Goal: Task Accomplishment & Management: Use online tool/utility

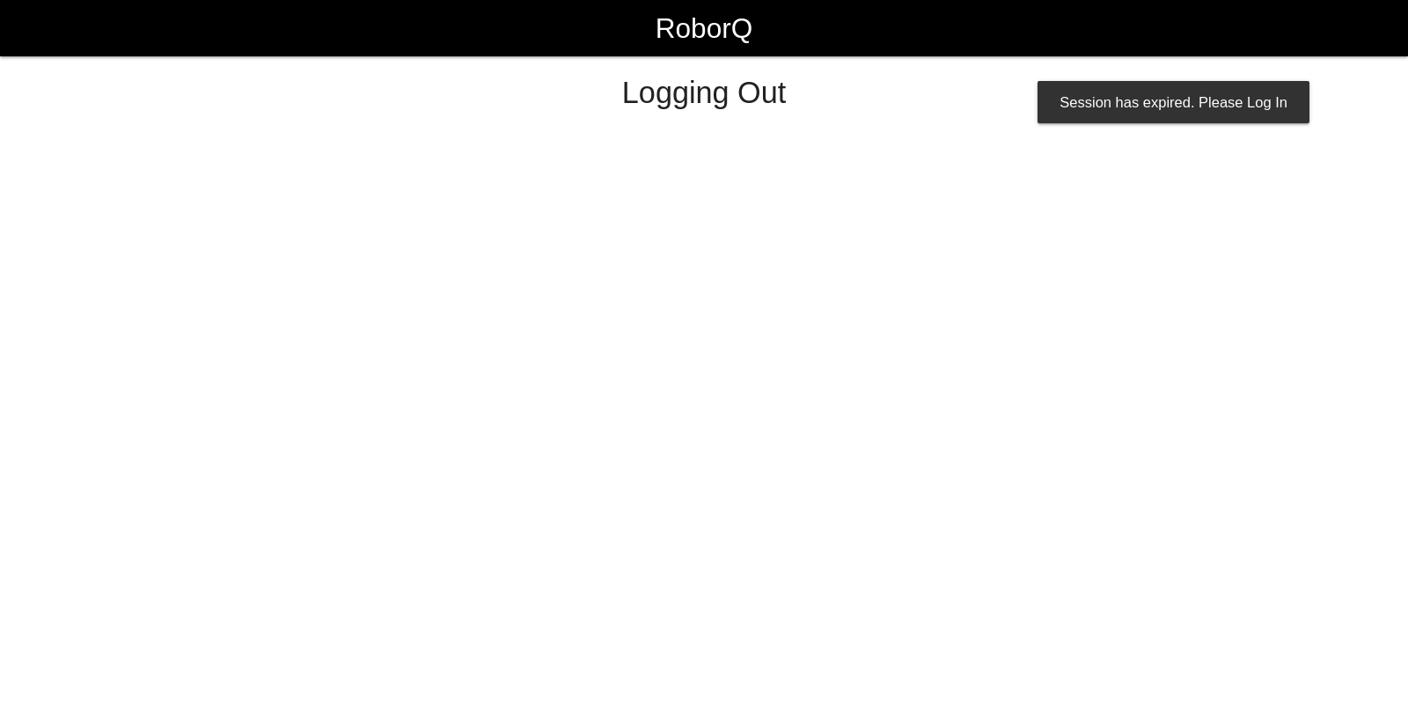
select select "Worker"
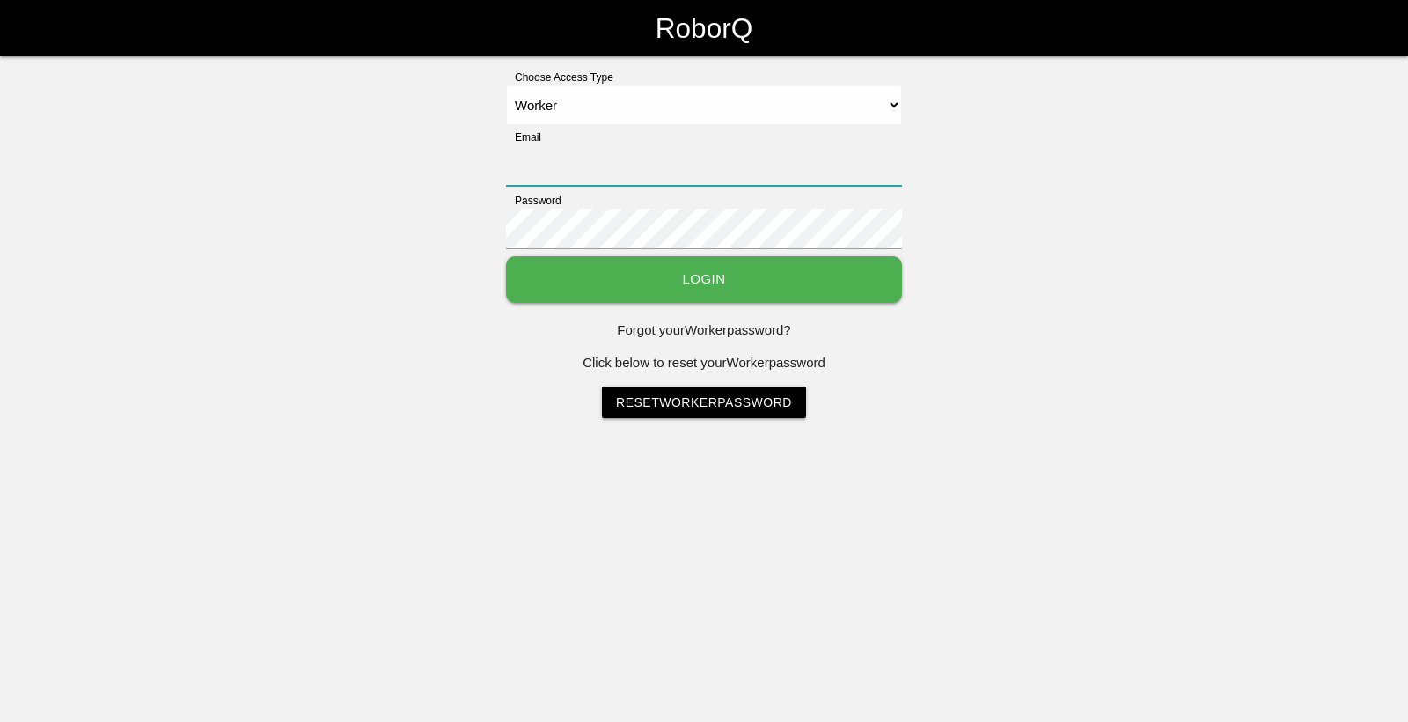
type input "[EMAIL_ADDRESS][DOMAIN_NAME]"
click at [714, 283] on button "Login" at bounding box center [704, 279] width 396 height 47
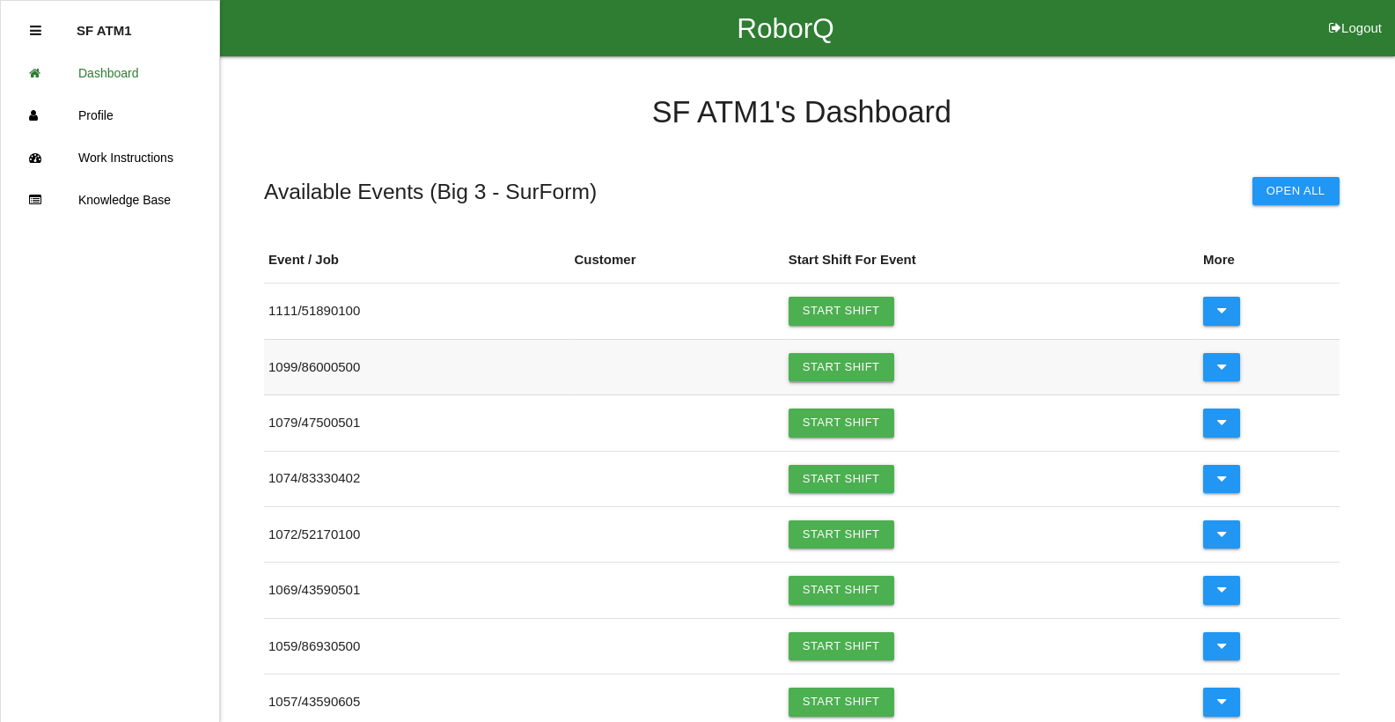
click at [831, 369] on link "Start Shift" at bounding box center [841, 367] width 106 height 28
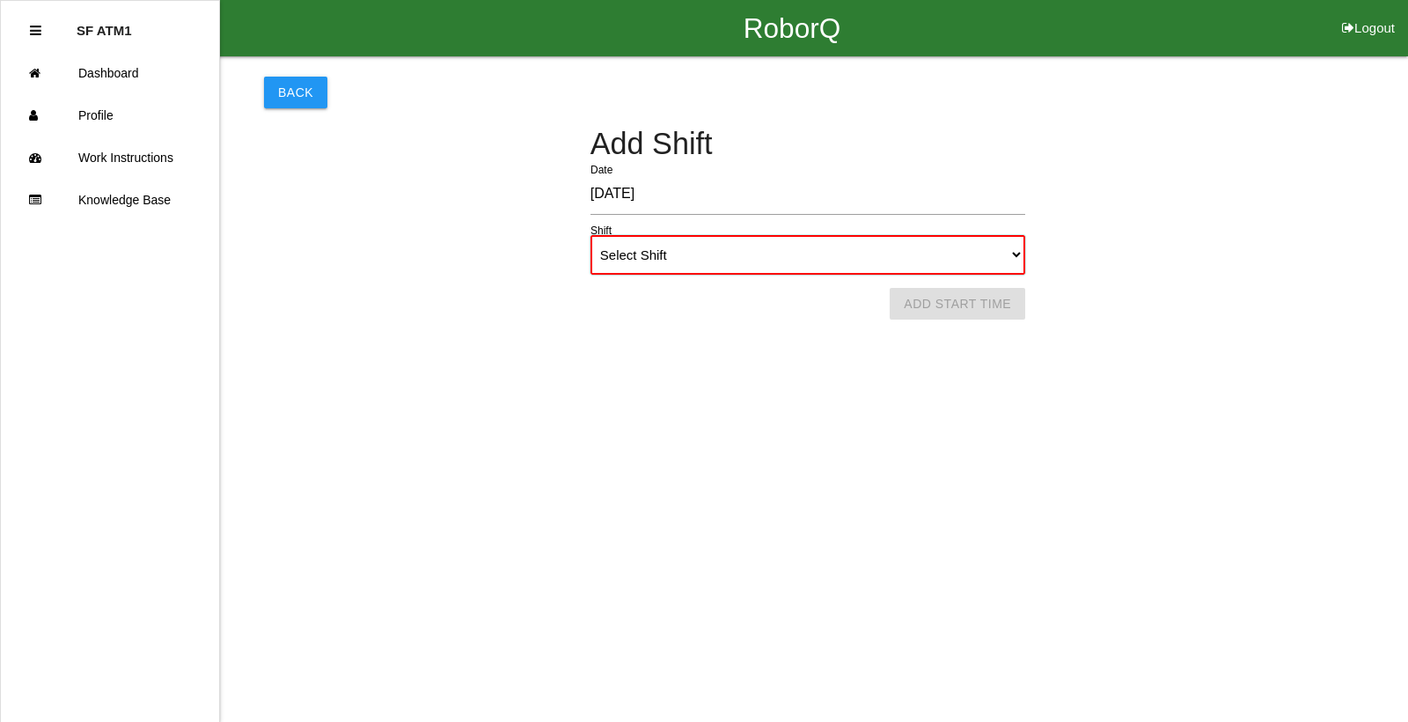
click at [1017, 253] on select "Select Shift 1st Shift 2nd Shift 3rd Shift 4th Shift" at bounding box center [807, 255] width 435 height 40
select select "1"
click at [590, 235] on select "Select Shift 1st Shift 2nd Shift 3rd Shift 4th Shift" at bounding box center [807, 255] width 435 height 40
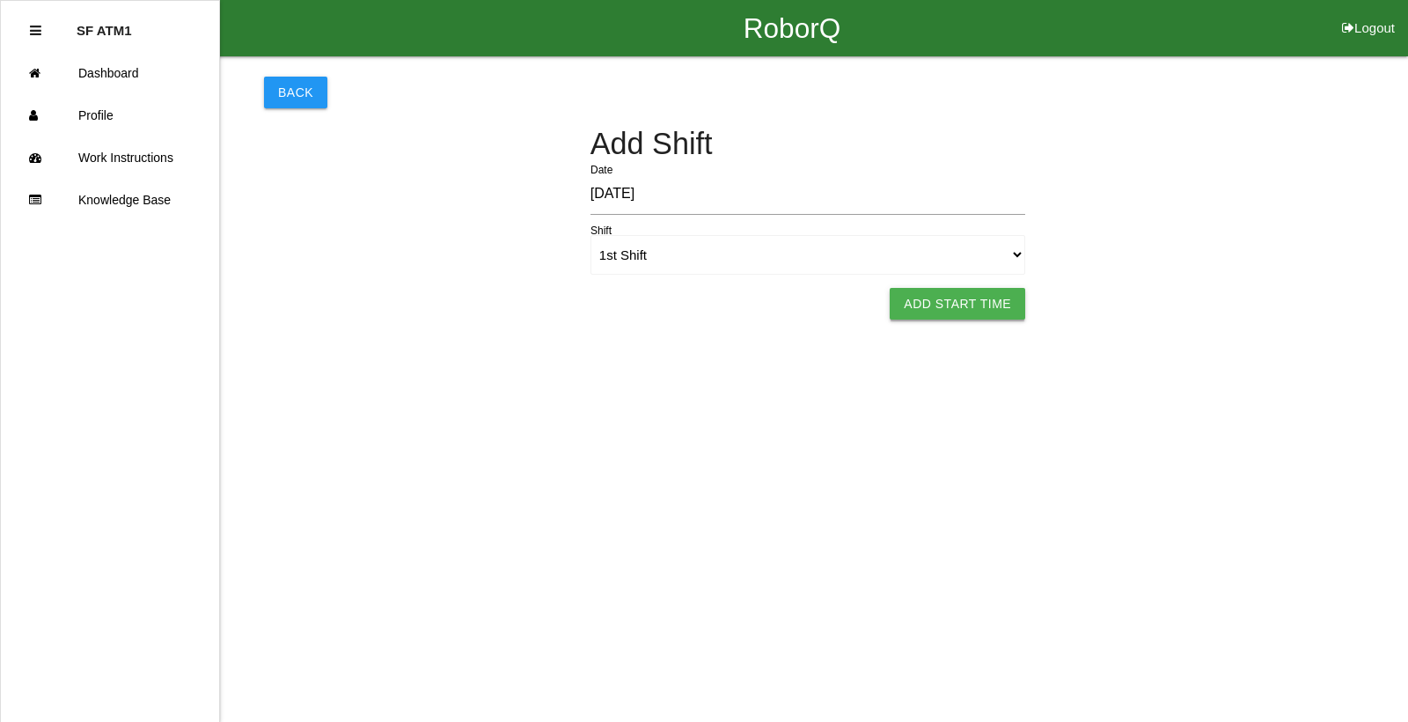
click at [906, 301] on button "Add Start Time" at bounding box center [958, 304] width 136 height 32
select select "6"
select select "22"
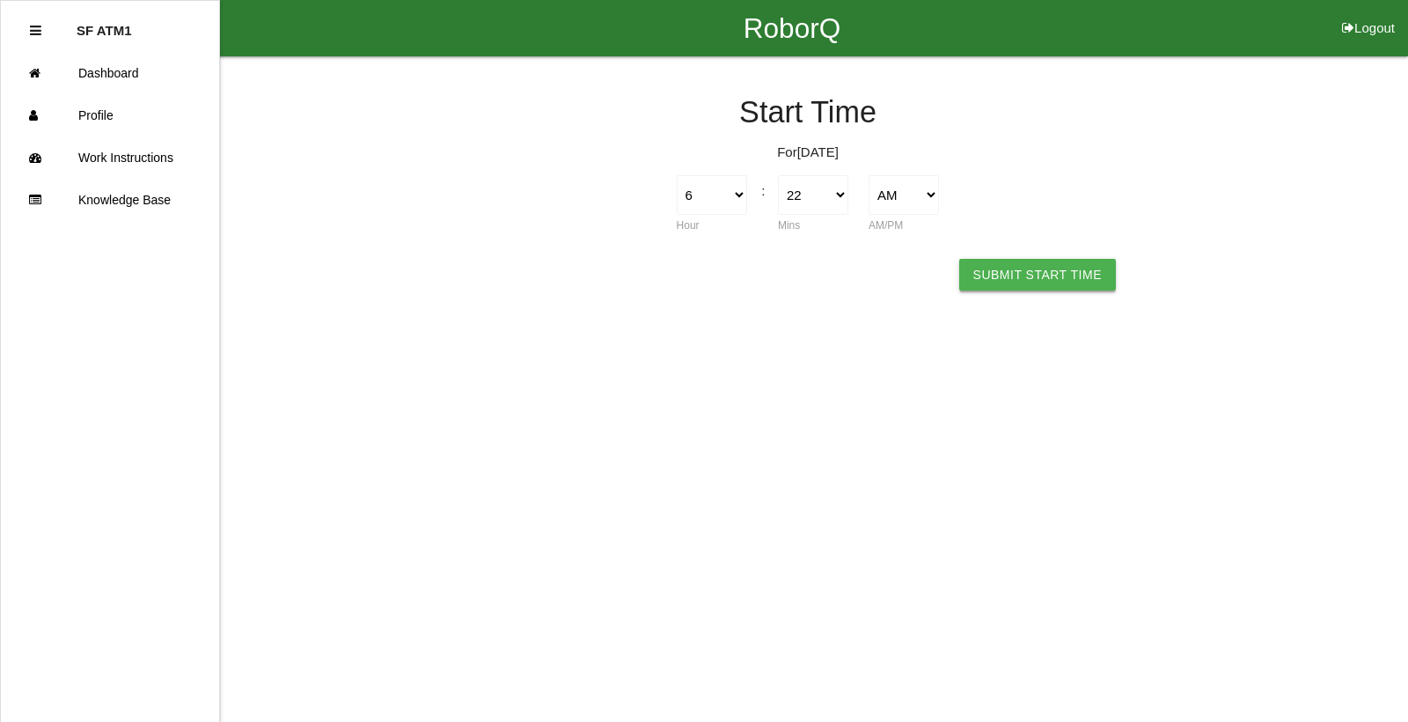
click at [1023, 274] on button "Submit Start Time" at bounding box center [1037, 275] width 157 height 32
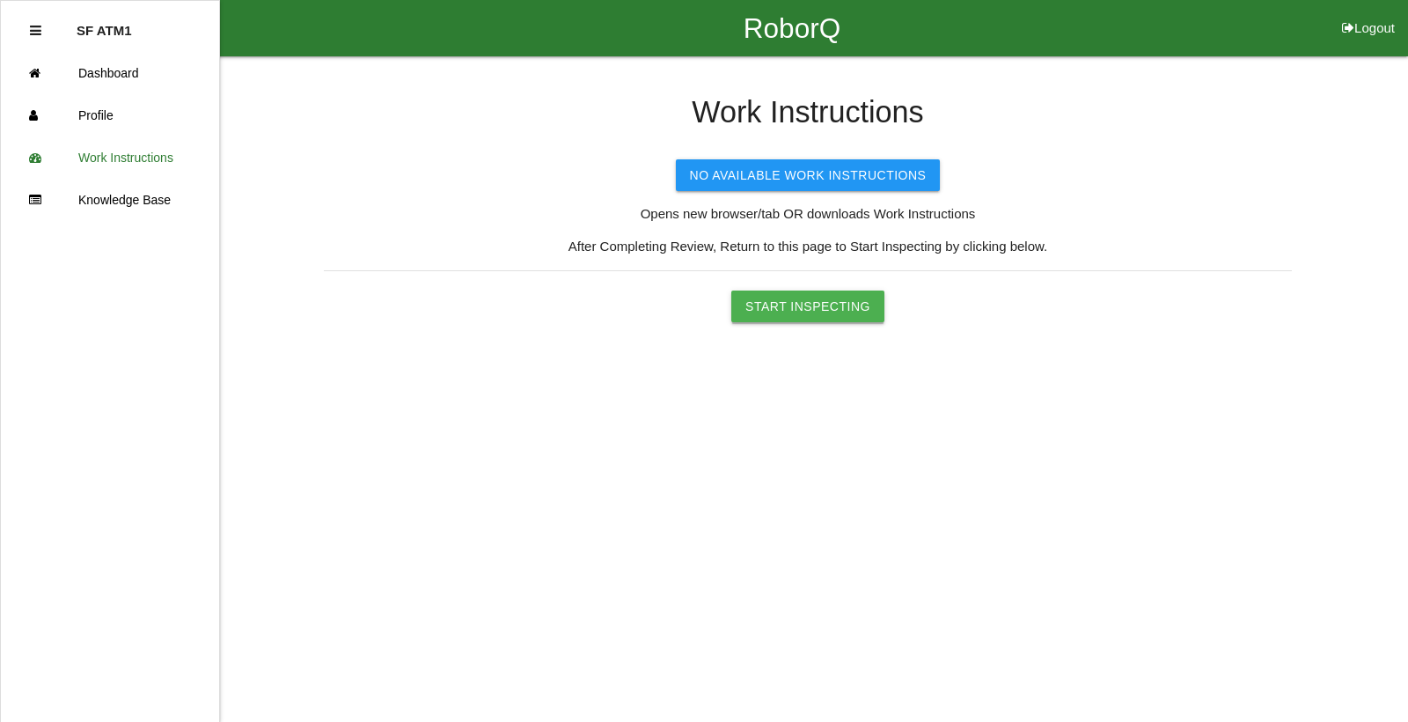
click at [801, 305] on button "Start Inspecting" at bounding box center [807, 306] width 153 height 32
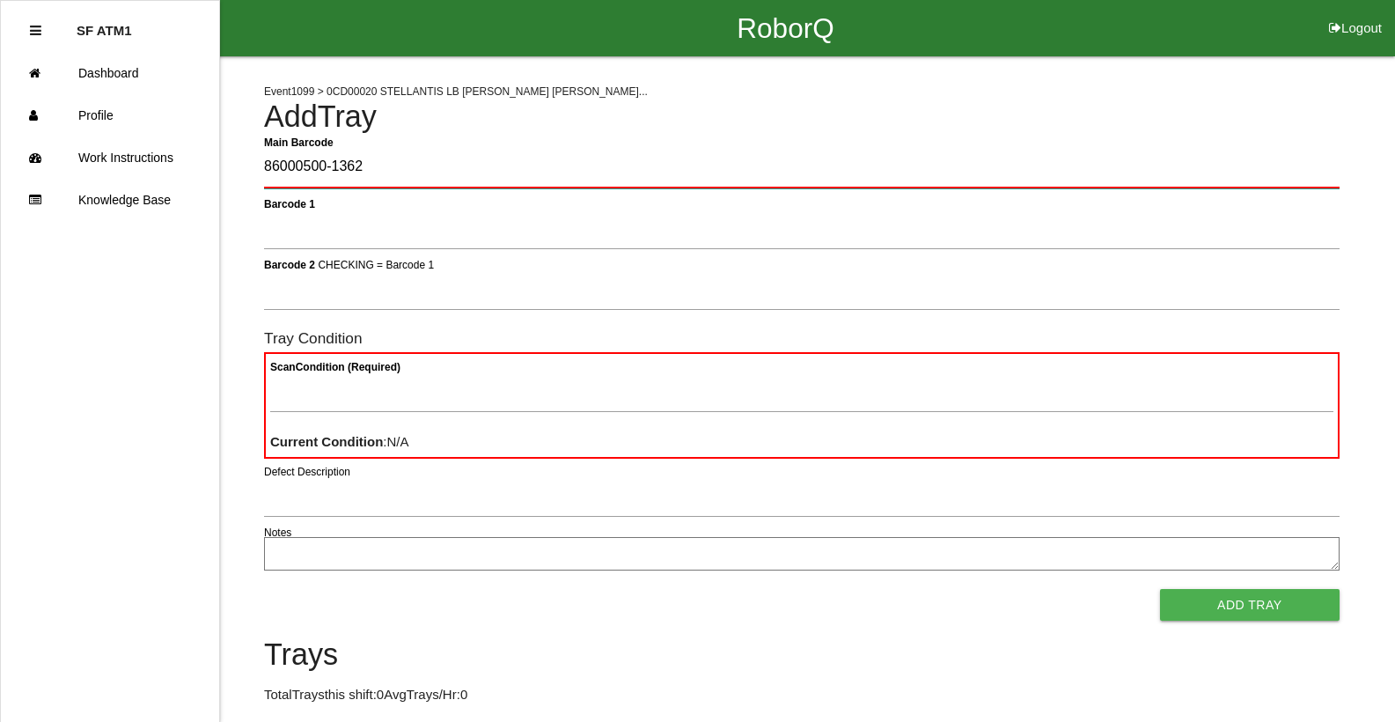
type Barcode "86000500-1362"
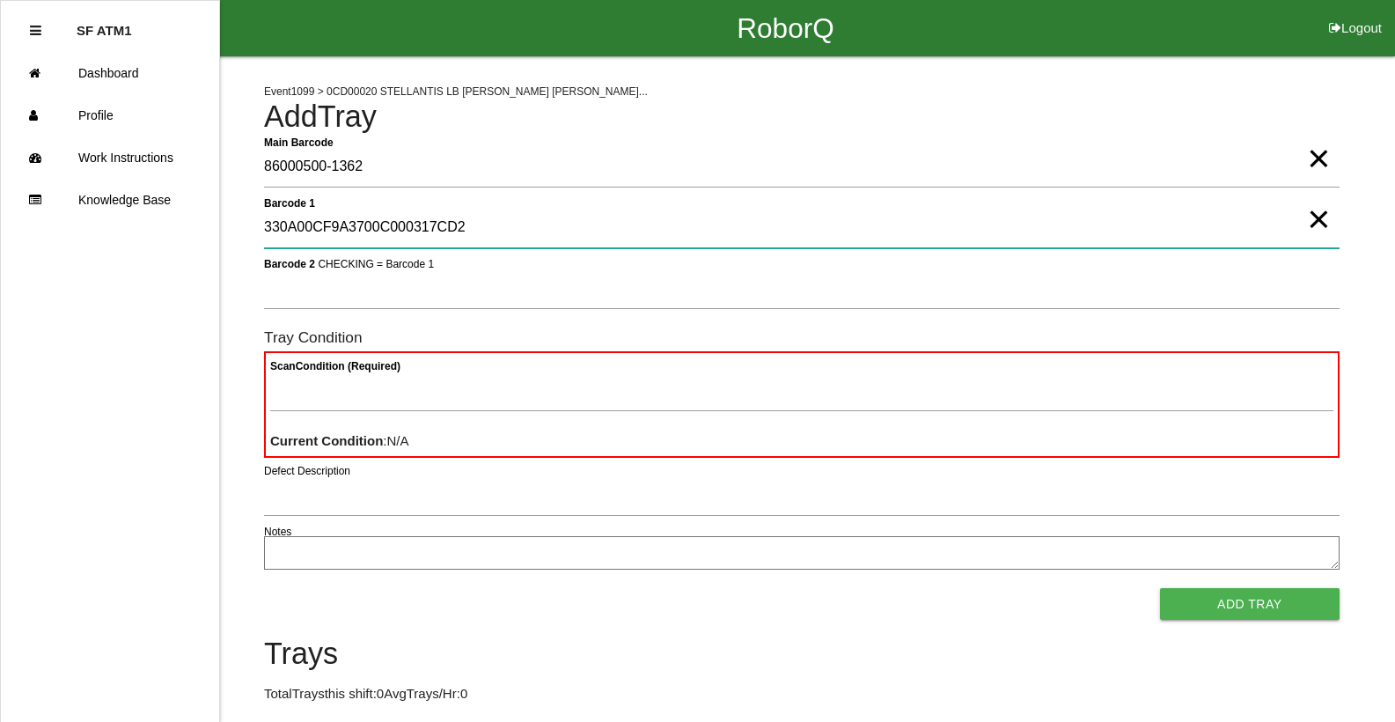
type 1 "330A00CF9A3700C000317CD2"
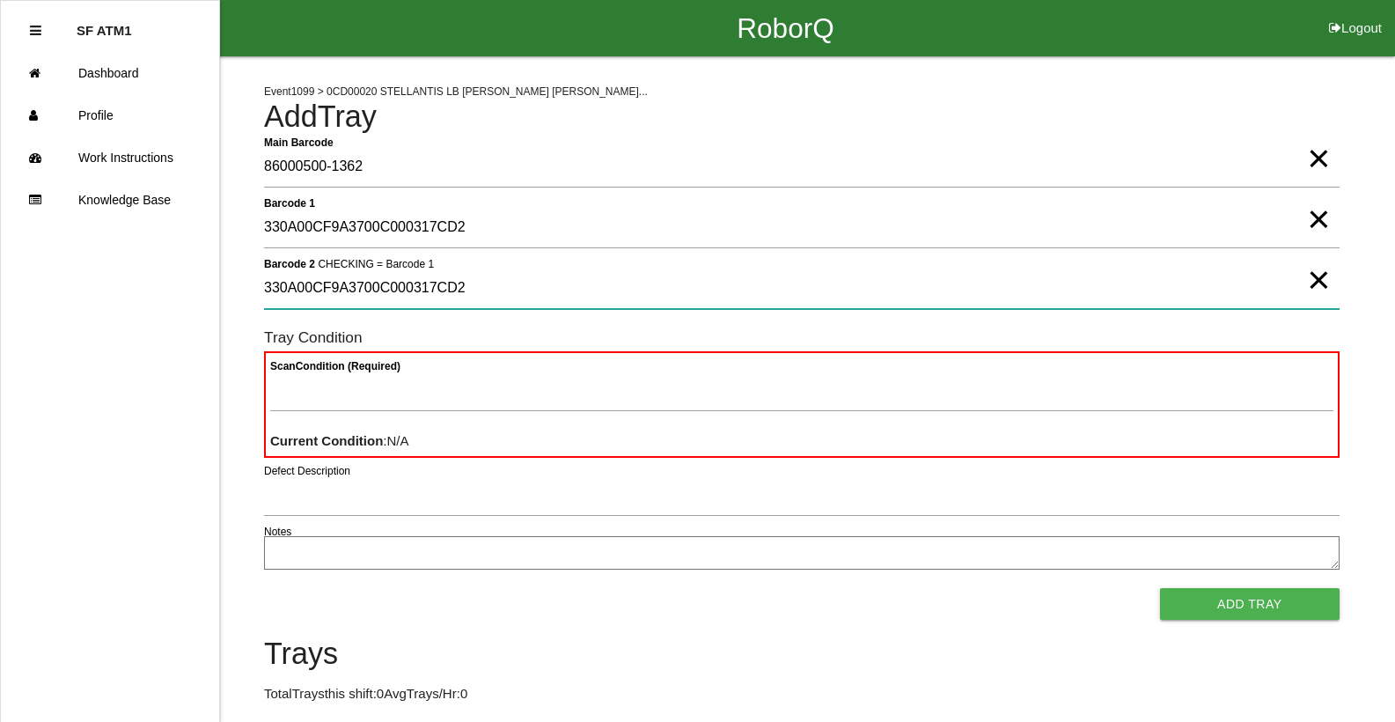
type 2 "330A00CF9A3700C000317CD2"
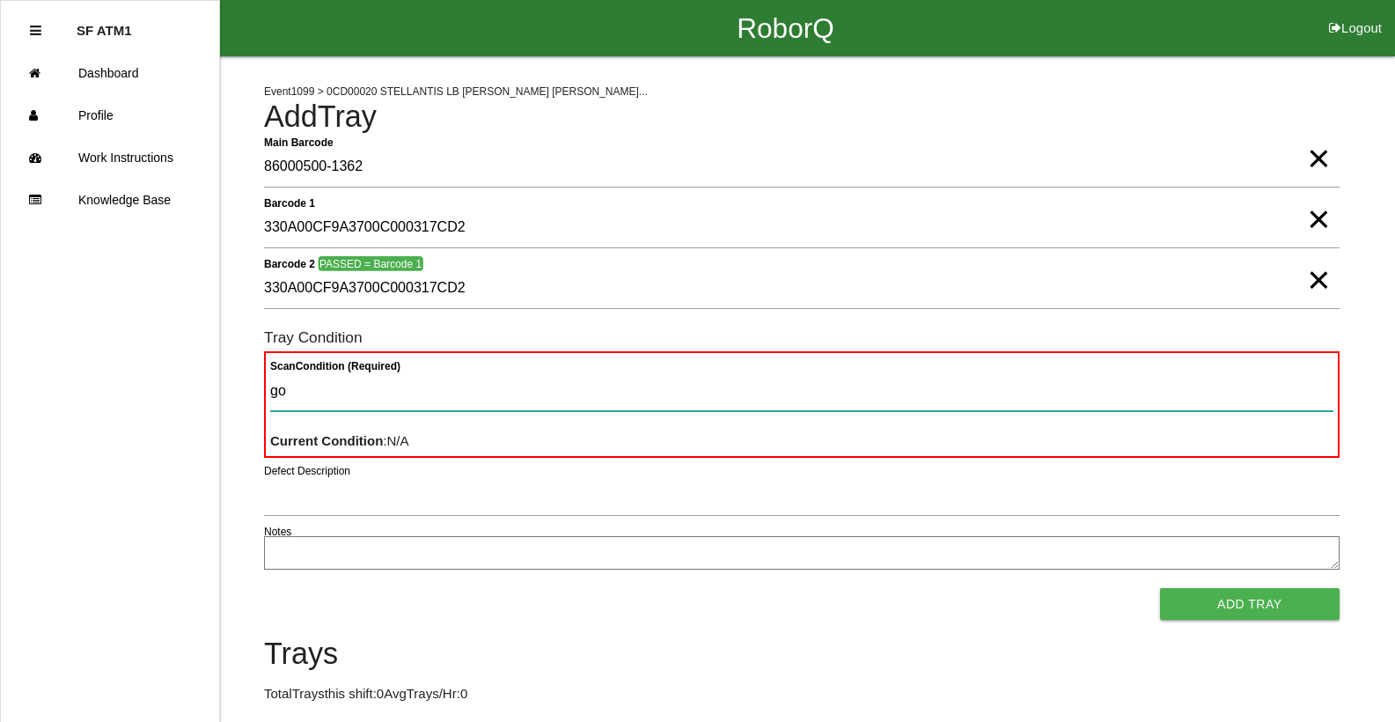
type Condition "goo"
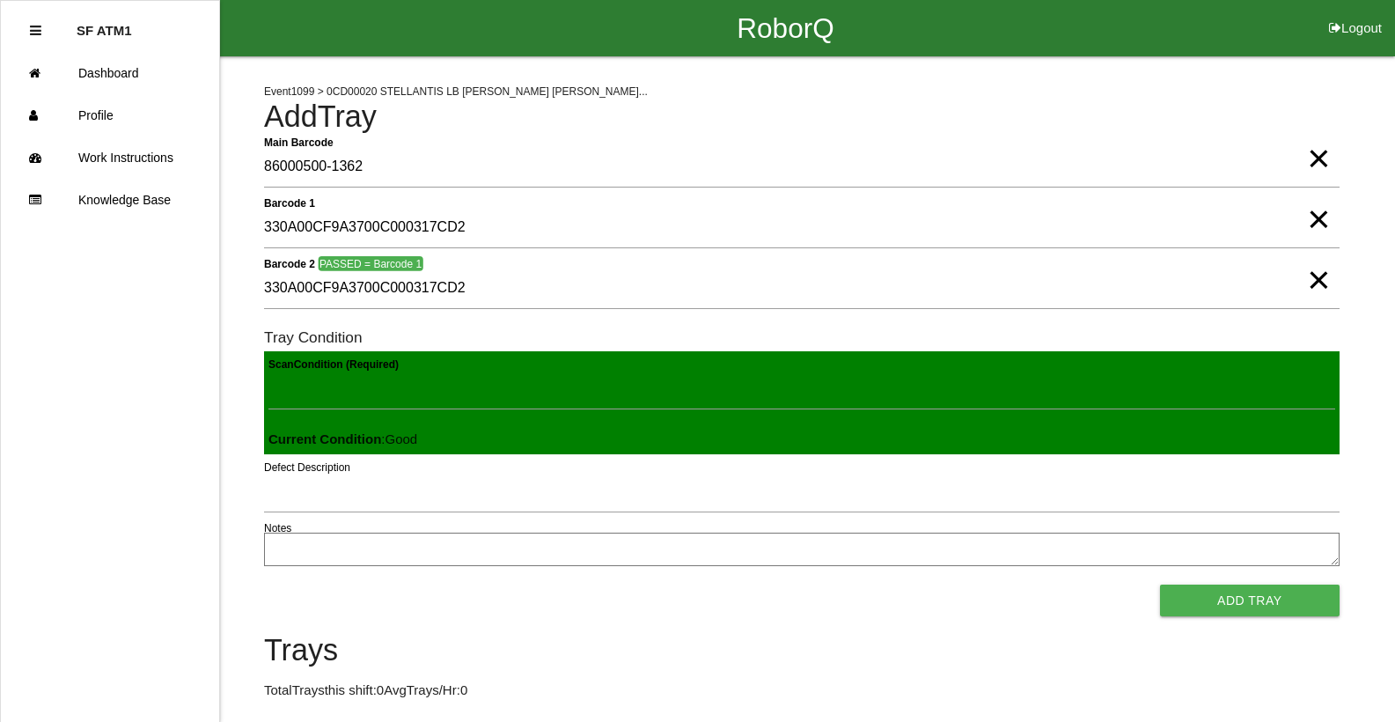
click at [1160, 584] on button "Add Tray" at bounding box center [1250, 600] width 180 height 32
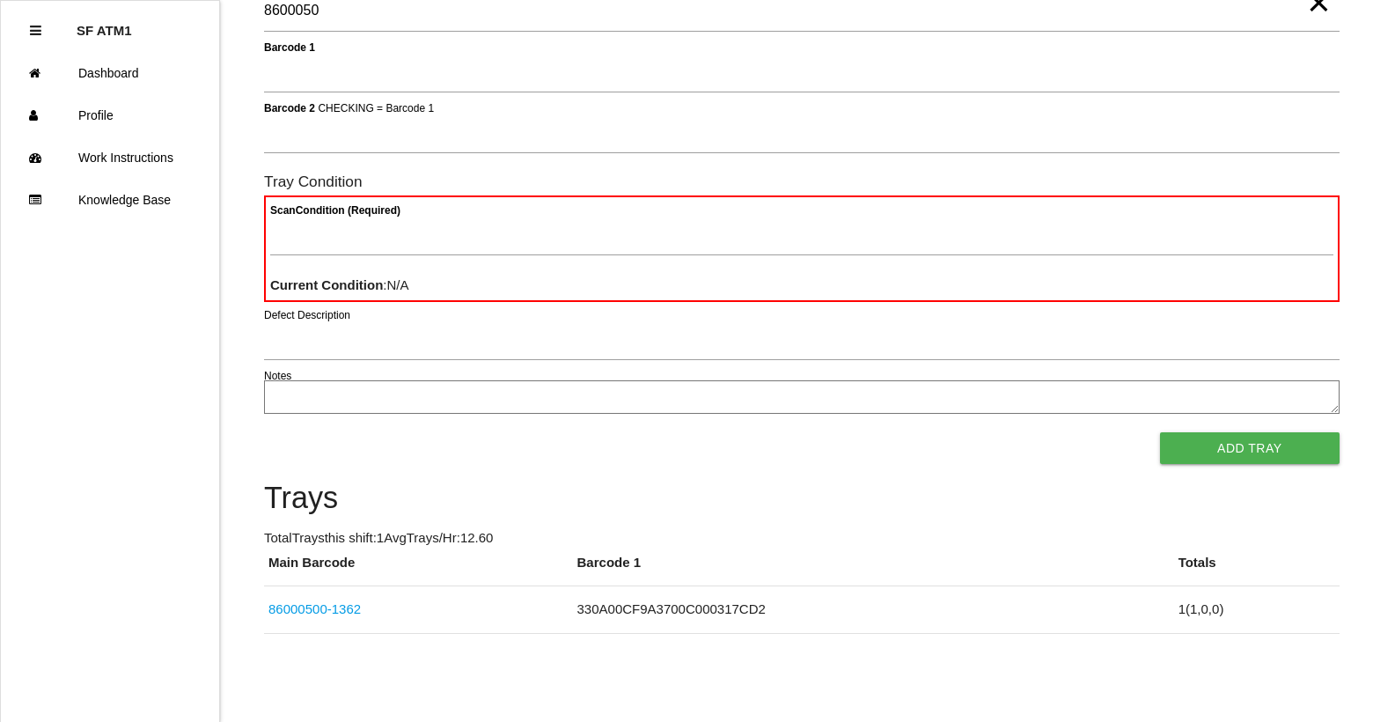
scroll to position [155, 0]
type Barcode "86000500-1364"
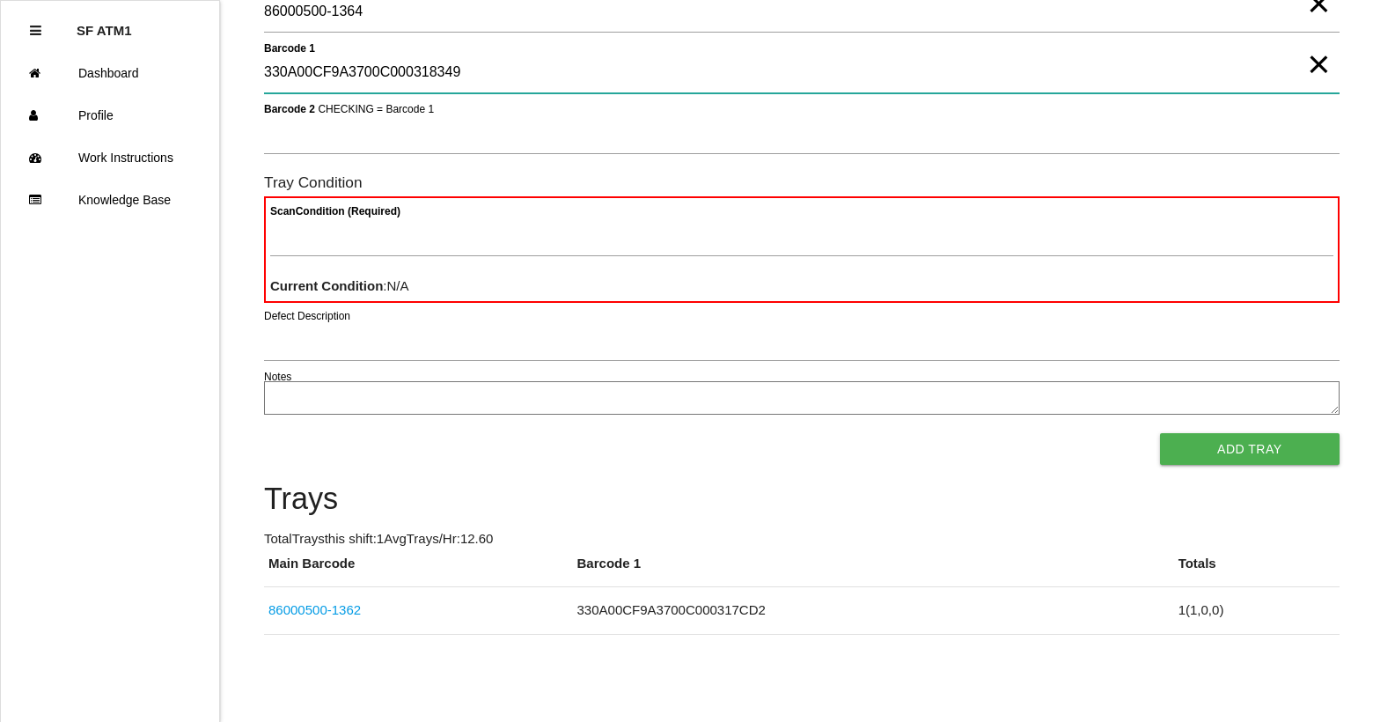
type 1 "330A00CF9A3700C000318349"
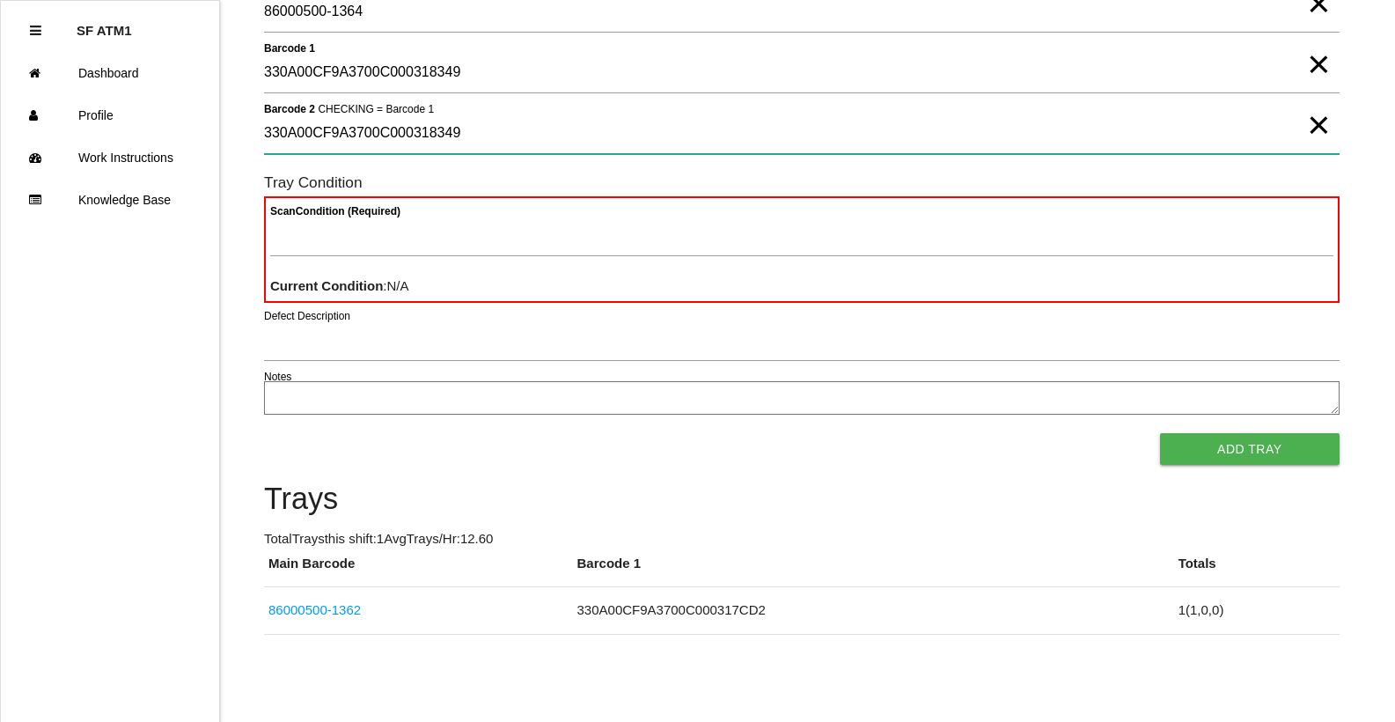
type 2 "330A00CF9A3700C000318349"
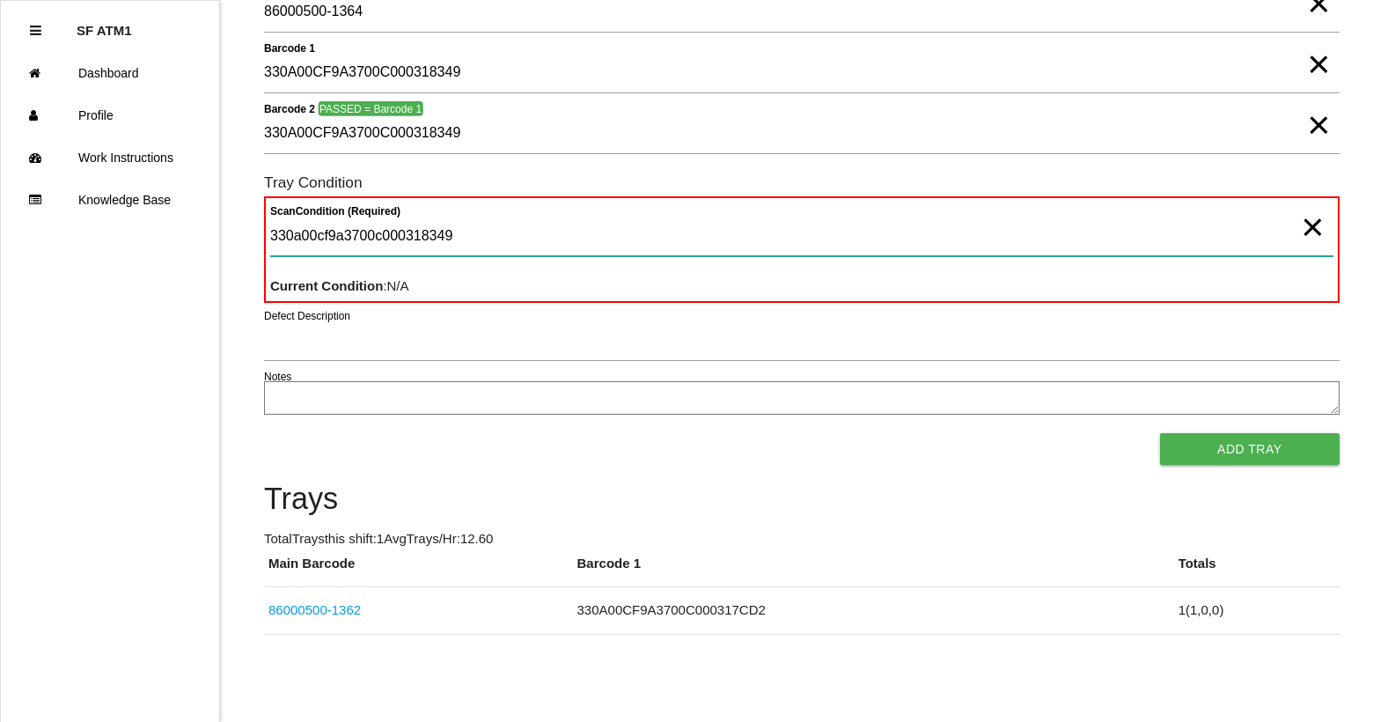
type Condition "330a00cf9a3700c000318349"
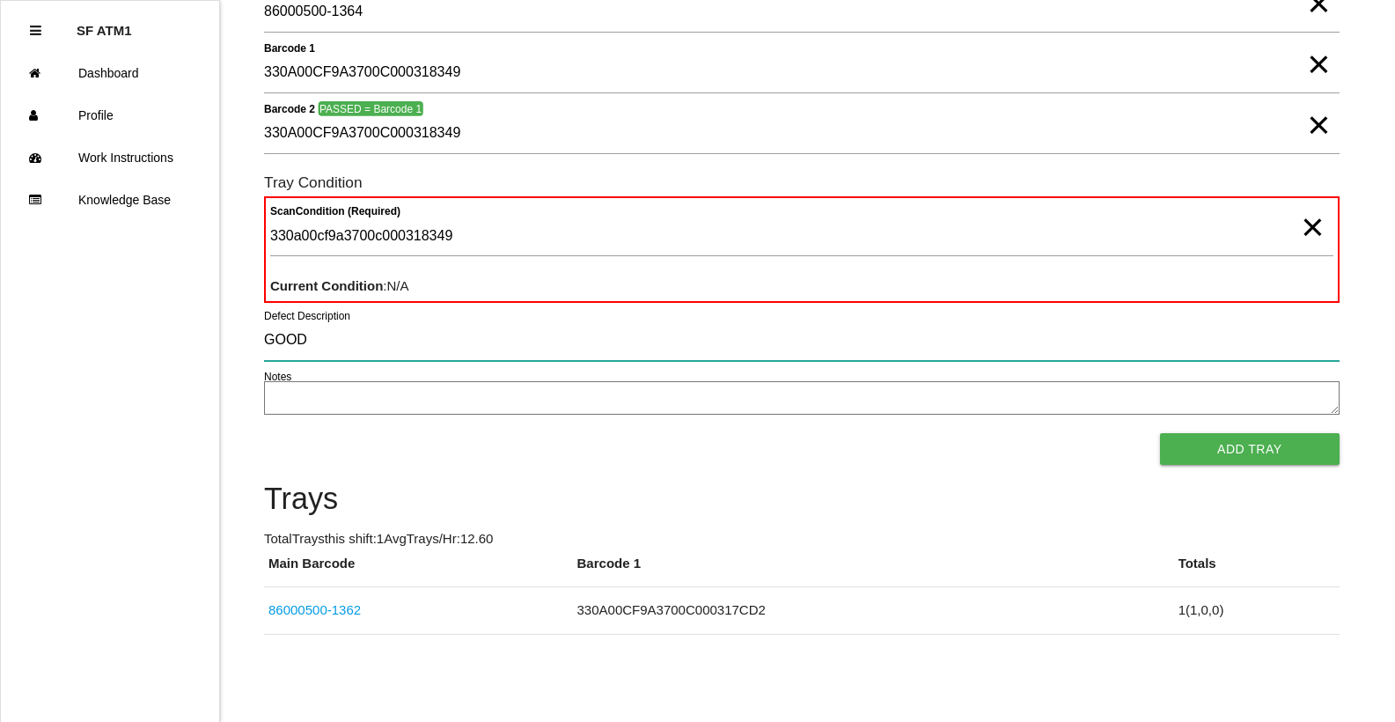
type input "GOOD"
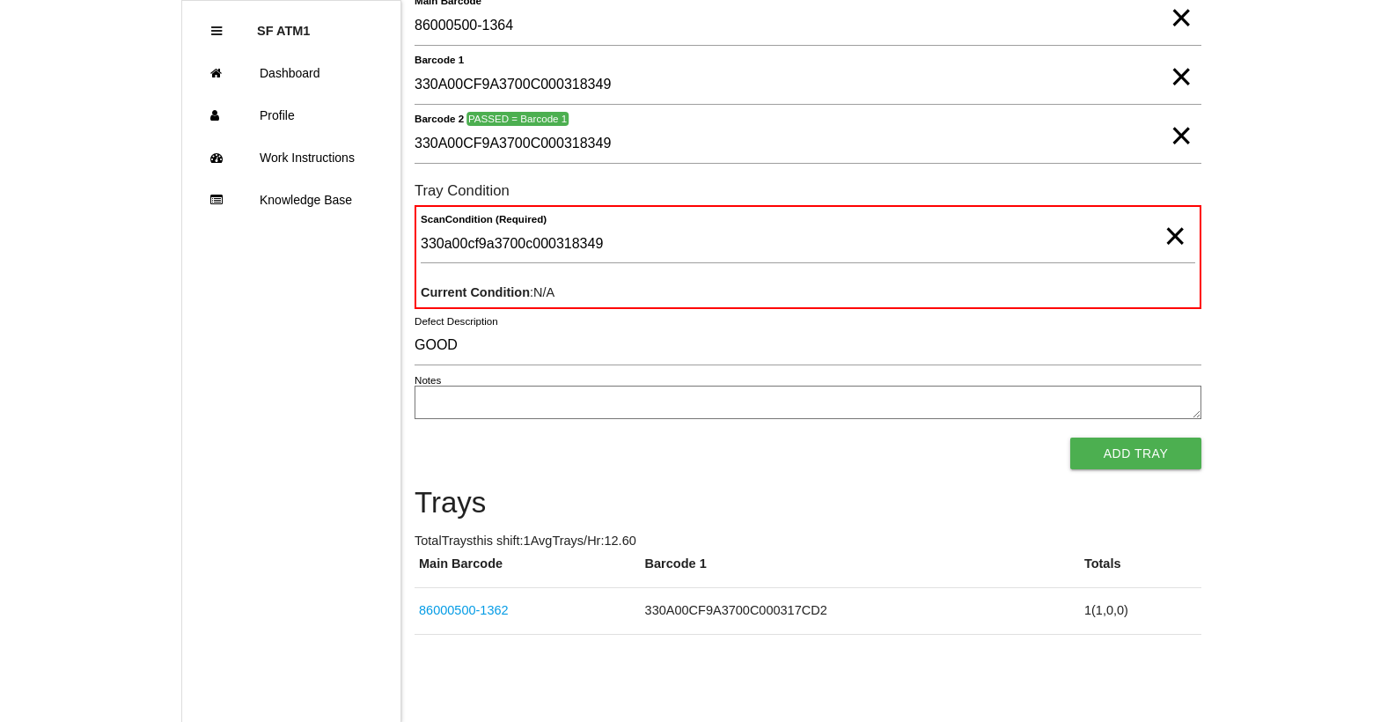
scroll to position [0, 0]
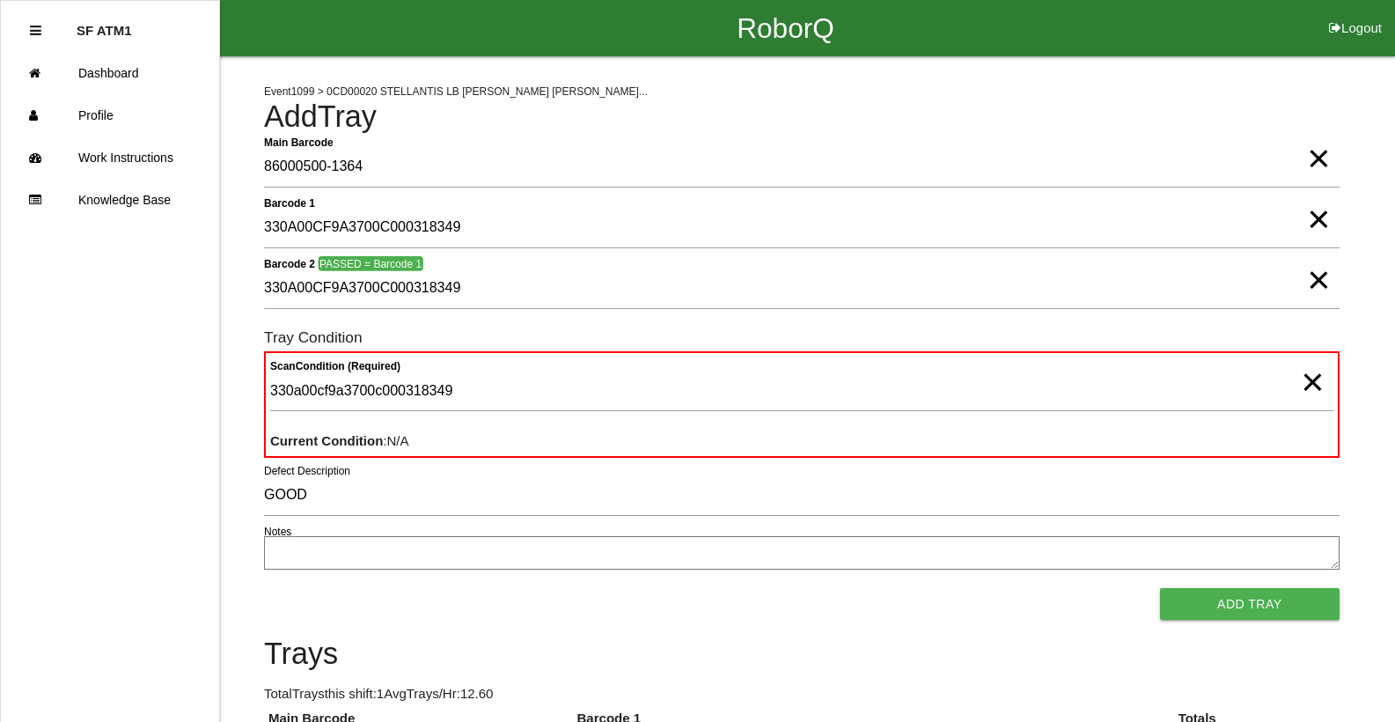
click button "Logout" at bounding box center [1355, 6] width 79 height 13
select select "Worker"
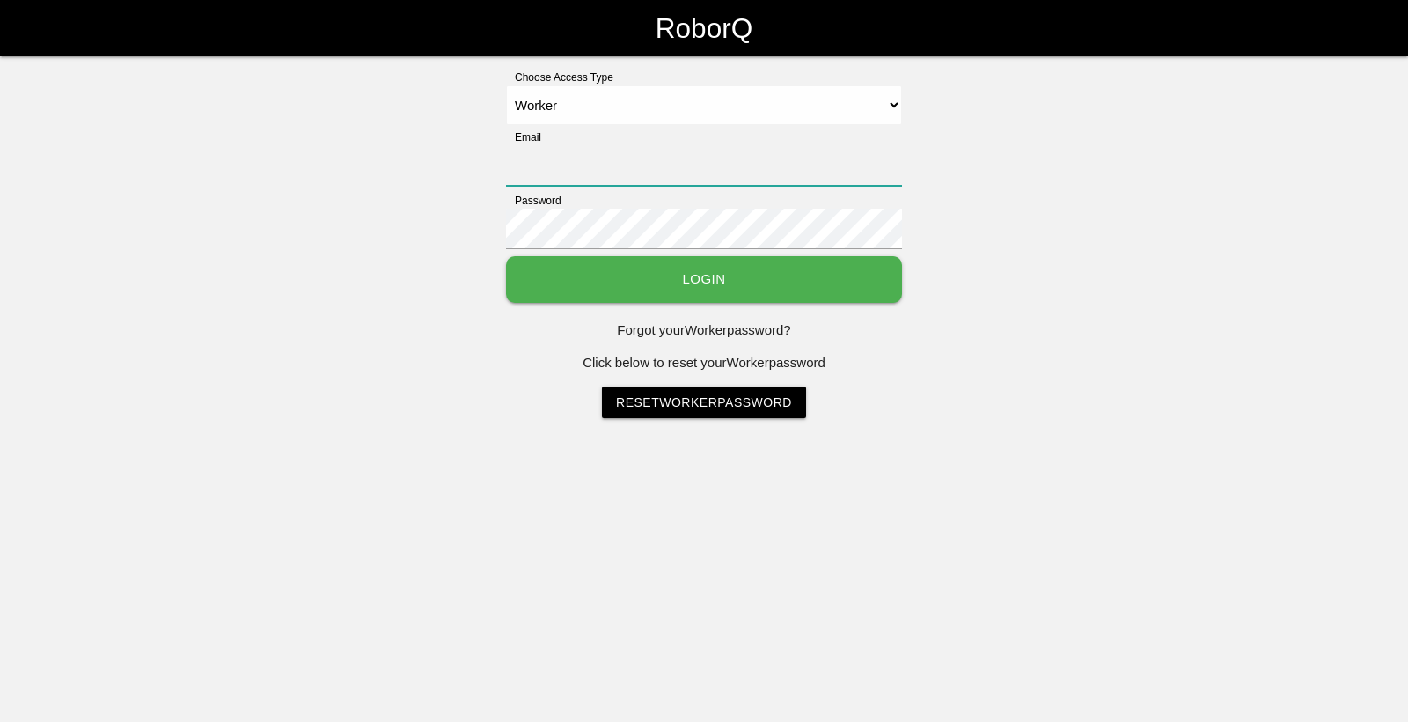
type input "[EMAIL_ADDRESS][DOMAIN_NAME]"
click at [758, 272] on button "Login" at bounding box center [704, 279] width 396 height 47
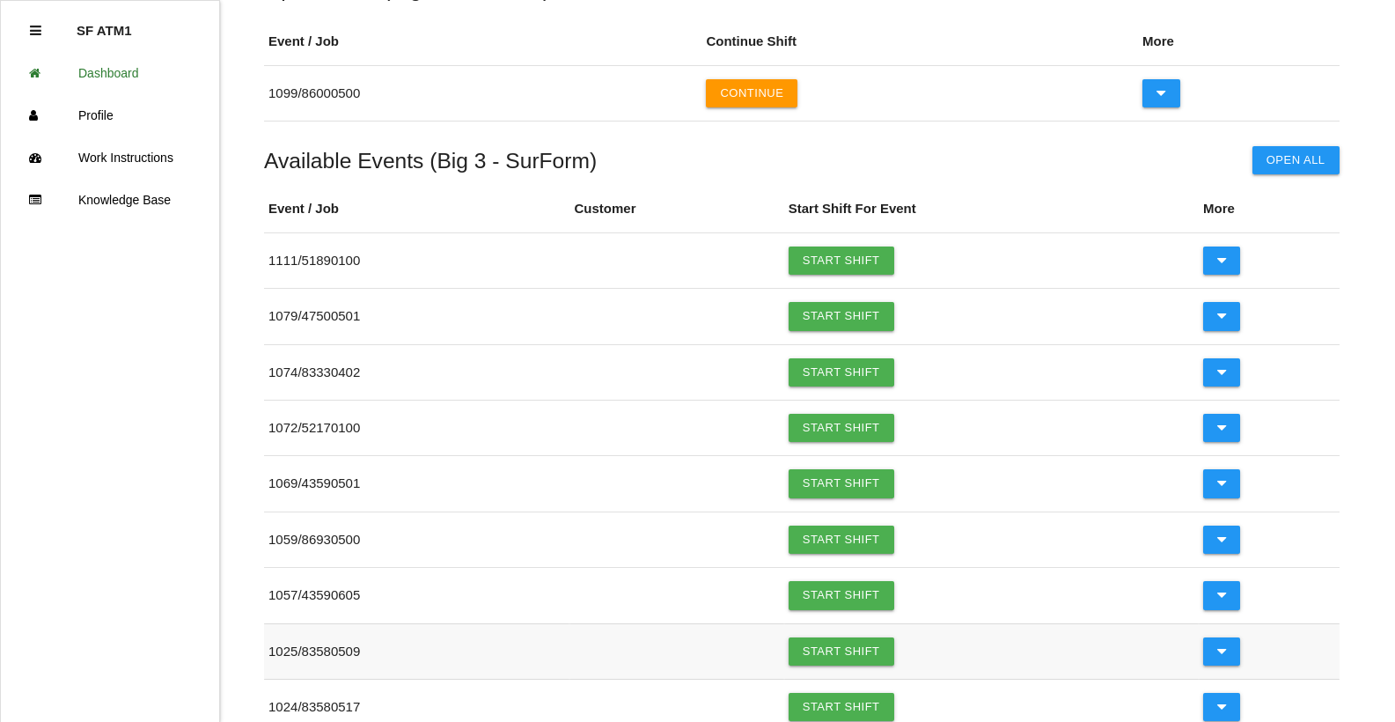
scroll to position [124, 0]
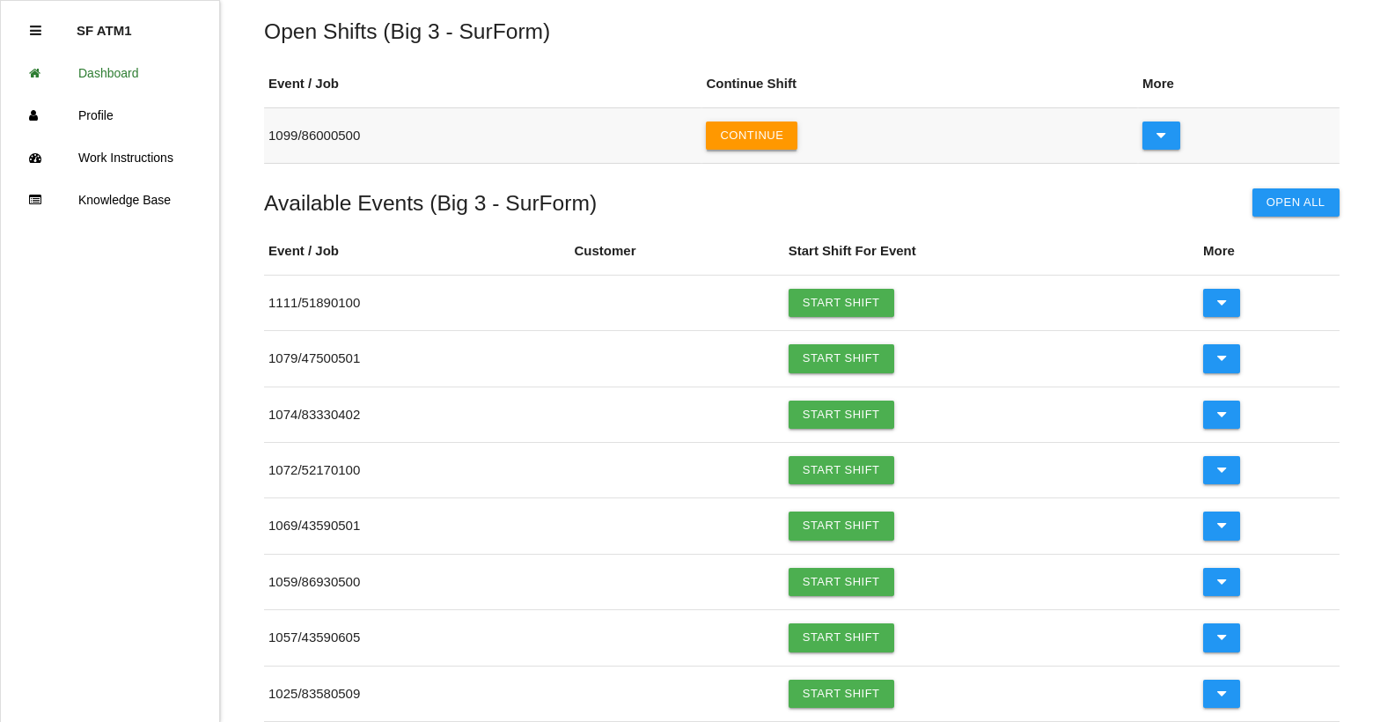
click at [776, 141] on button "Continue" at bounding box center [752, 135] width 92 height 28
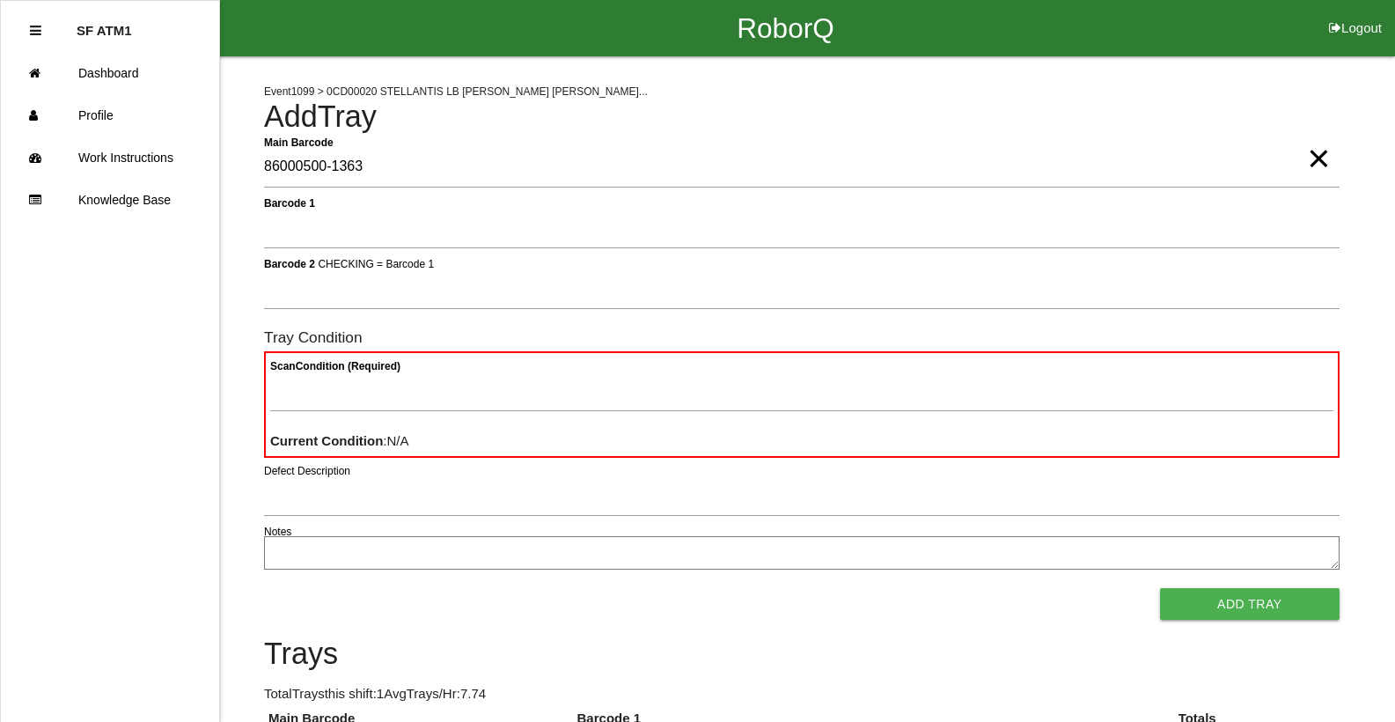
type Barcode "86000500-1363"
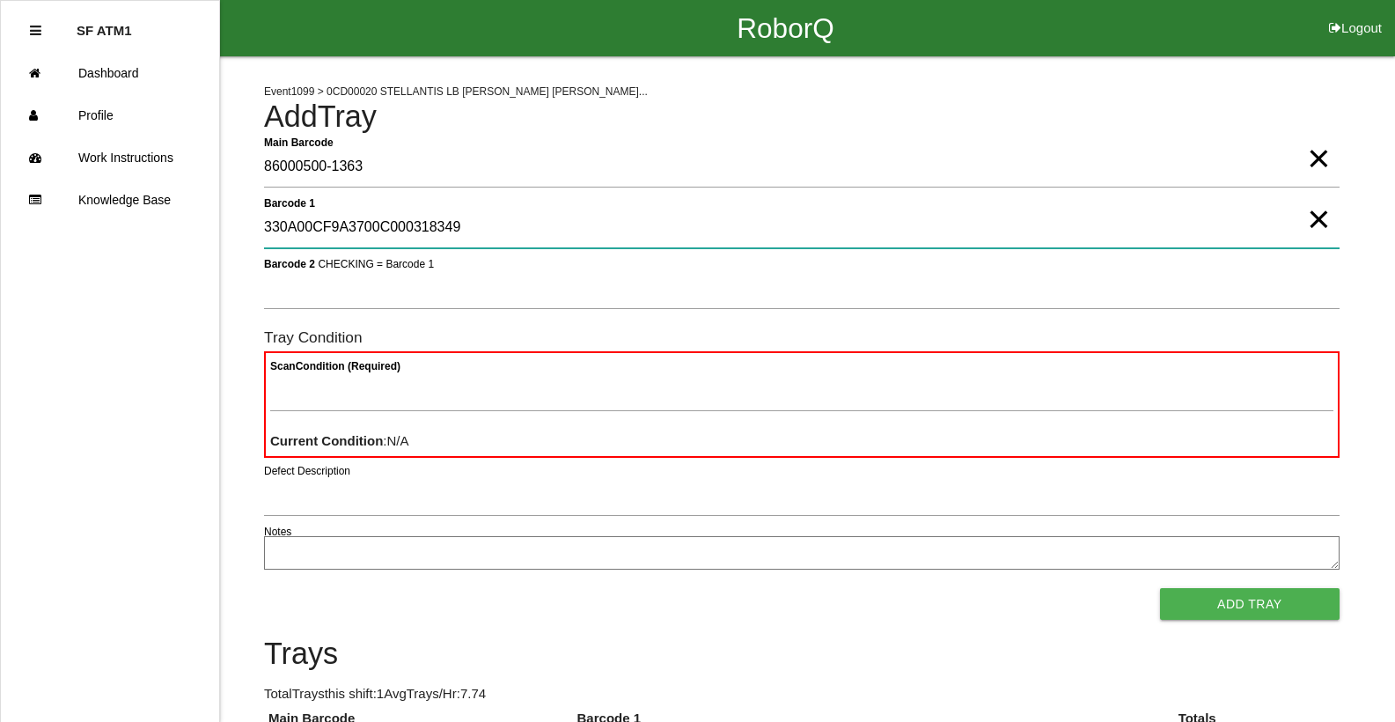
type 1 "330A00CF9A3700C000318349"
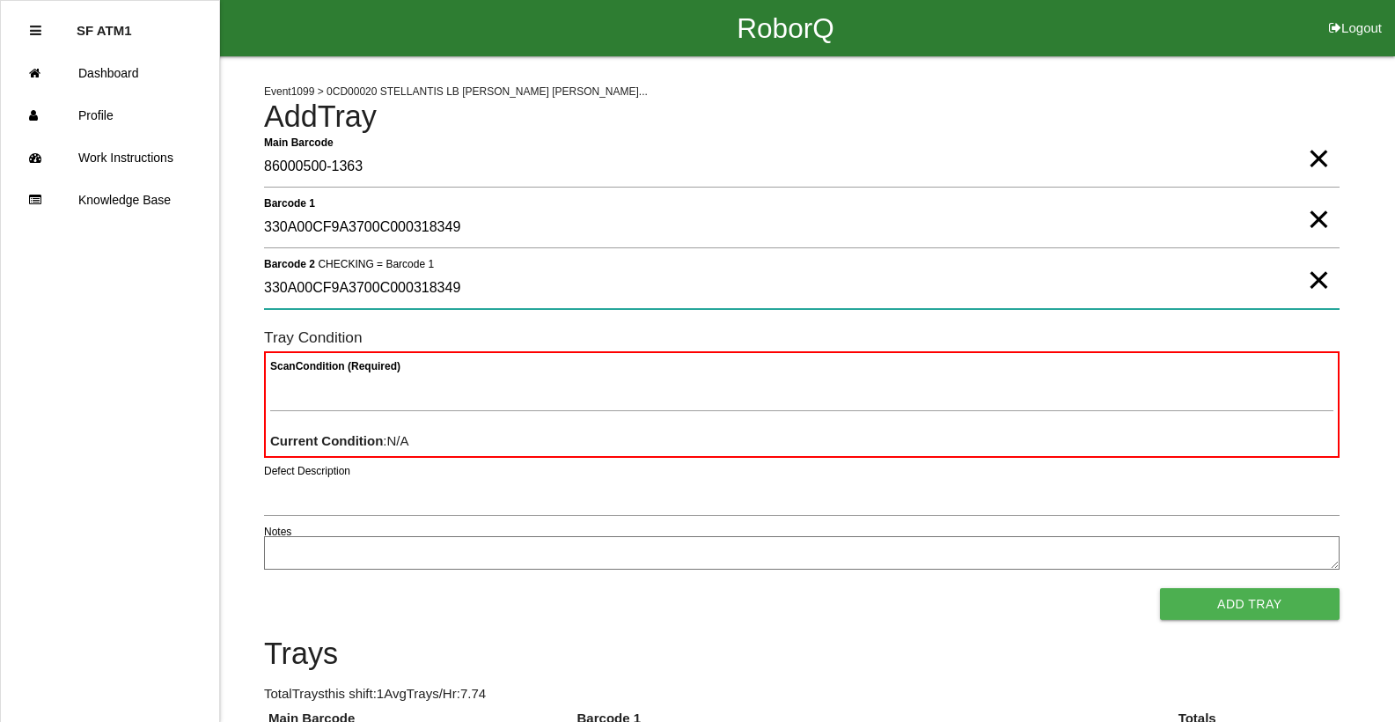
type 2 "330A00CF9A3700C000318349"
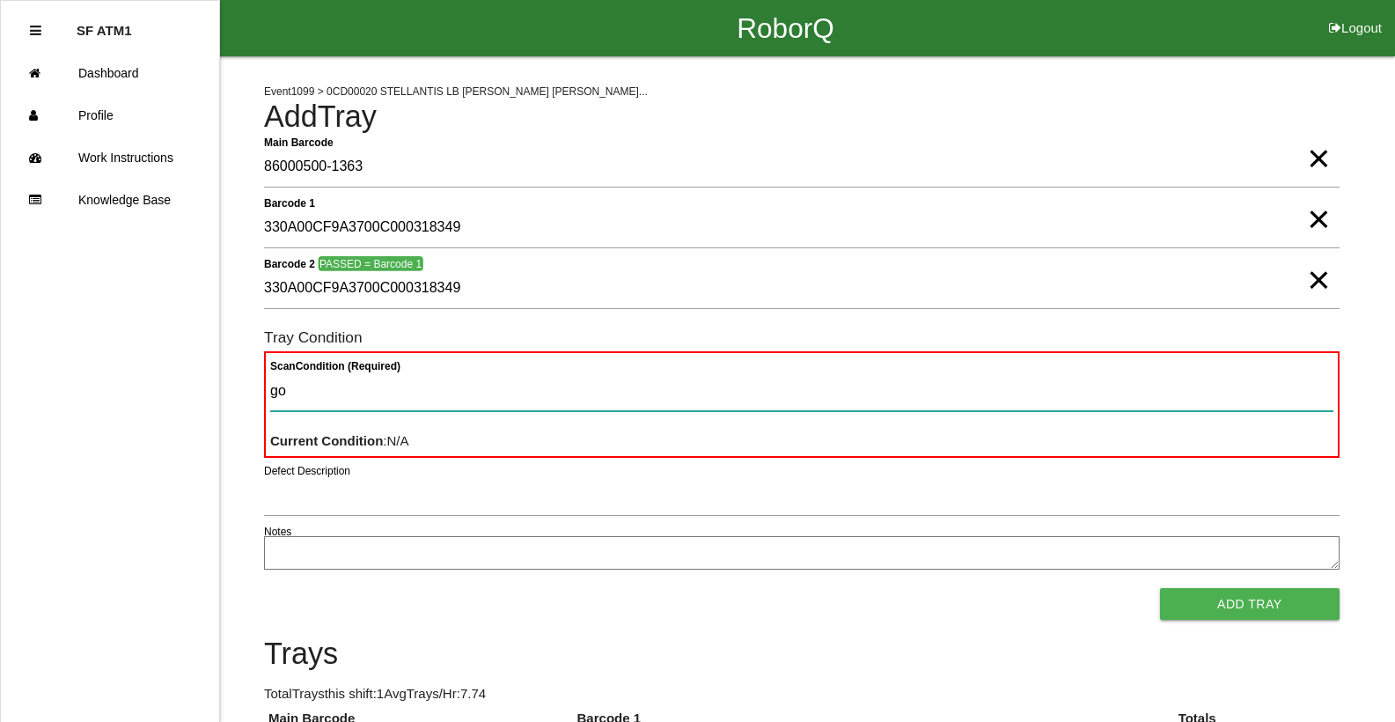
type Condition "goo"
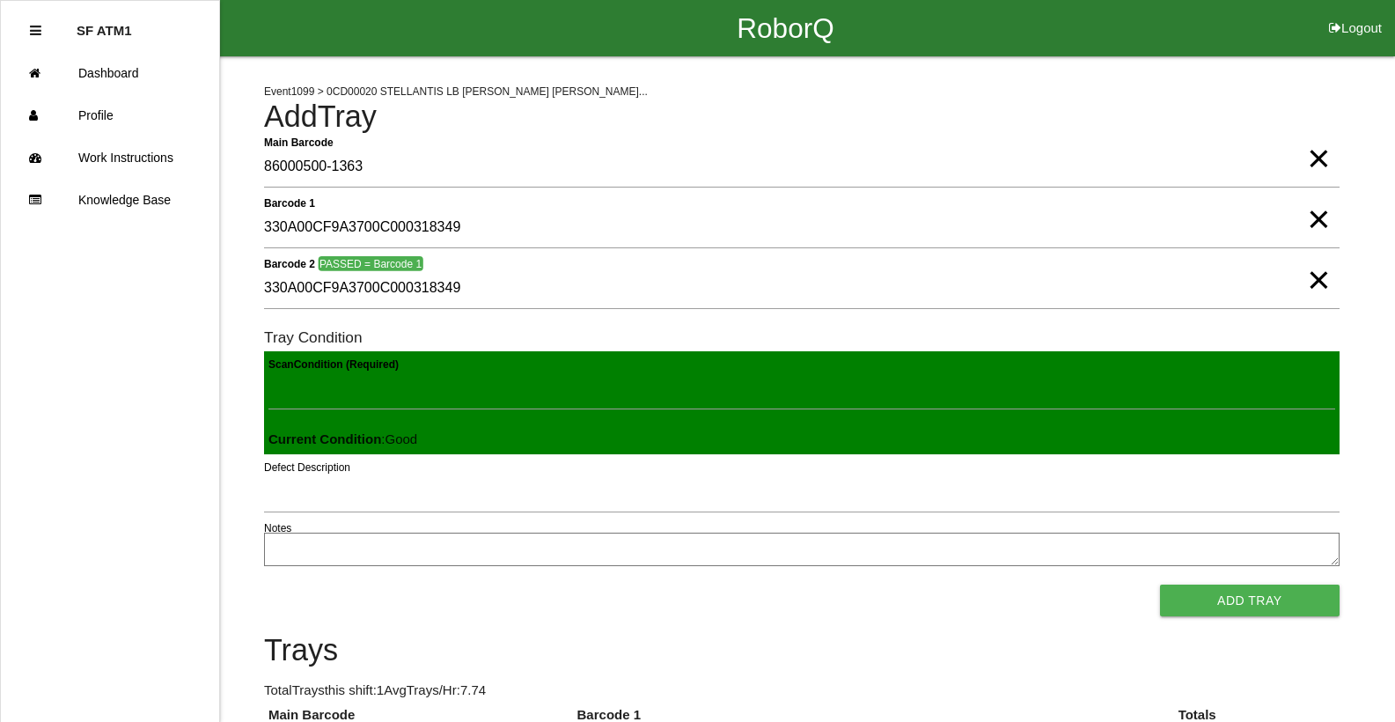
click at [1160, 584] on button "Add Tray" at bounding box center [1250, 600] width 180 height 32
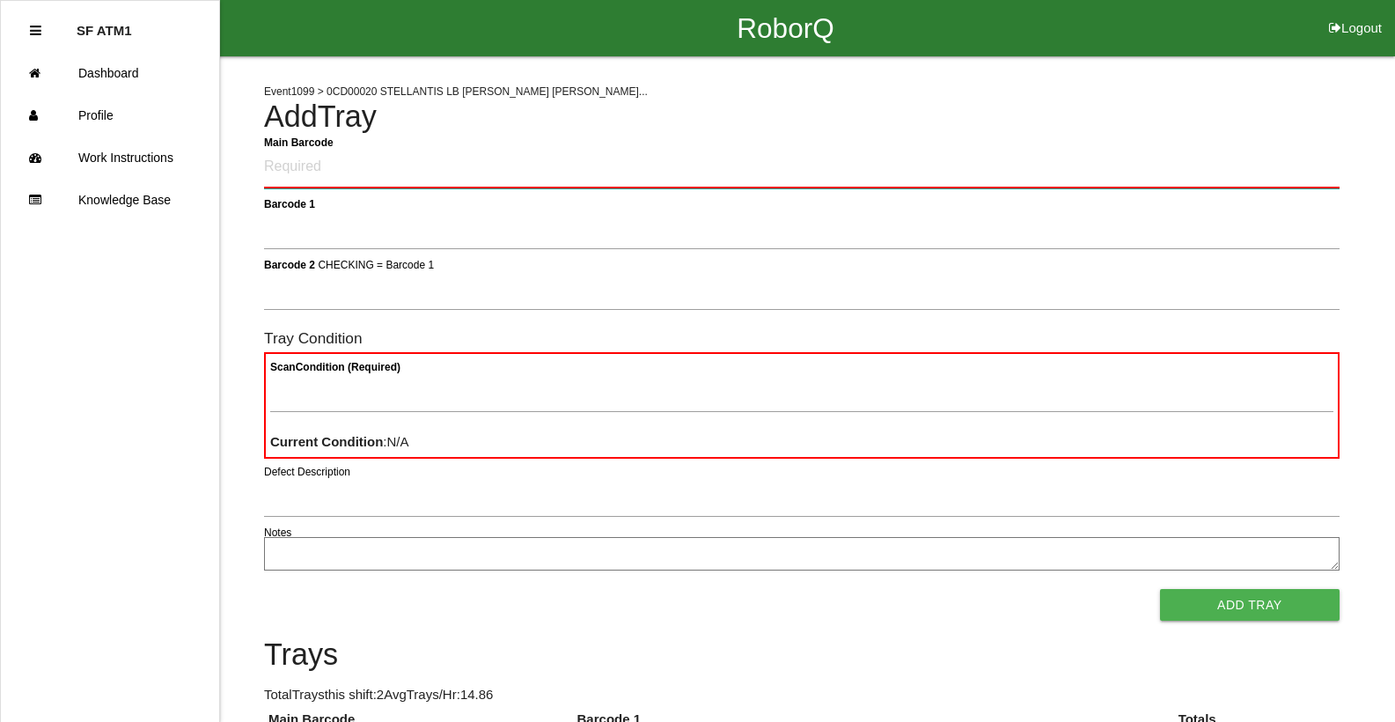
click at [320, 169] on Barcode "Main Barcode" at bounding box center [801, 167] width 1075 height 41
type Barcode "86000500-1364"
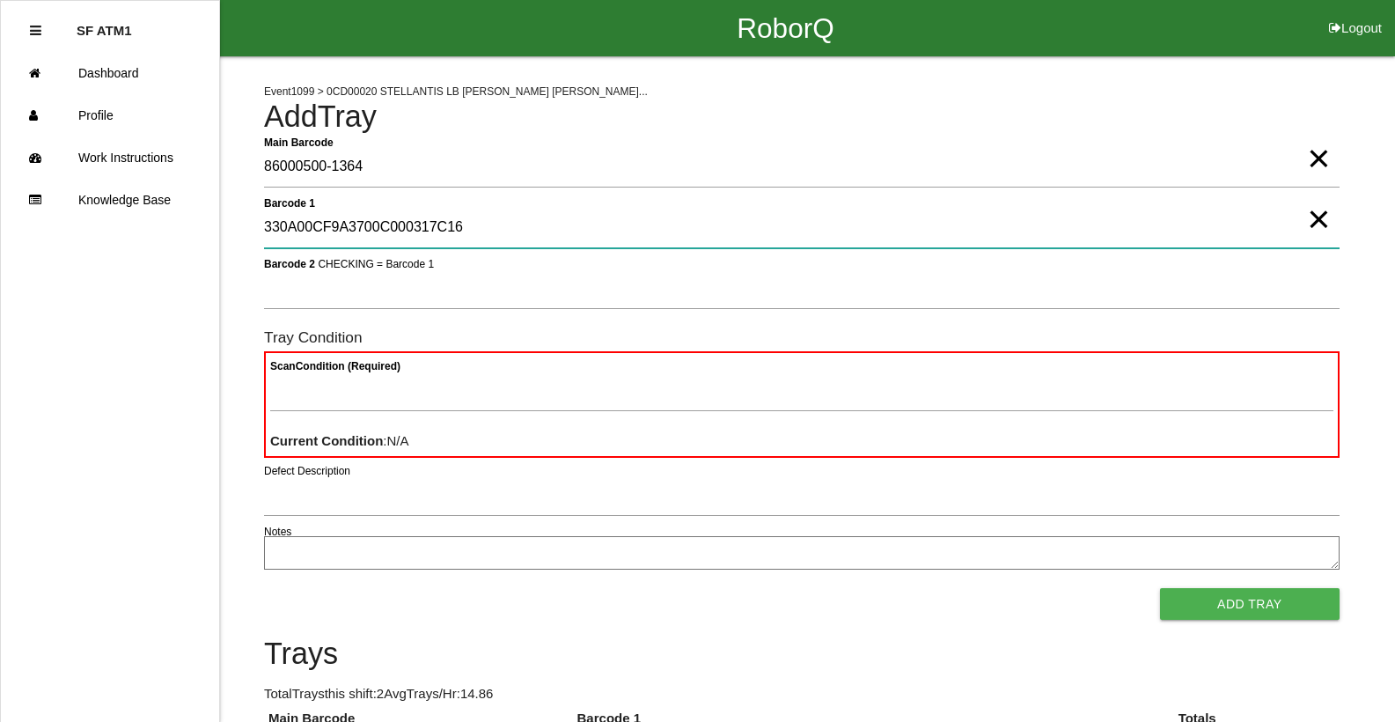
type 1 "330A00CF9A3700C000317C16"
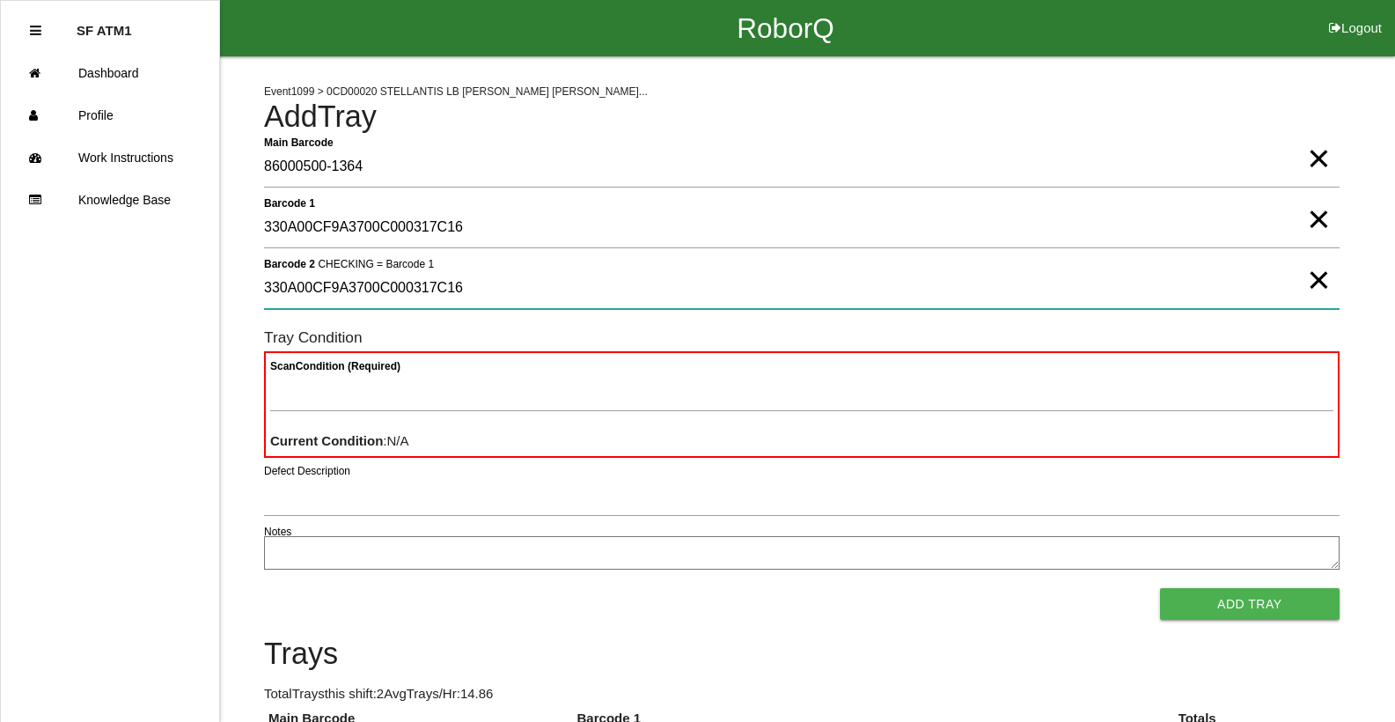
type 2 "330A00CF9A3700C000317C16"
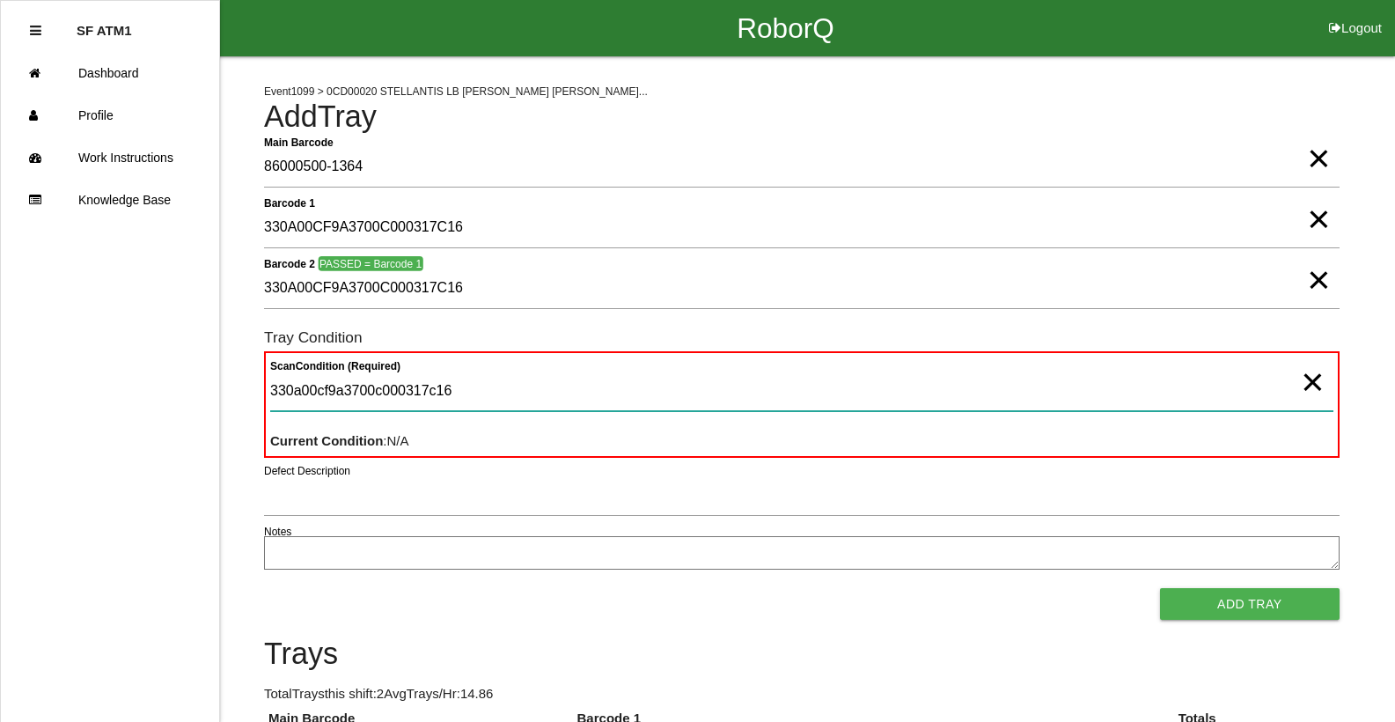
type Condition "330a00cf9a3700c000317c16"
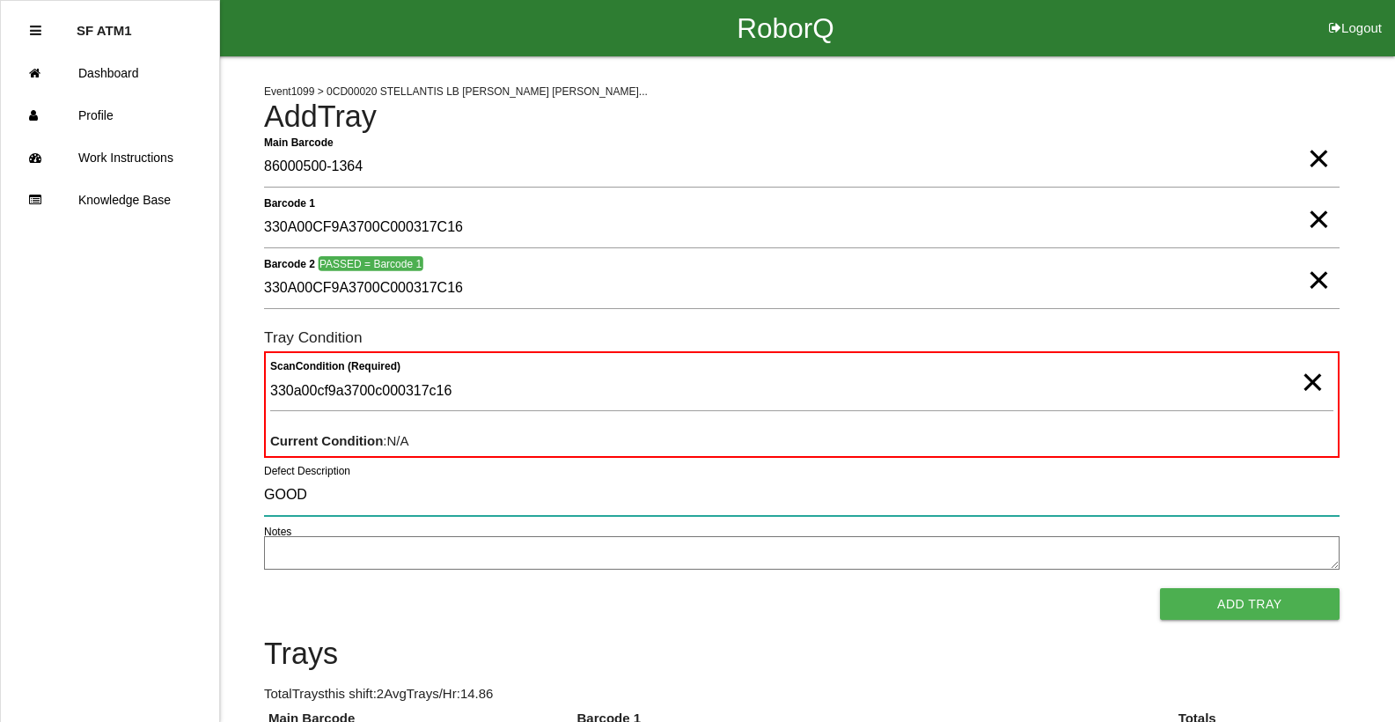
type input "GOOD"
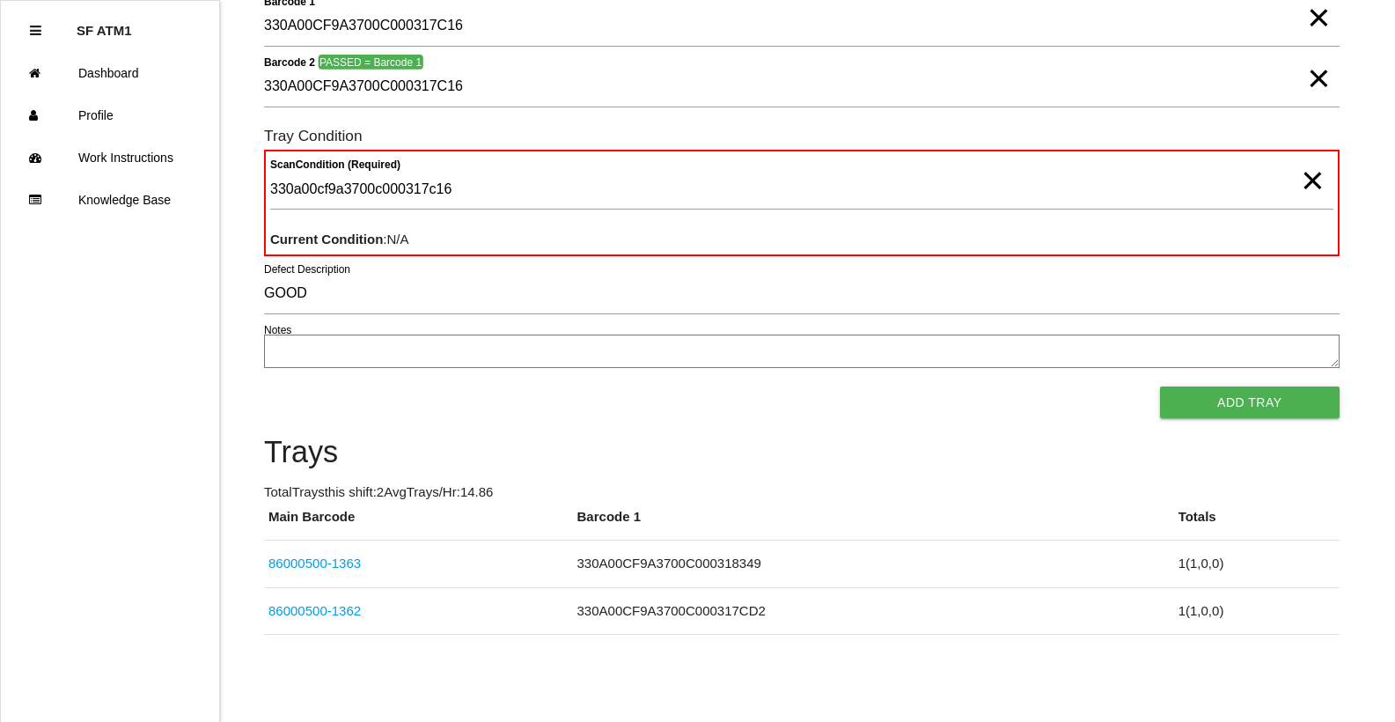
scroll to position [114, 0]
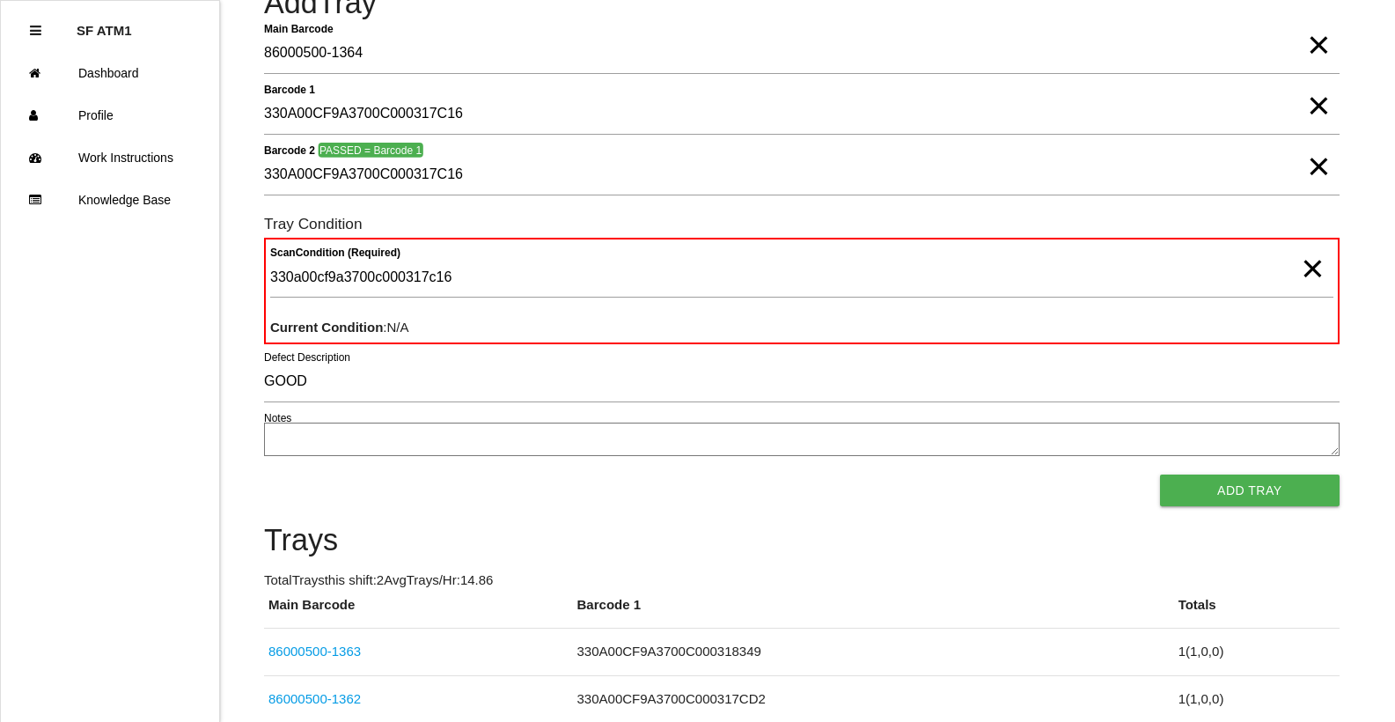
click at [453, 328] on div "330a00cf9a3700c000317c16 × Scan Condition (Required) Current Condition : N/A" at bounding box center [801, 291] width 1075 height 106
click at [373, 311] on div "330a00cf9a3700c000317c16 × Scan Condition (Required) Current Condition : N/A" at bounding box center [801, 291] width 1075 height 106
drag, startPoint x: 373, startPoint y: 311, endPoint x: 420, endPoint y: 330, distance: 50.5
click at [420, 330] on div "330a00cf9a3700c000317c16 × Scan Condition (Required) Current Condition : N/A" at bounding box center [801, 291] width 1075 height 106
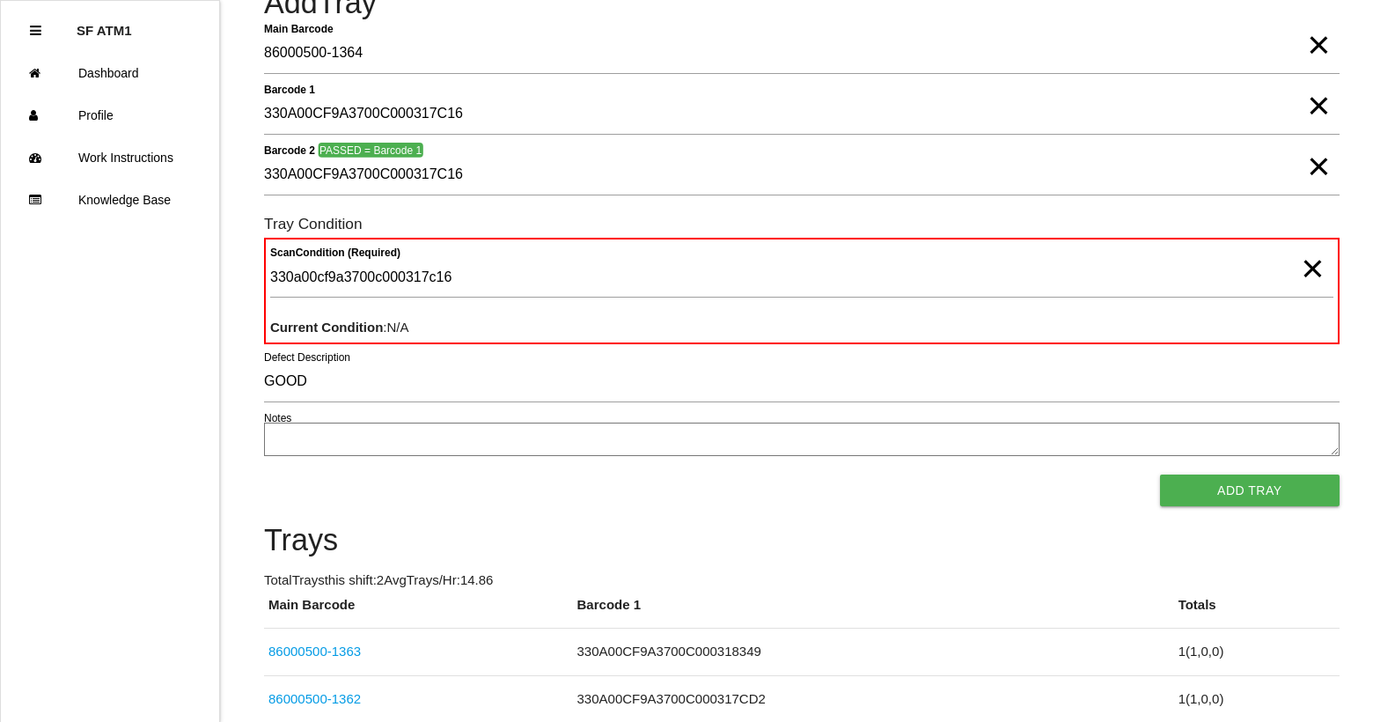
click at [421, 330] on div "330a00cf9a3700c000317c16 × Scan Condition (Required) Current Condition : N/A" at bounding box center [801, 291] width 1075 height 106
click at [1306, 268] on span "×" at bounding box center [1312, 250] width 23 height 35
click at [1315, 160] on span "×" at bounding box center [1318, 148] width 23 height 35
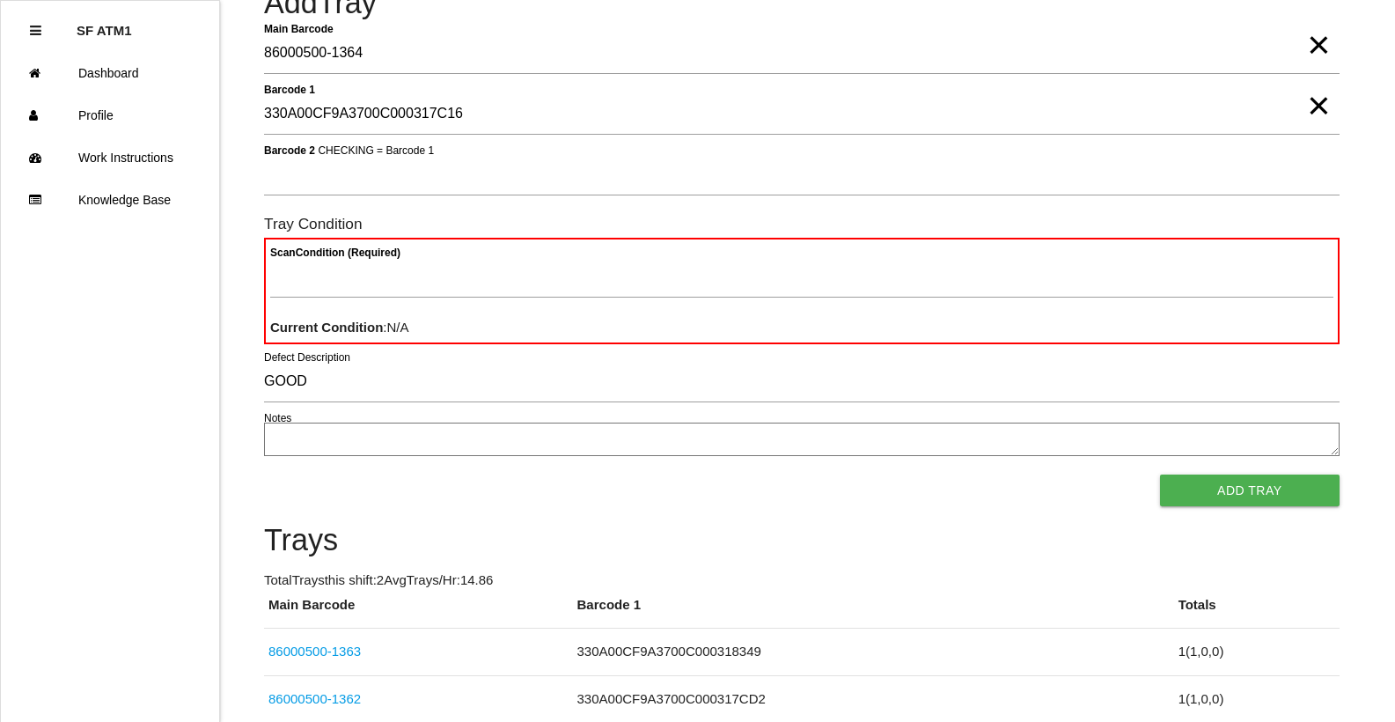
click at [1318, 106] on span "×" at bounding box center [1318, 87] width 23 height 35
click at [1323, 45] on span "×" at bounding box center [1318, 27] width 23 height 35
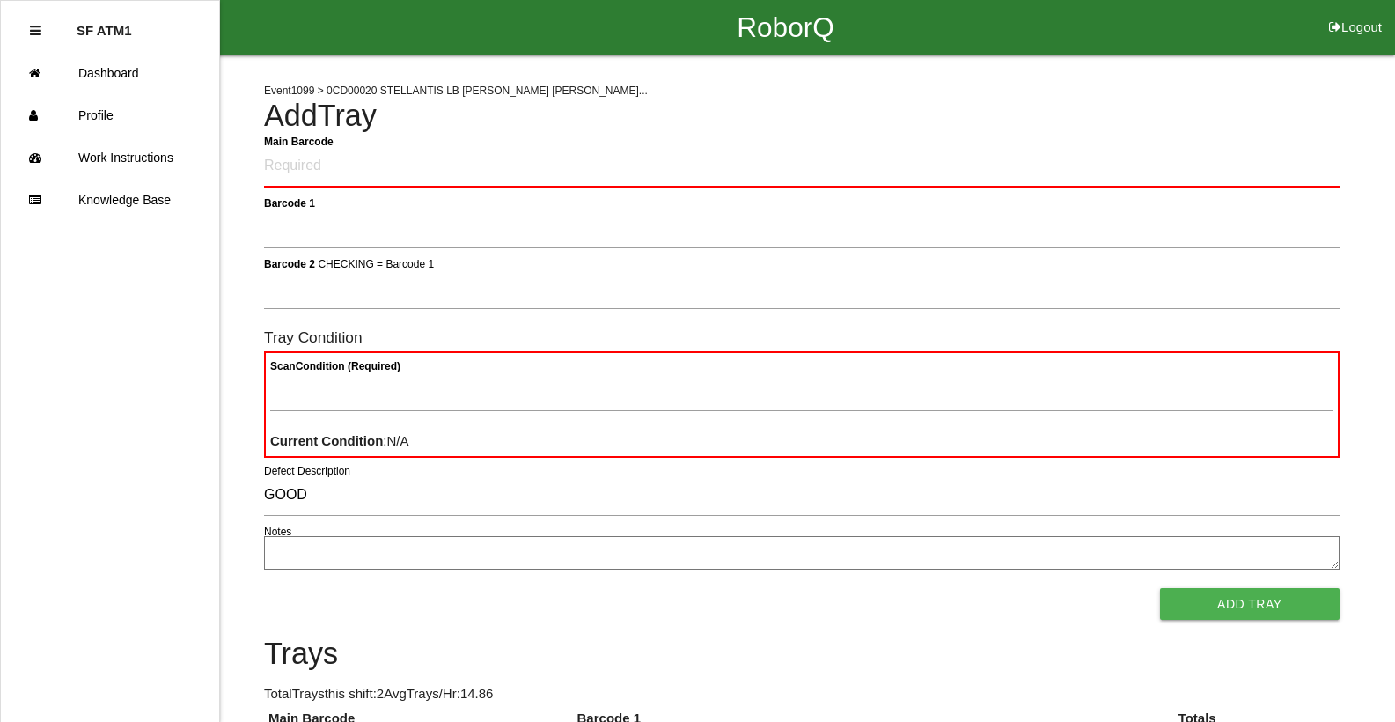
scroll to position [0, 0]
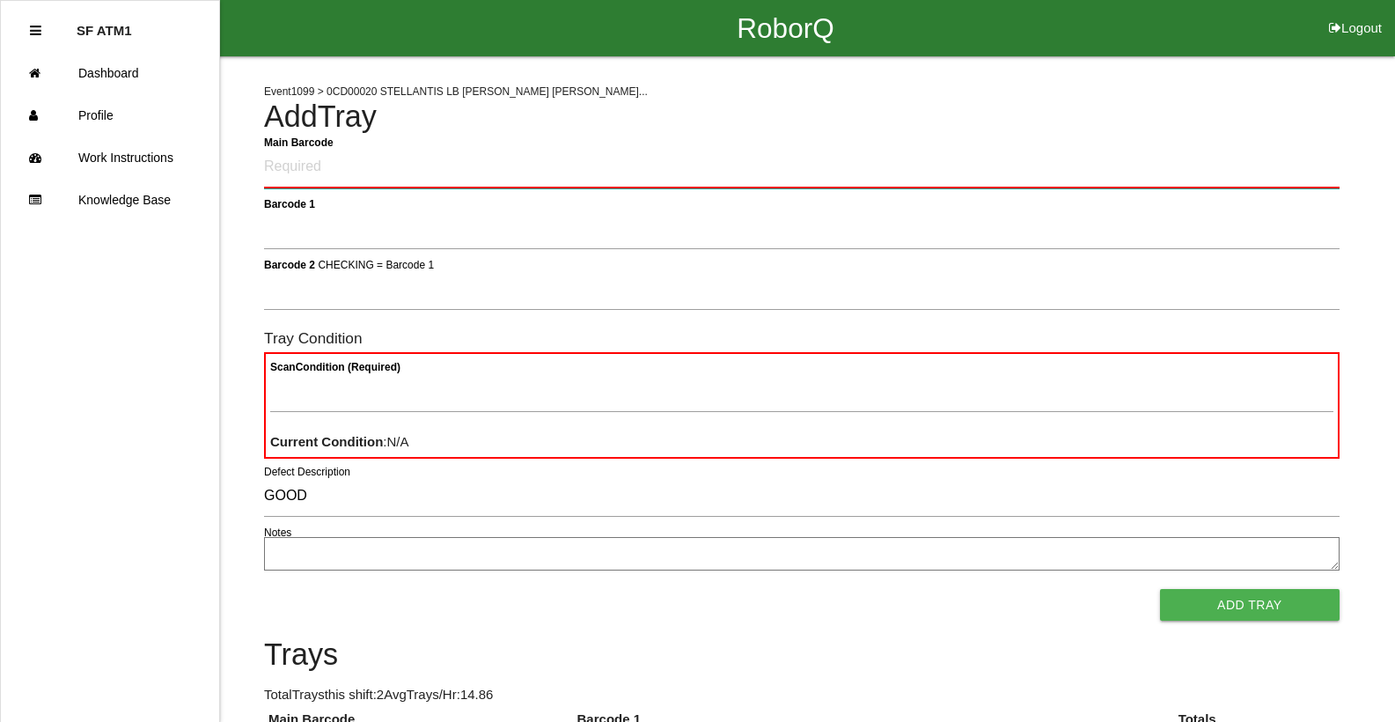
click at [394, 176] on Barcode "Main Barcode" at bounding box center [801, 167] width 1075 height 41
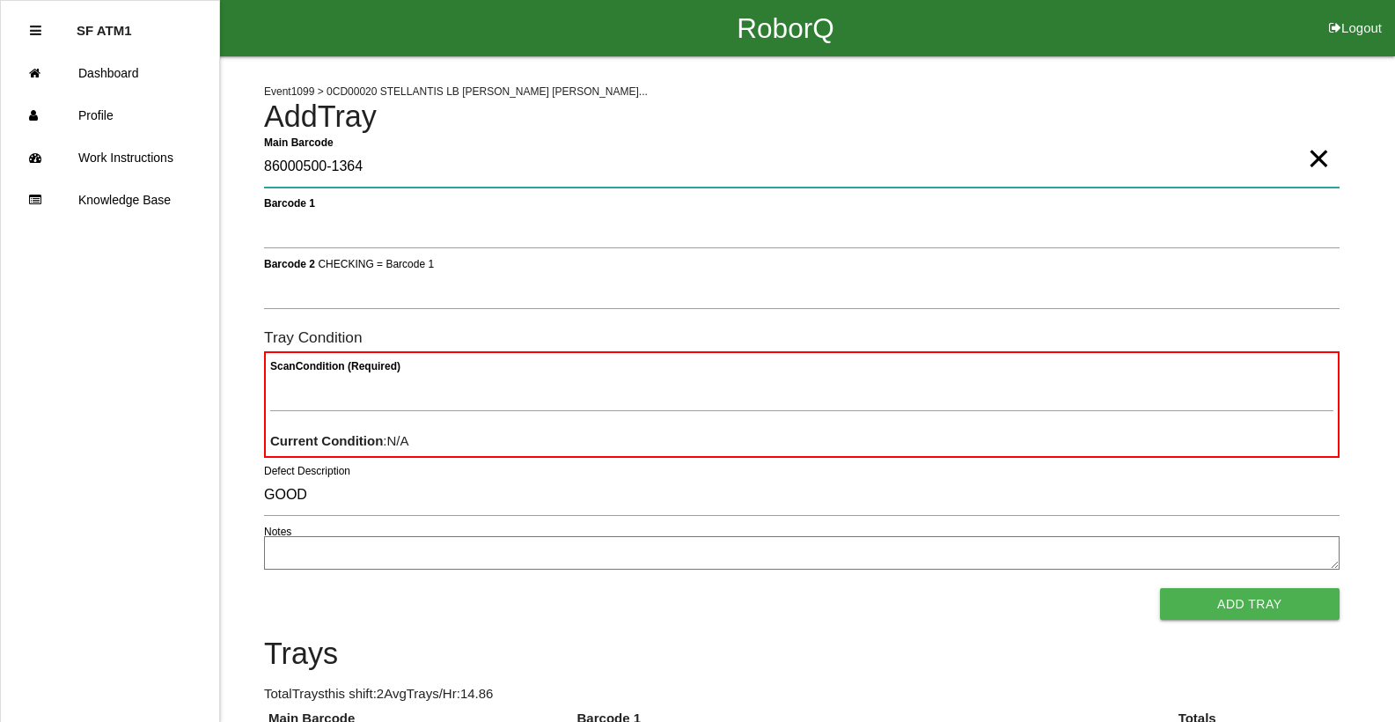
type Barcode "86000500-1364"
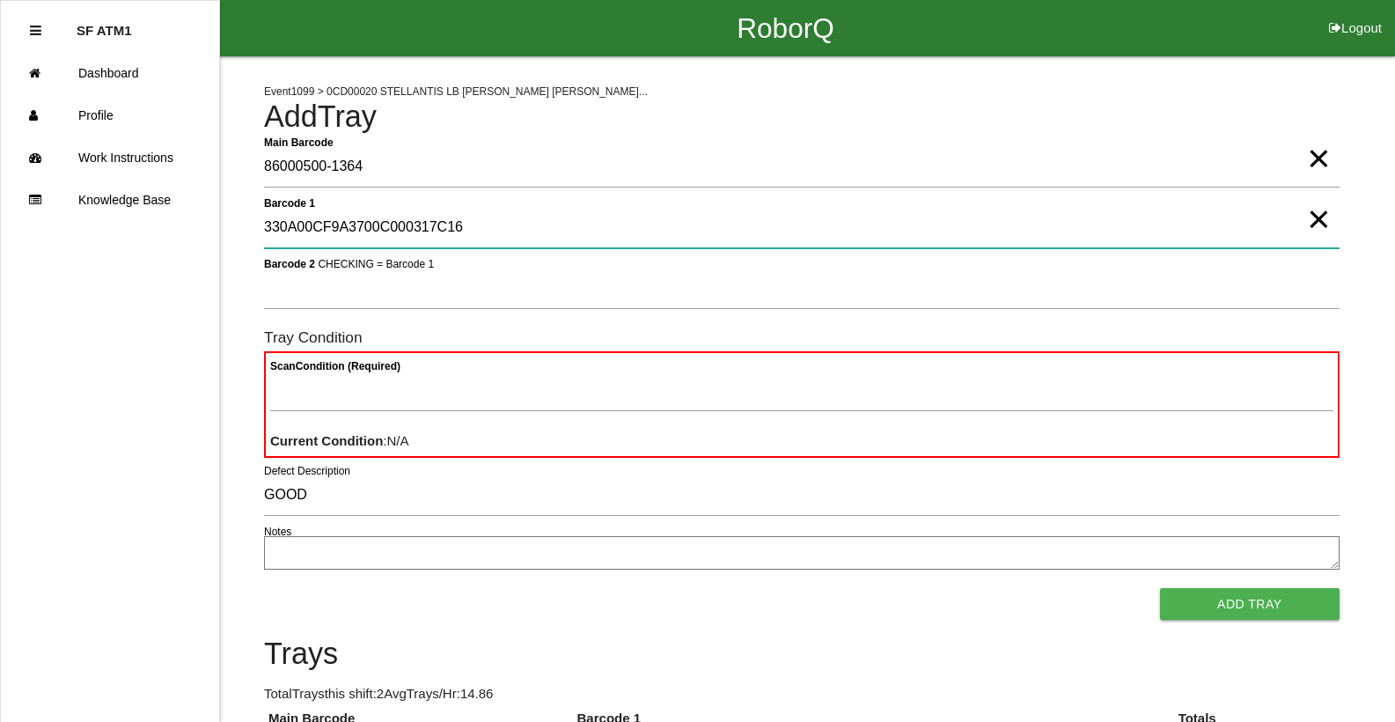
type 1 "330A00CF9A3700C000317C16"
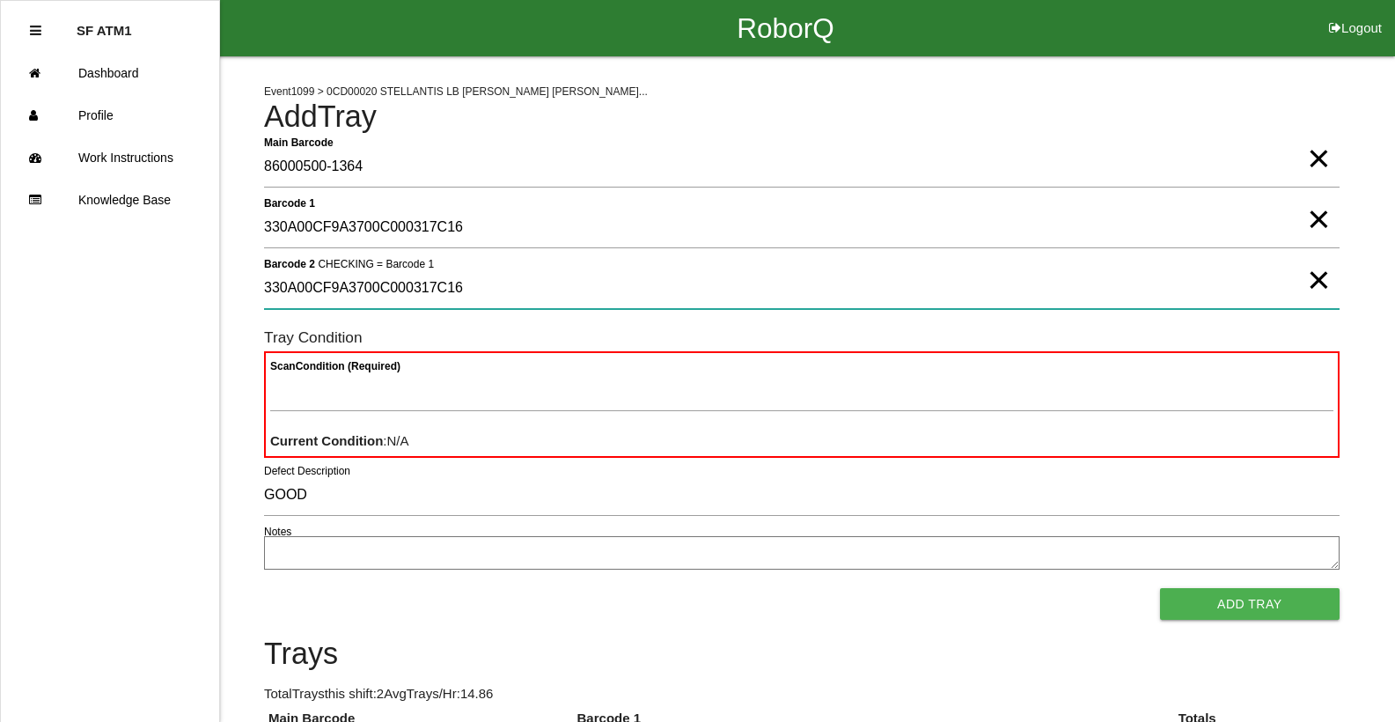
type 2 "330A00CF9A3700C000317C16"
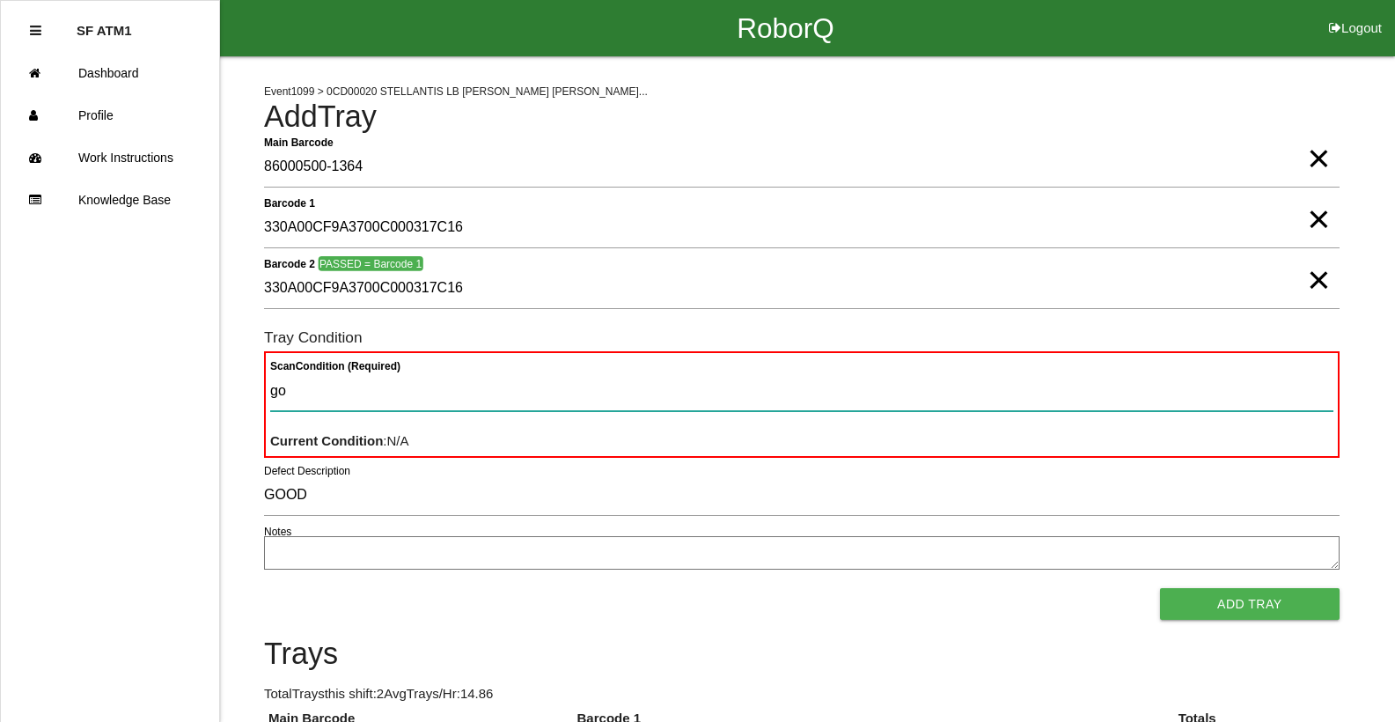
type Condition "goo"
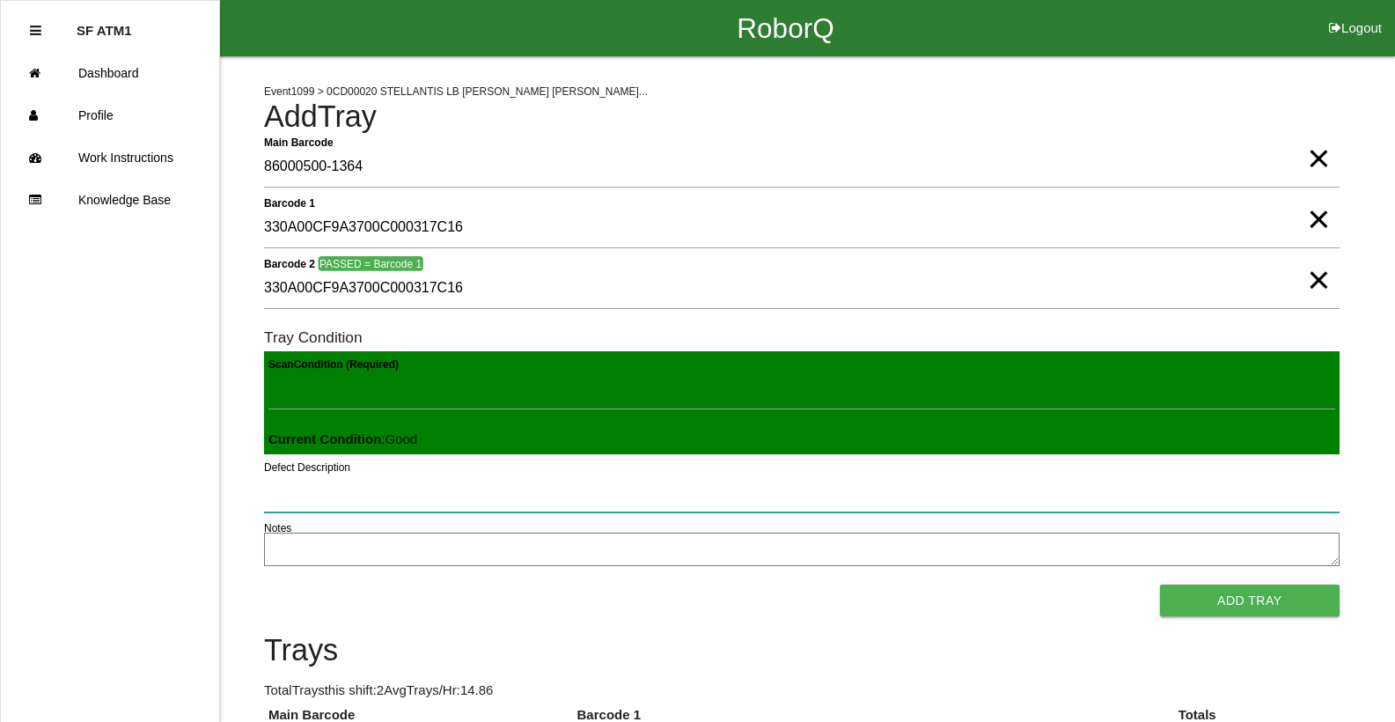
click at [1160, 584] on button "Add Tray" at bounding box center [1250, 600] width 180 height 32
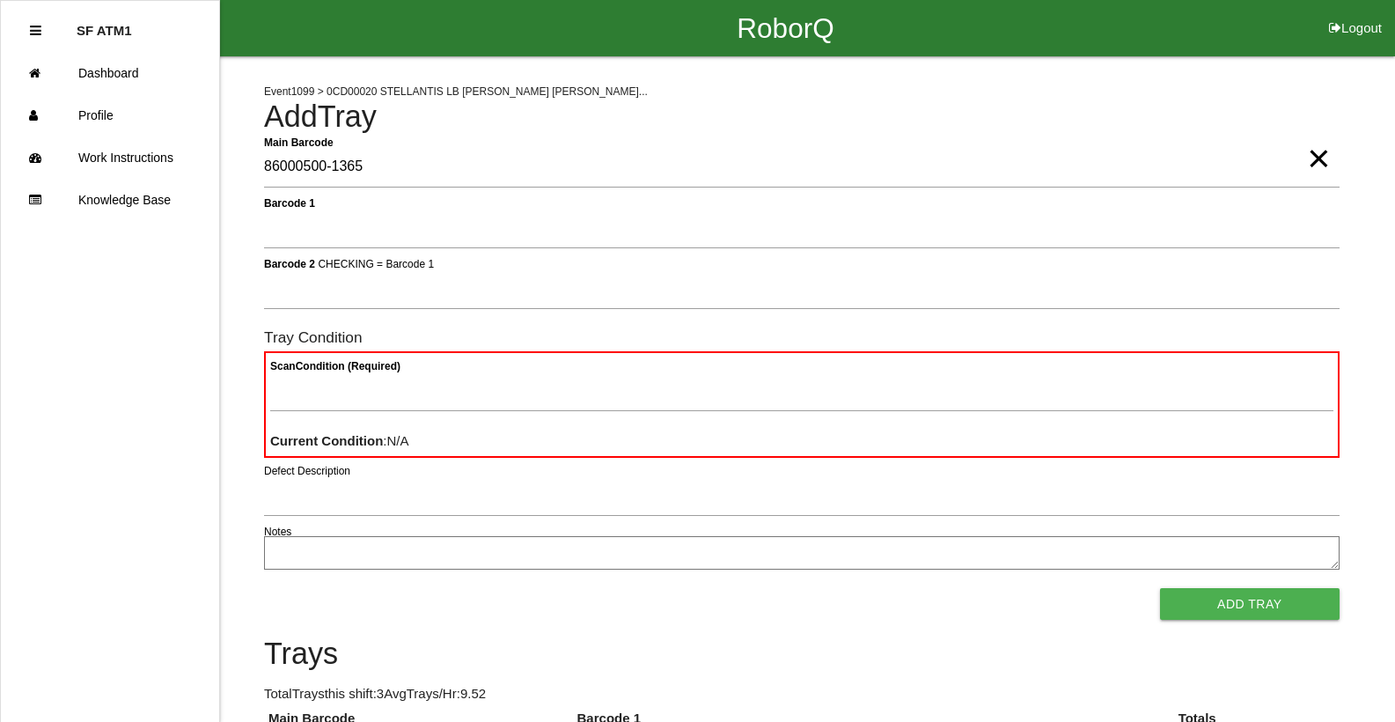
type Barcode "86000500-1365"
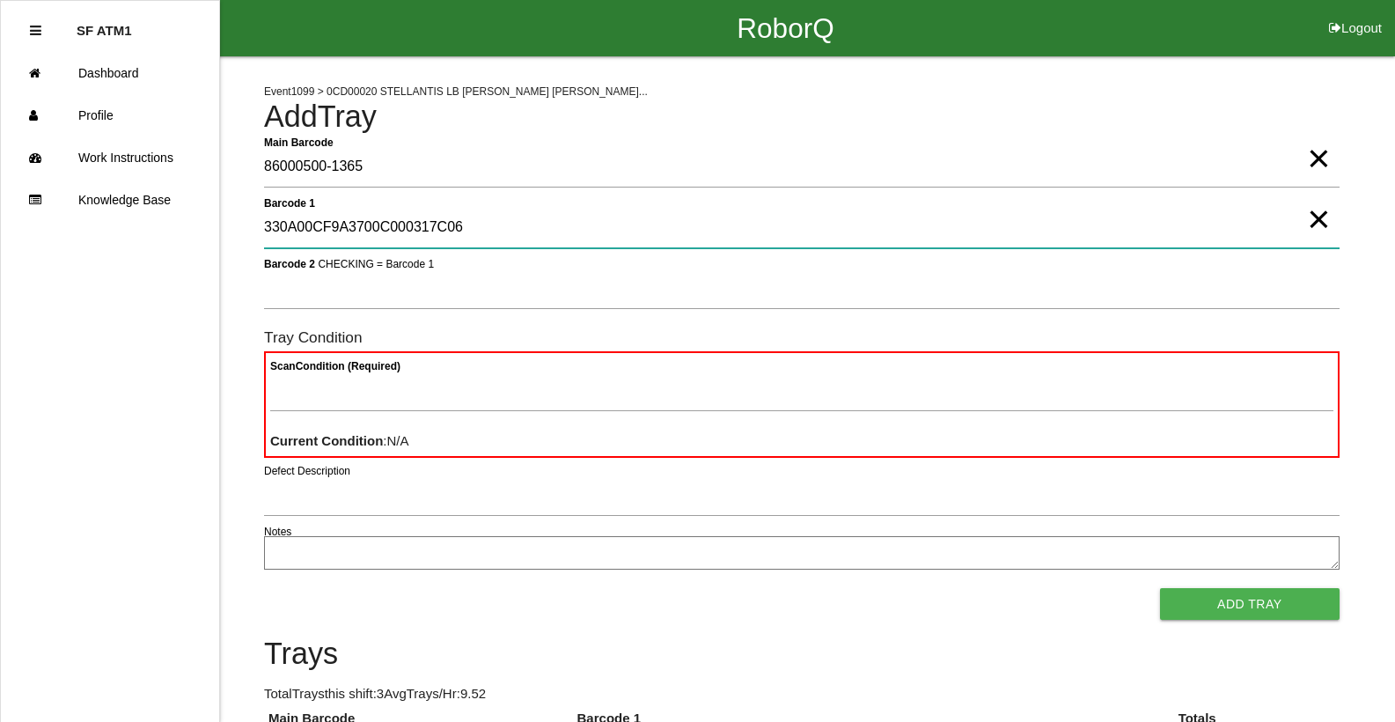
type 1 "330A00CF9A3700C000317C06"
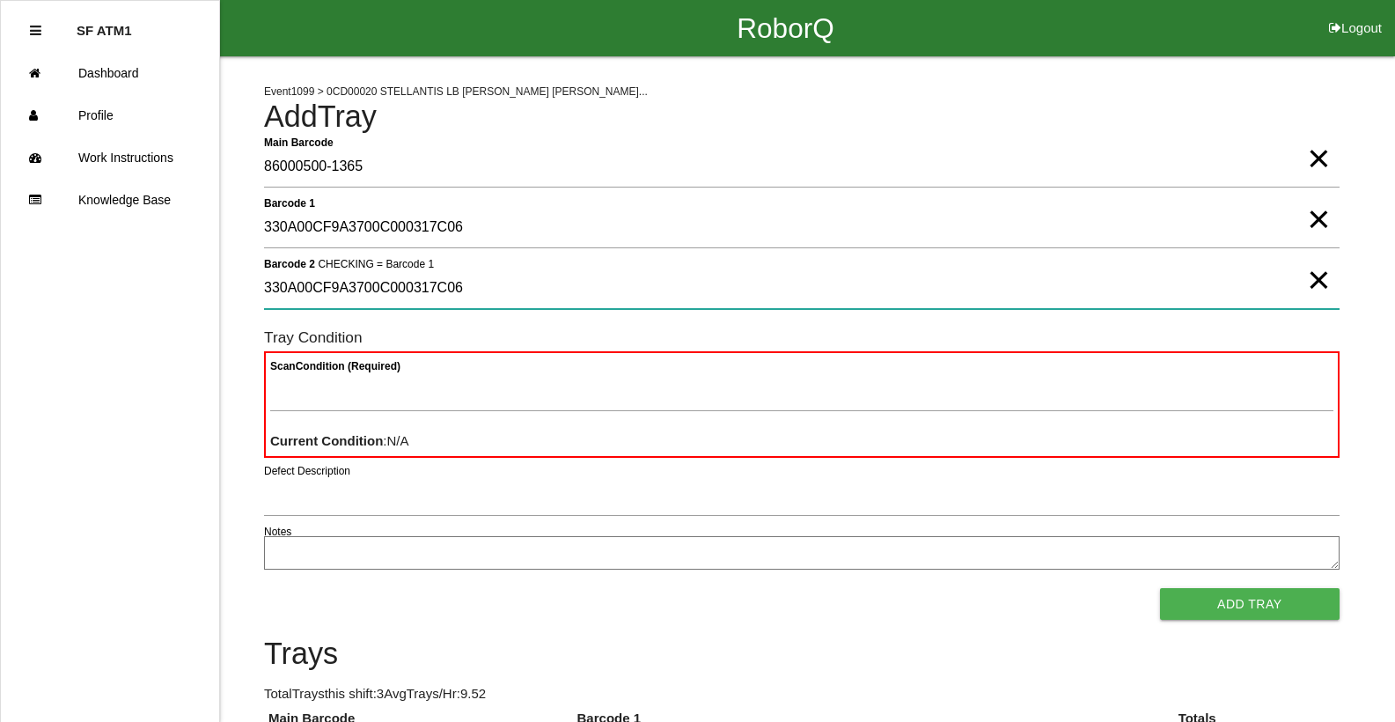
type 2 "330A00CF9A3700C000317C06"
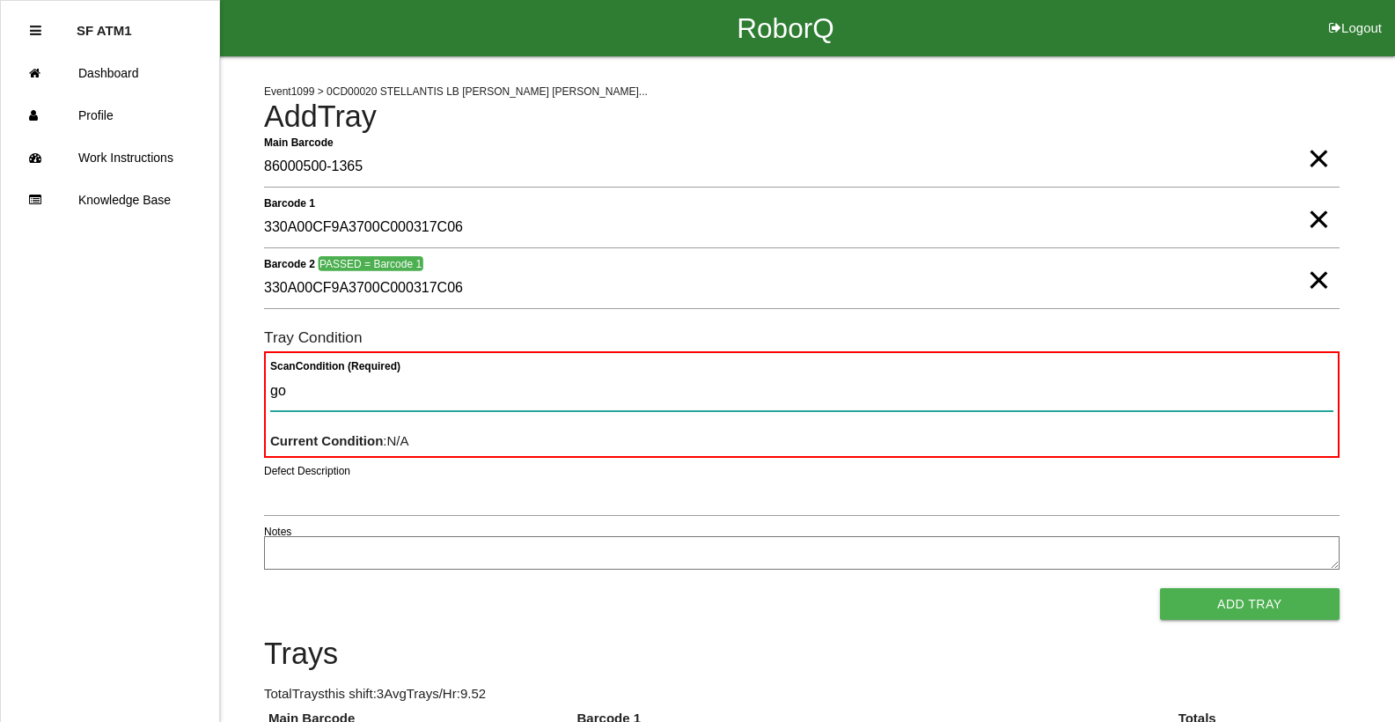
type Condition "goo"
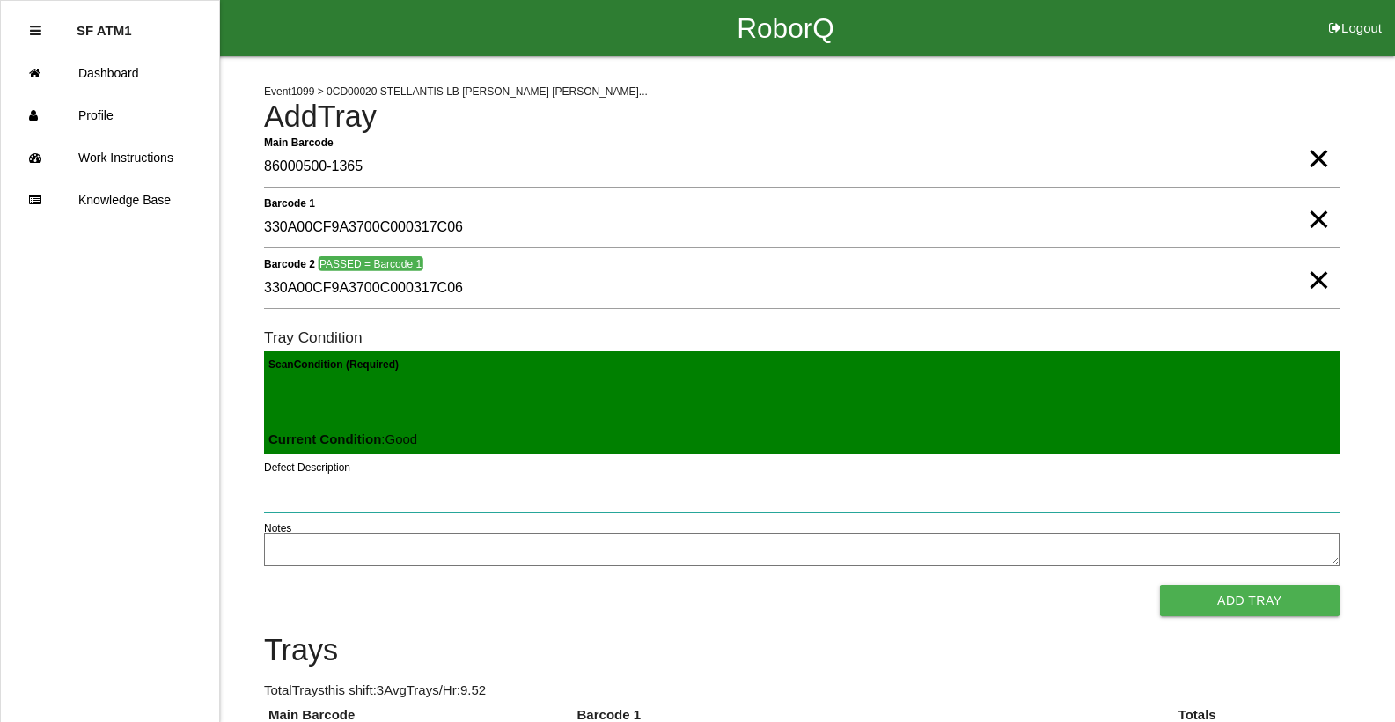
click at [1160, 584] on button "Add Tray" at bounding box center [1250, 600] width 180 height 32
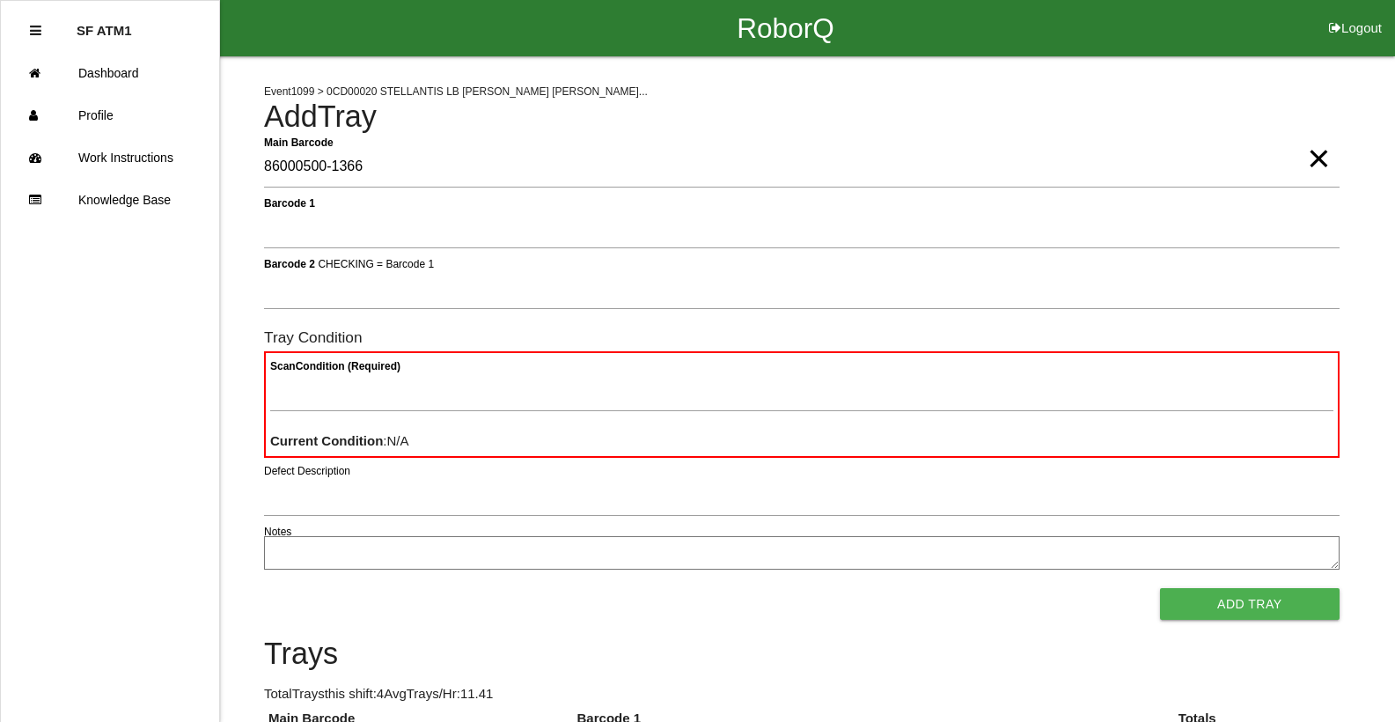
type Barcode "86000500-1366"
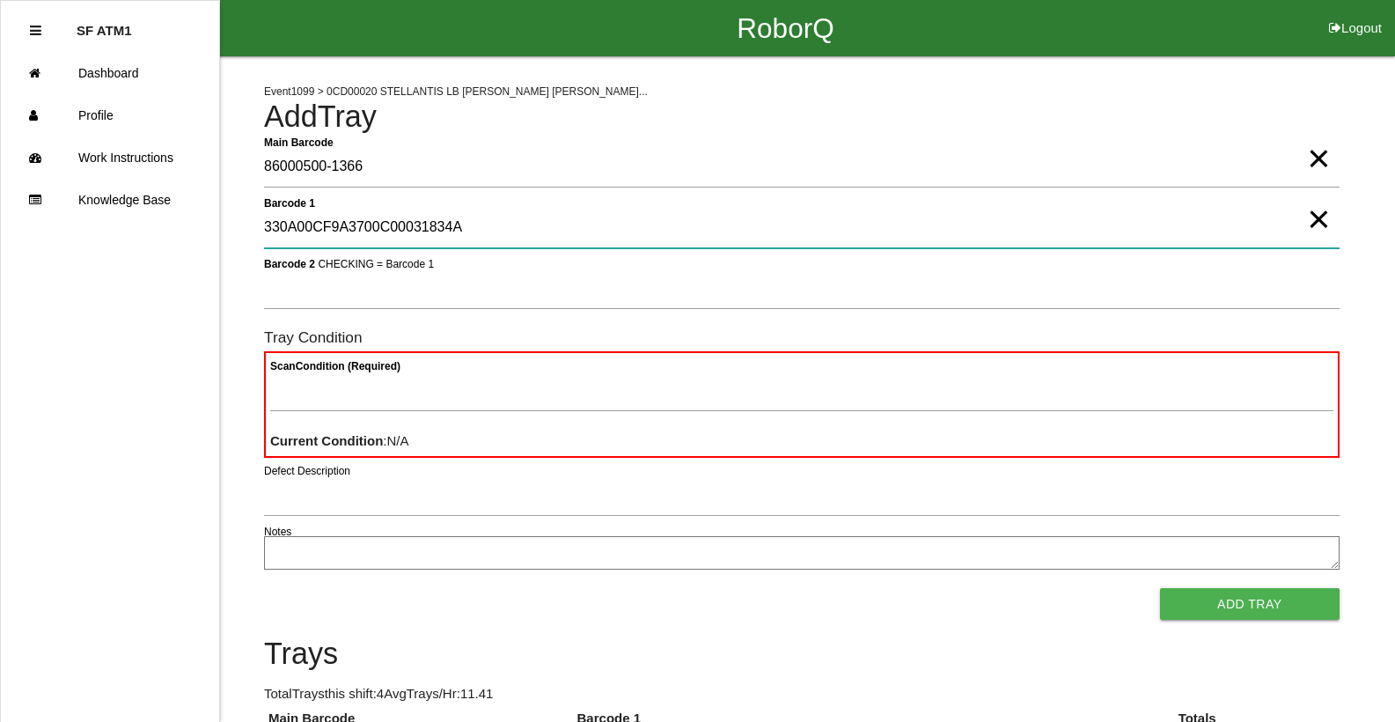
type 1 "330A00CF9A3700C00031834A"
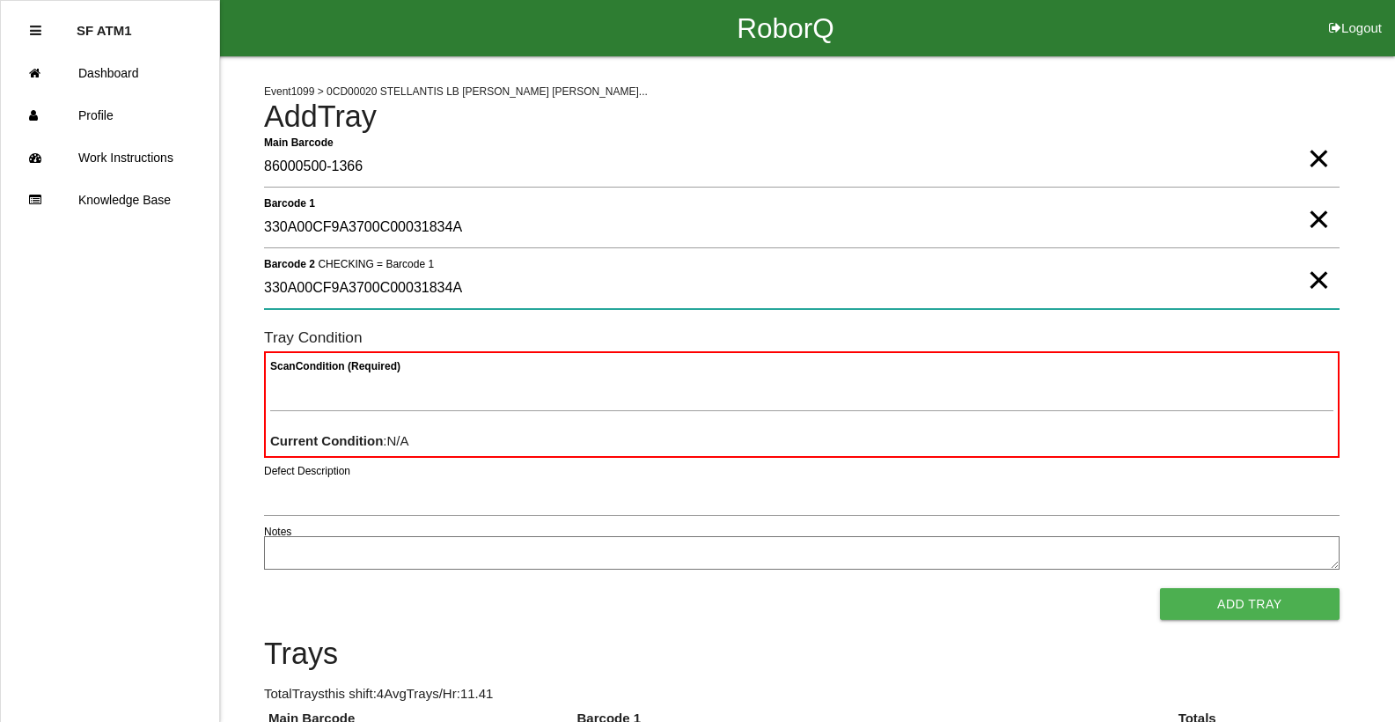
type 2 "330A00CF9A3700C00031834A"
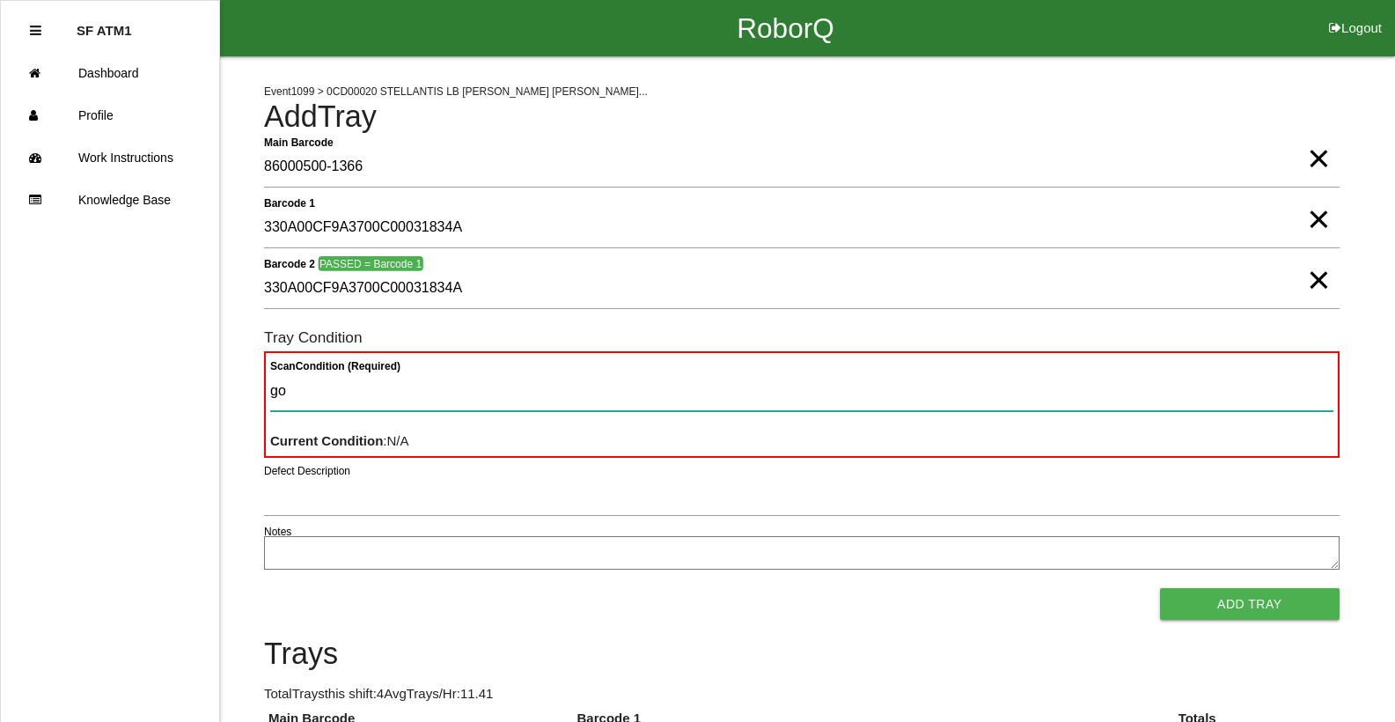
type Condition "goo"
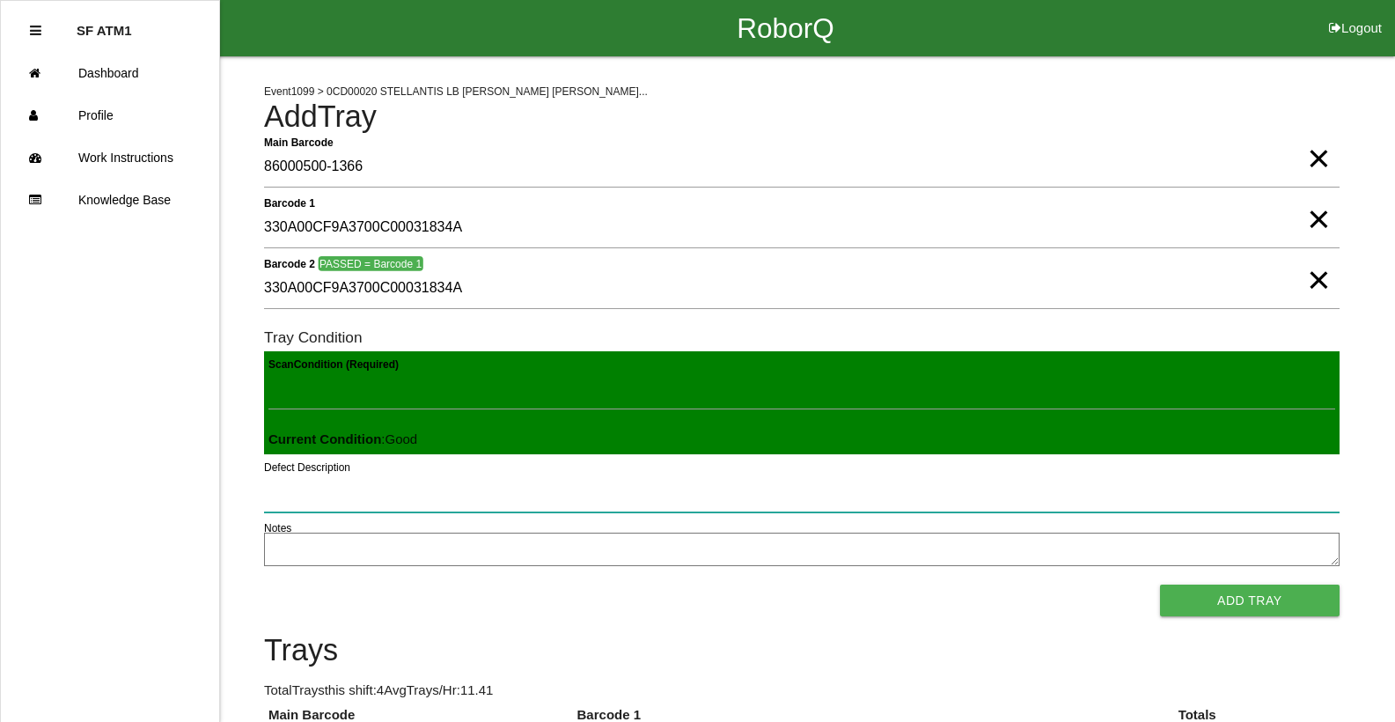
click at [1160, 584] on button "Add Tray" at bounding box center [1250, 600] width 180 height 32
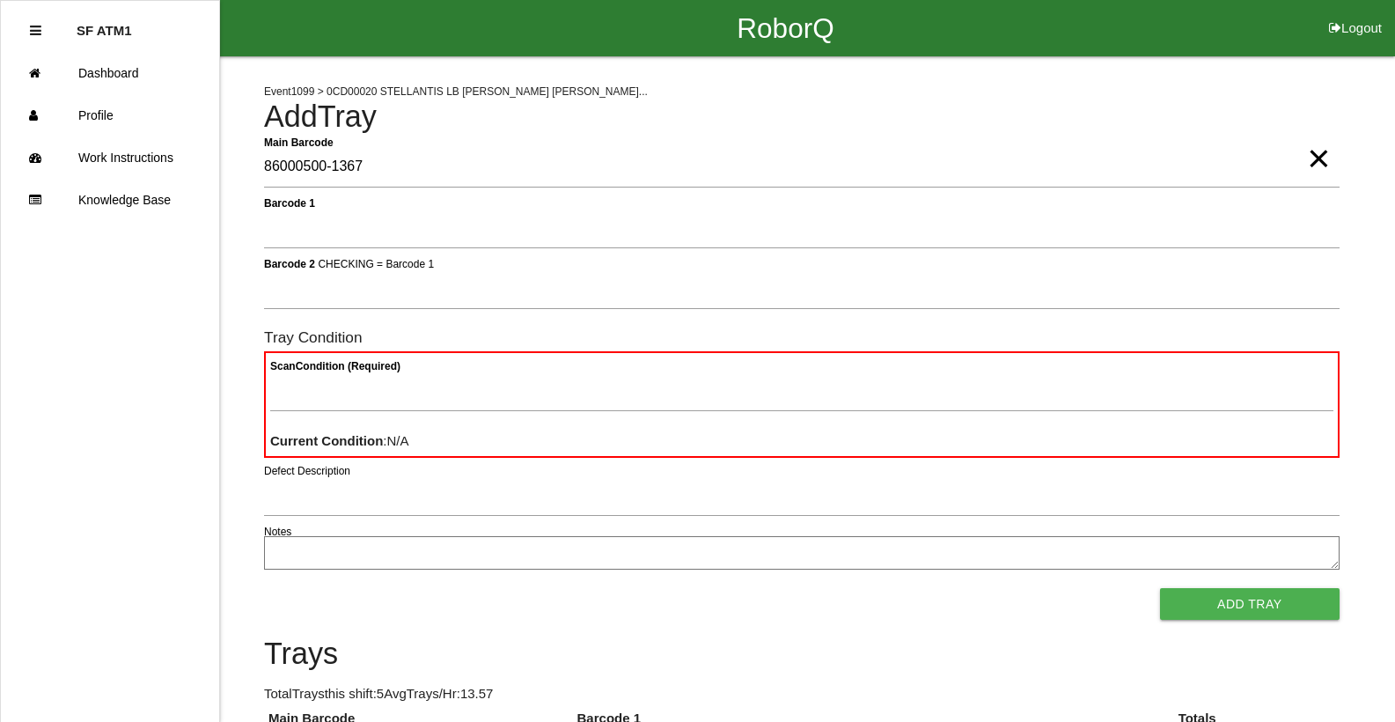
type Barcode "86000500-1367"
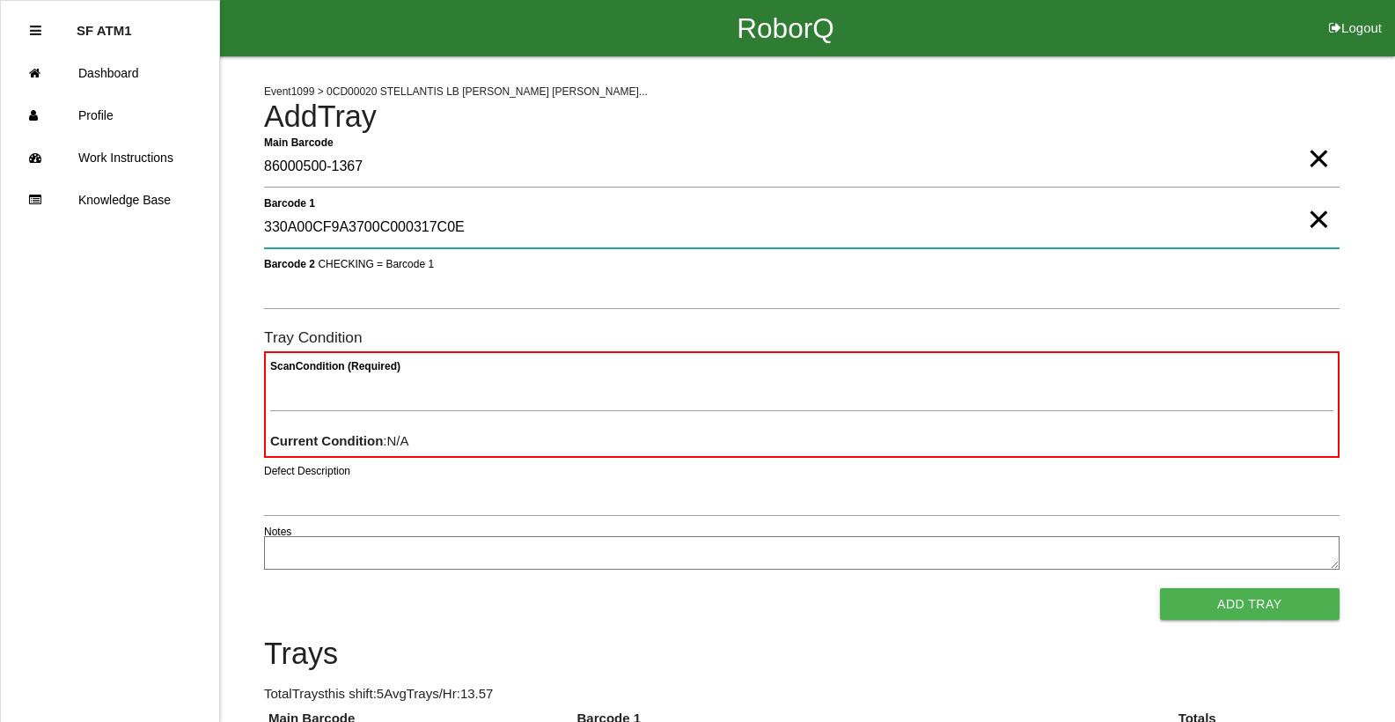
type 1 "330A00CF9A3700C000317C0E"
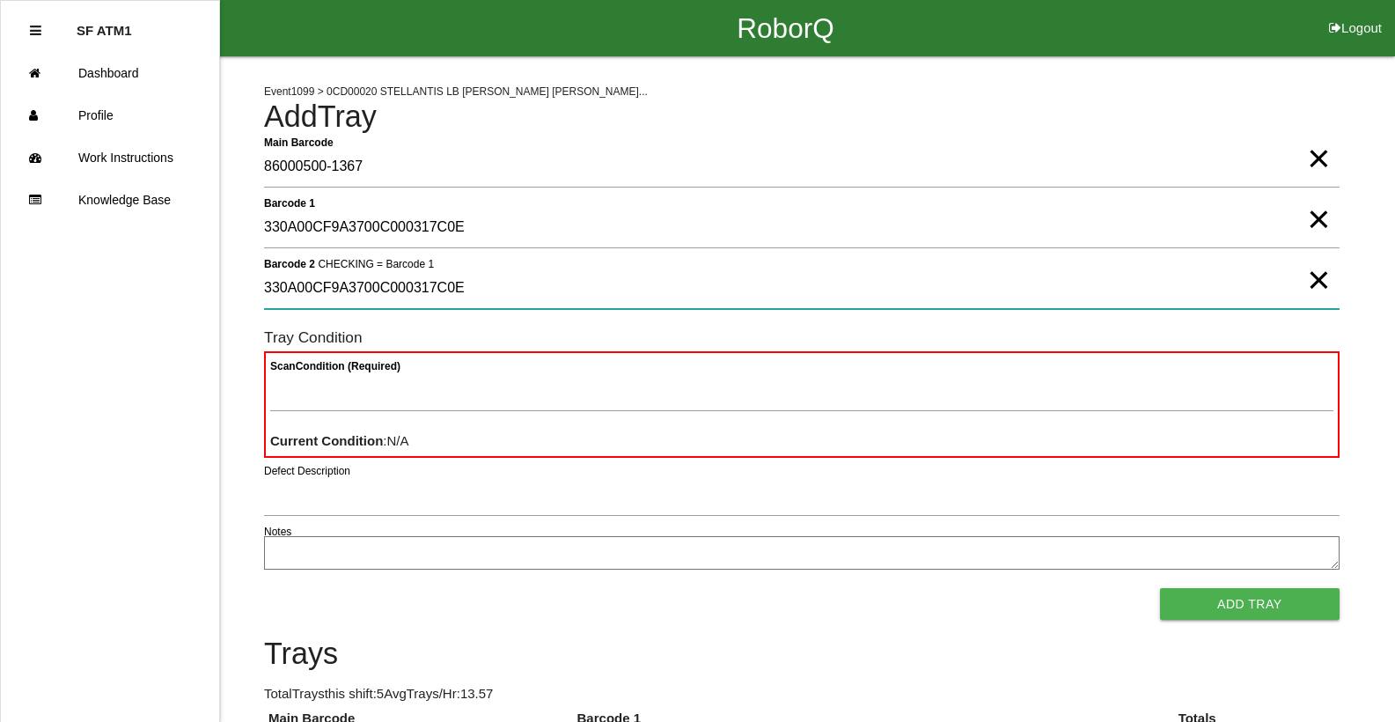
type 2 "330A00CF9A3700C000317C0E"
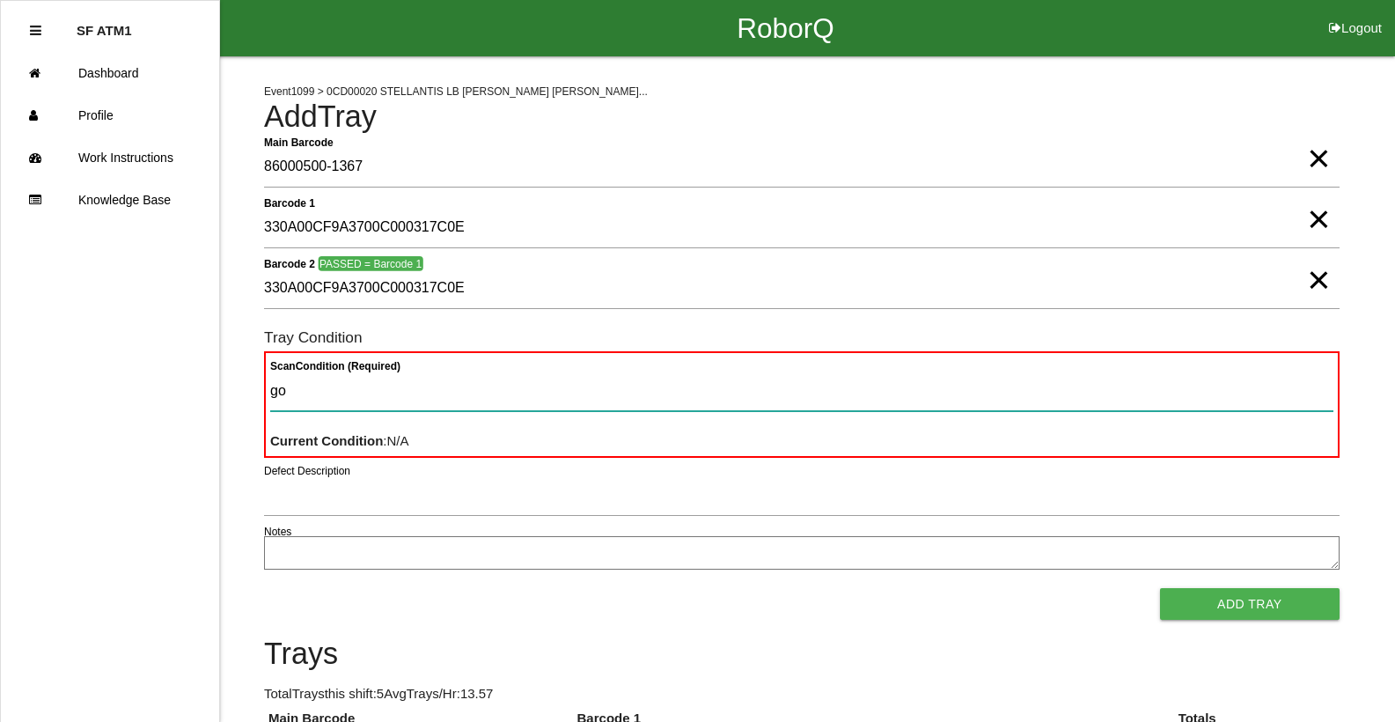
type Condition "goo"
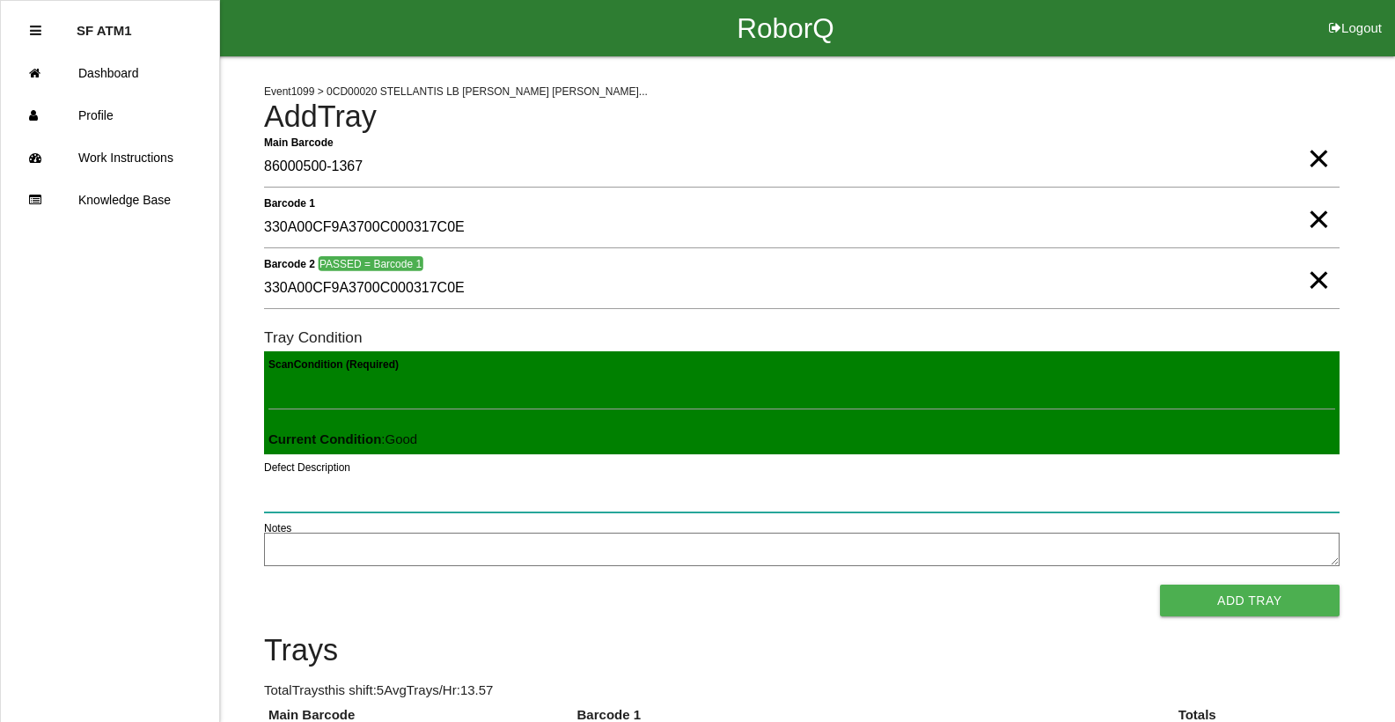
click at [1160, 584] on button "Add Tray" at bounding box center [1250, 600] width 180 height 32
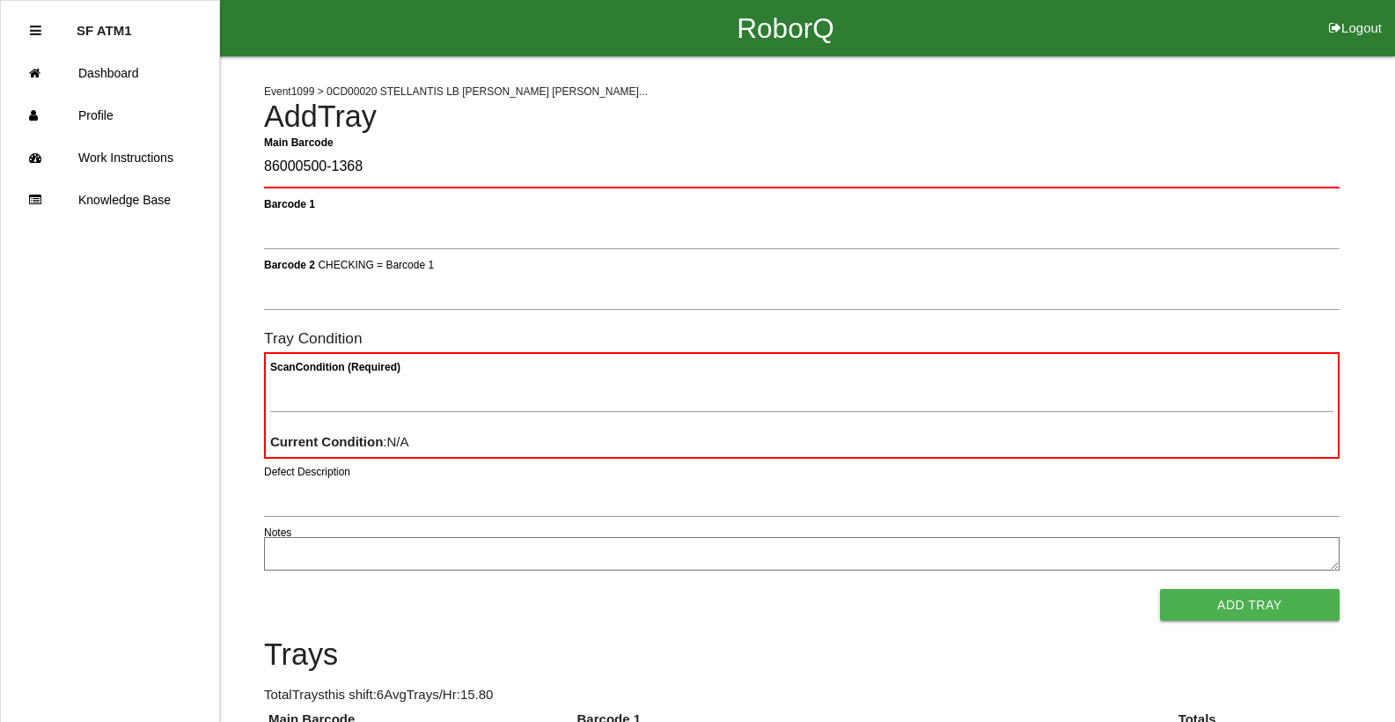
type Barcode "86000500-1368"
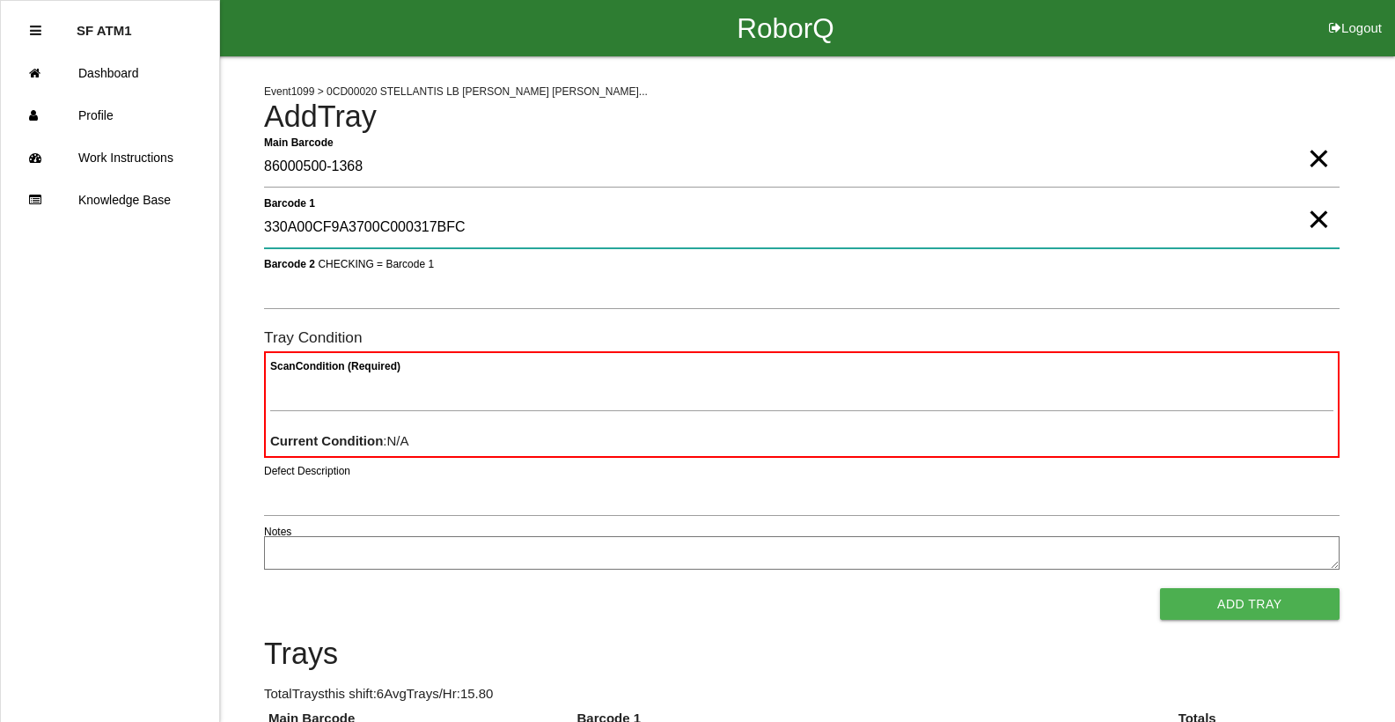
type 1 "330A00CF9A3700C000317BFC"
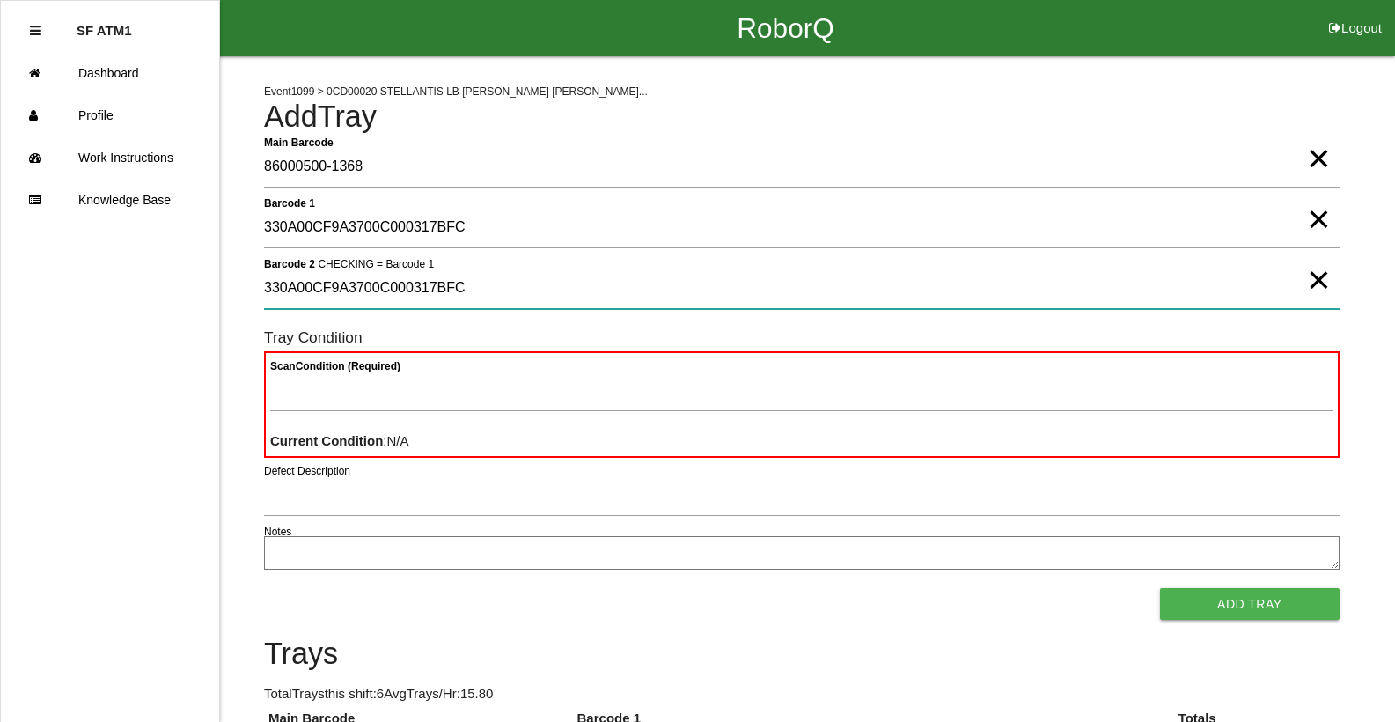
type 2 "330A00CF9A3700C000317BFC"
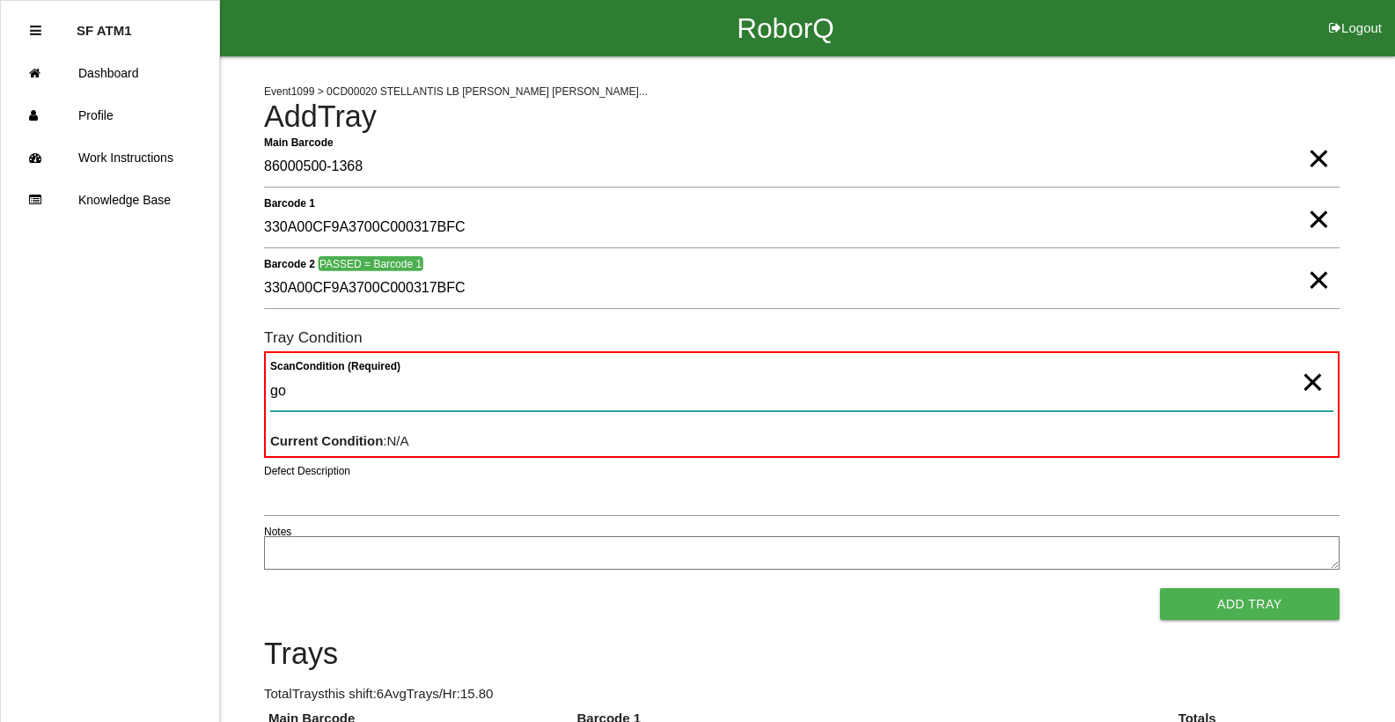
type Condition "goo"
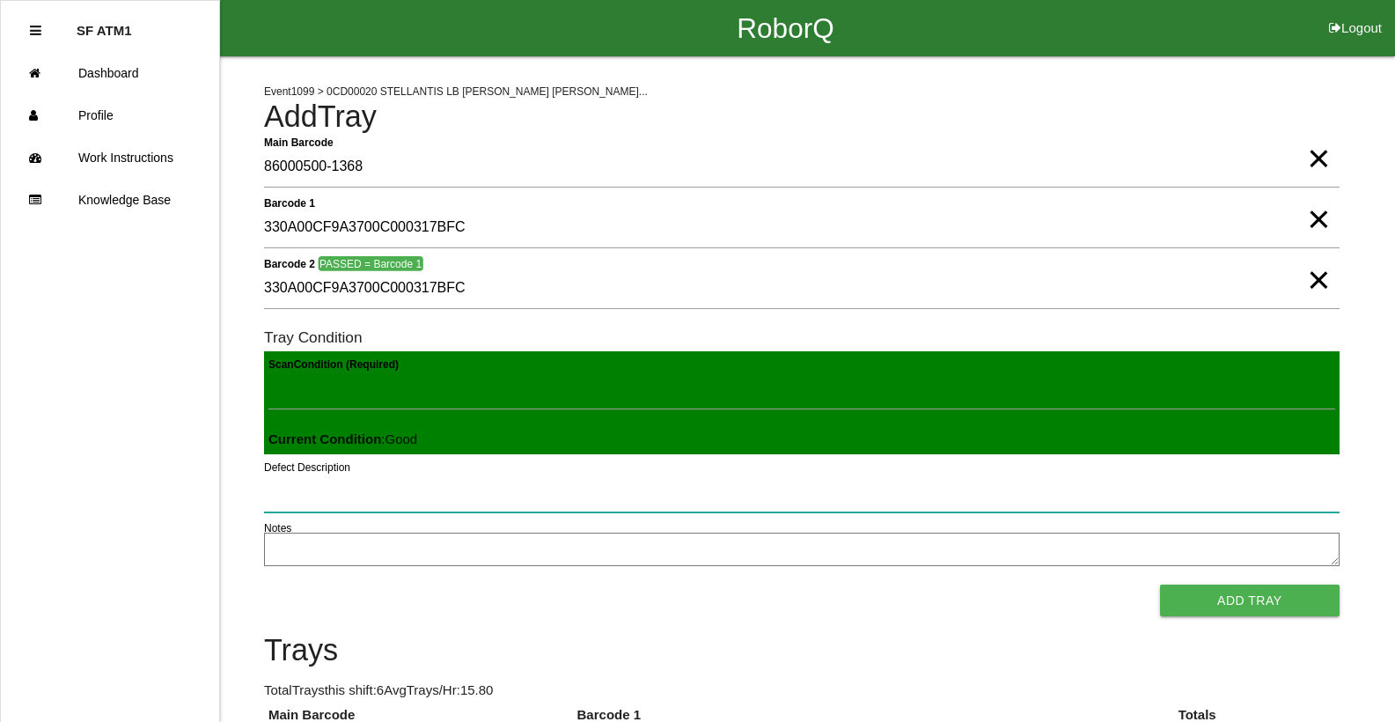
click at [1160, 584] on button "Add Tray" at bounding box center [1250, 600] width 180 height 32
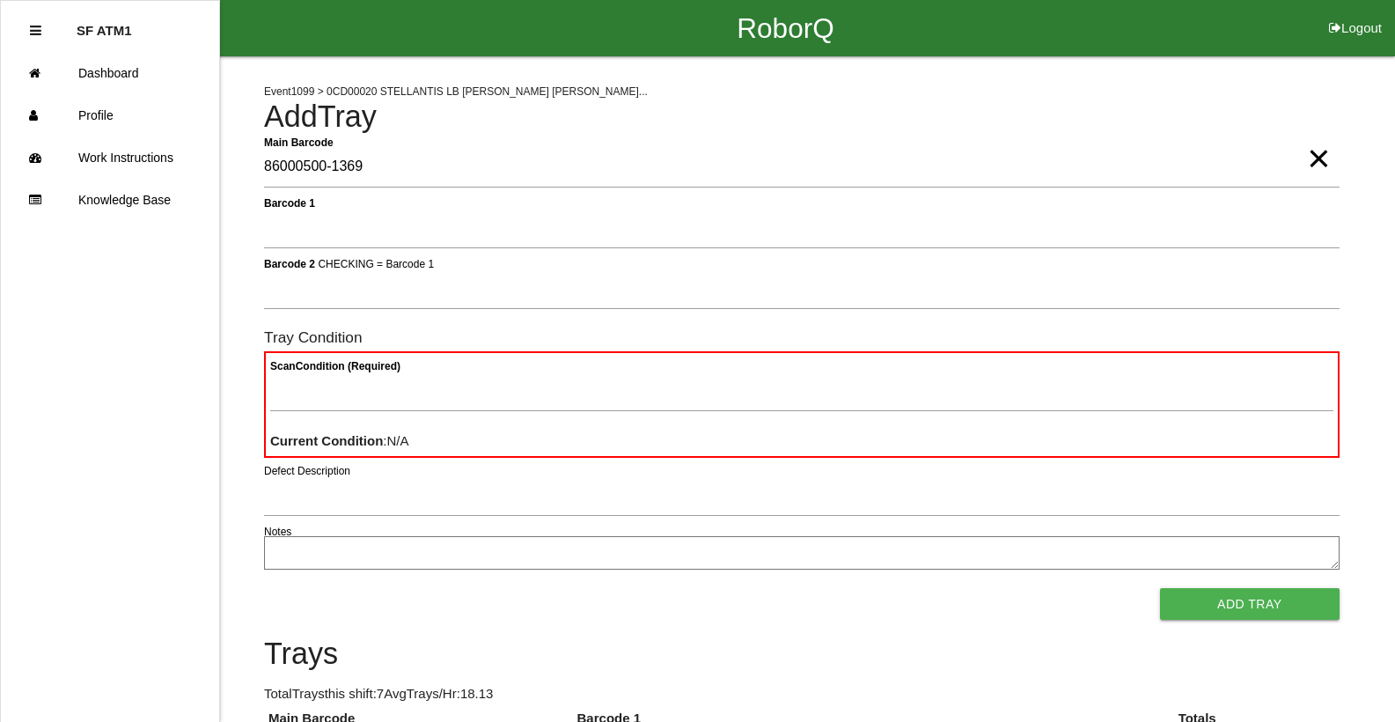
type Barcode "86000500-1369"
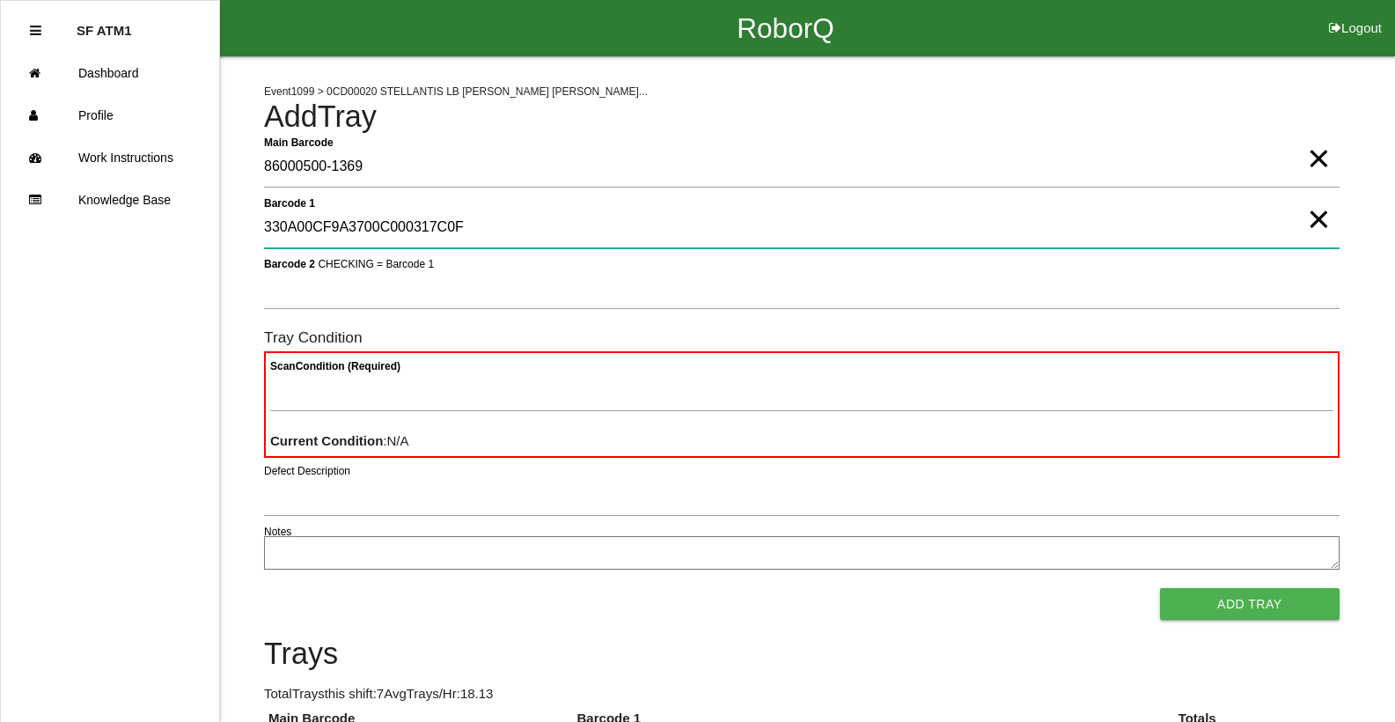
type 1 "330A00CF9A3700C000317C0F"
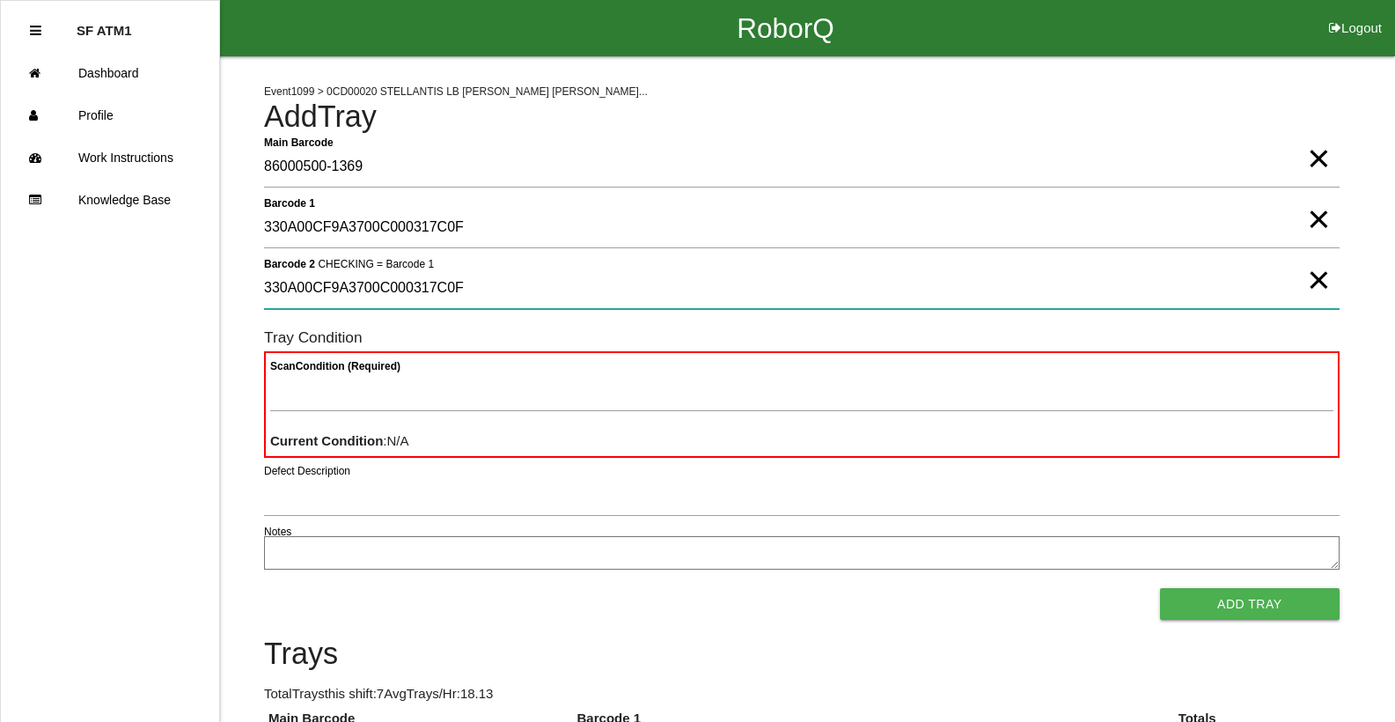
type 2 "330A00CF9A3700C000317C0F"
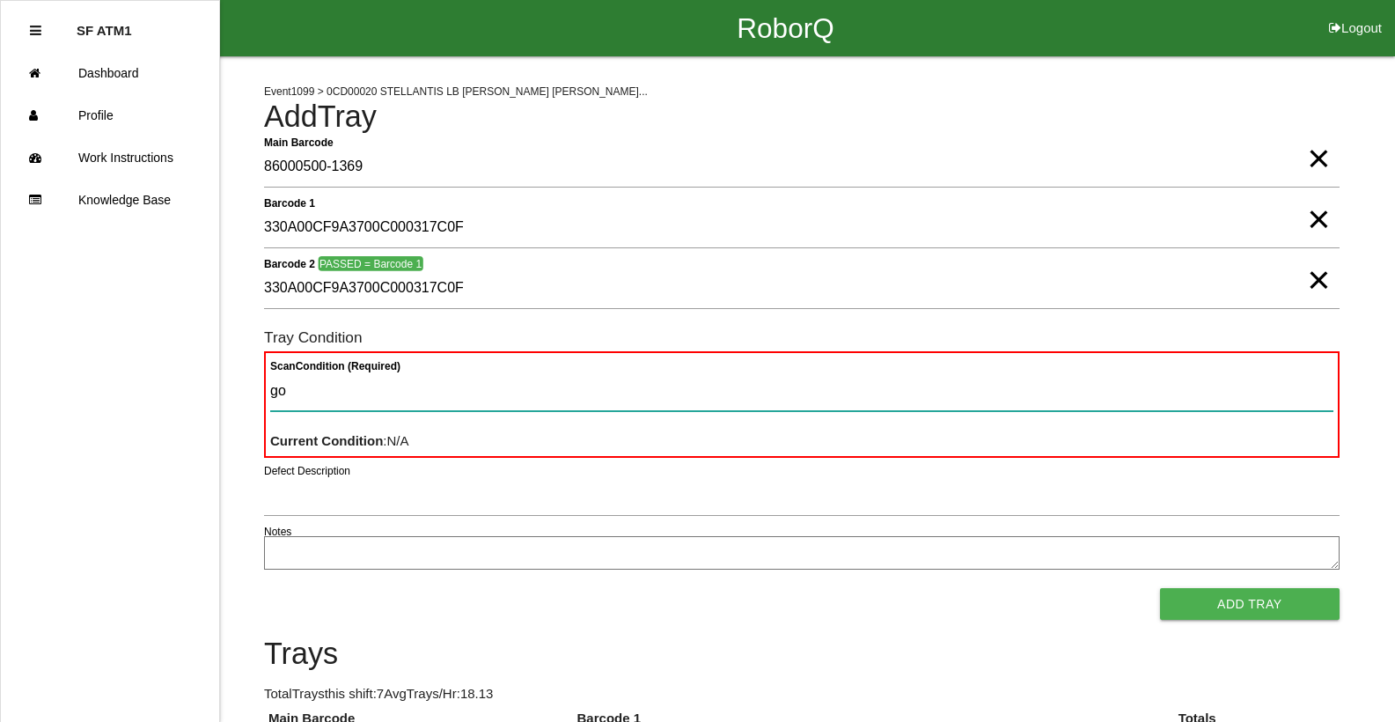
type Condition "goo"
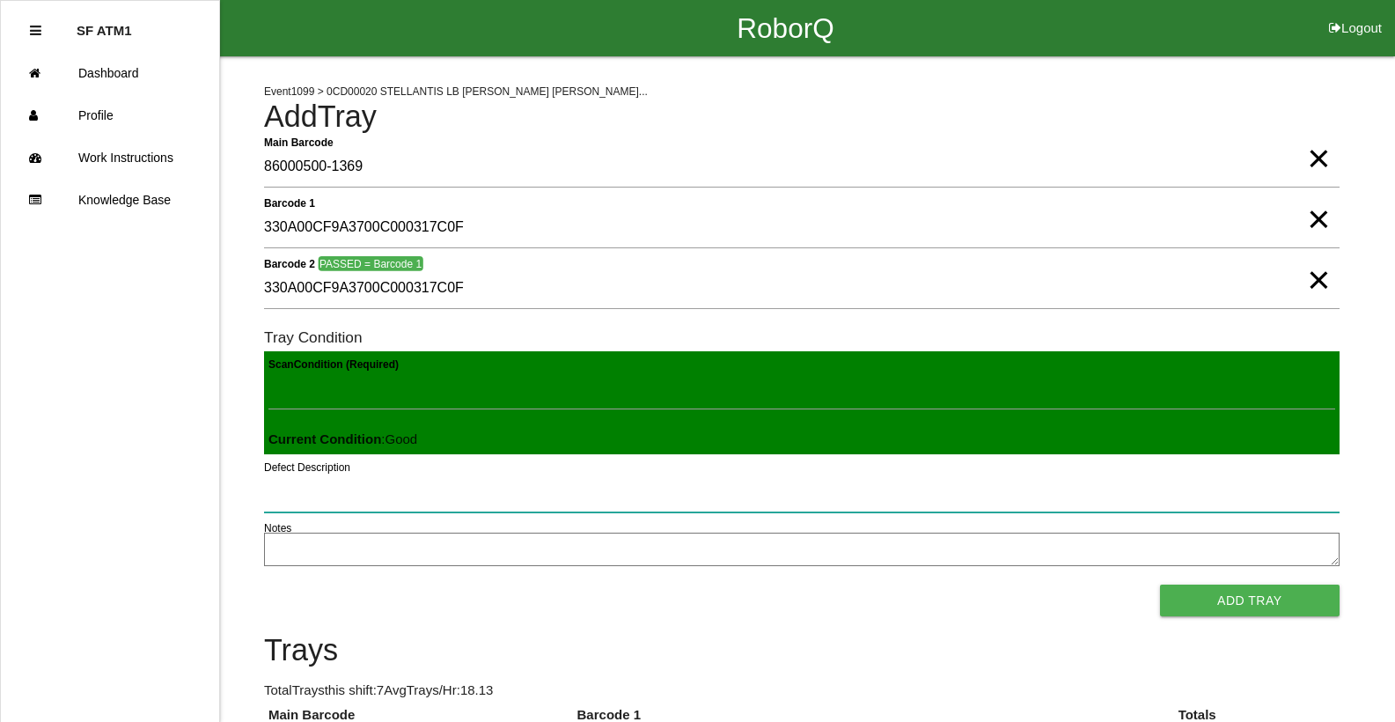
click at [1160, 584] on button "Add Tray" at bounding box center [1250, 600] width 180 height 32
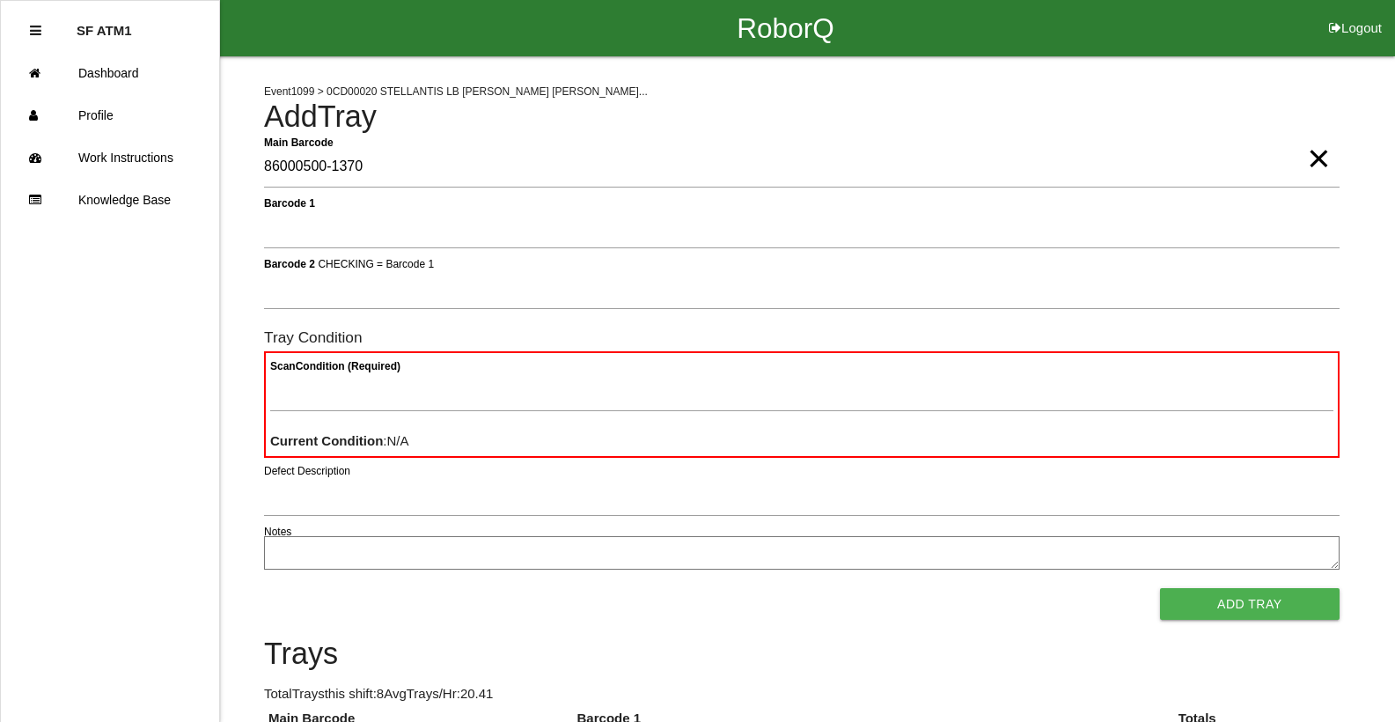
type Barcode "86000500-1370"
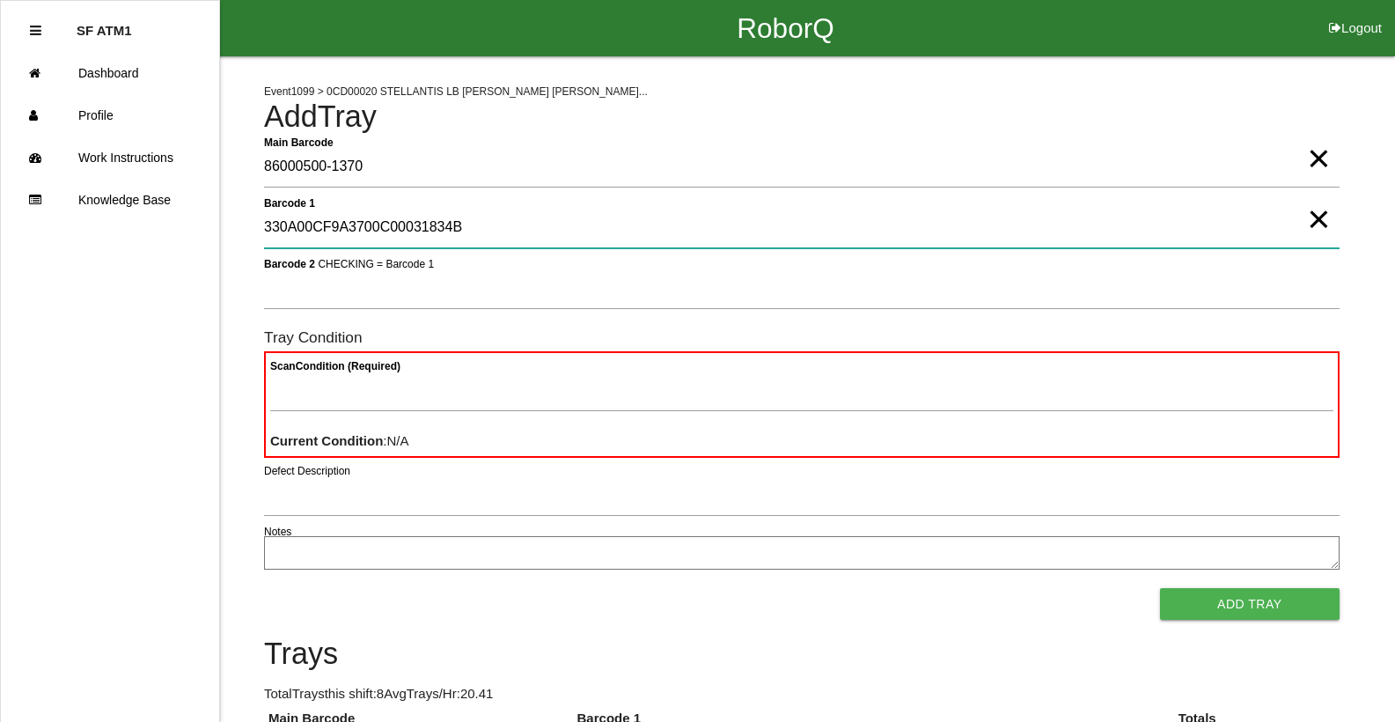
type 1 "330A00CF9A3700C00031834B"
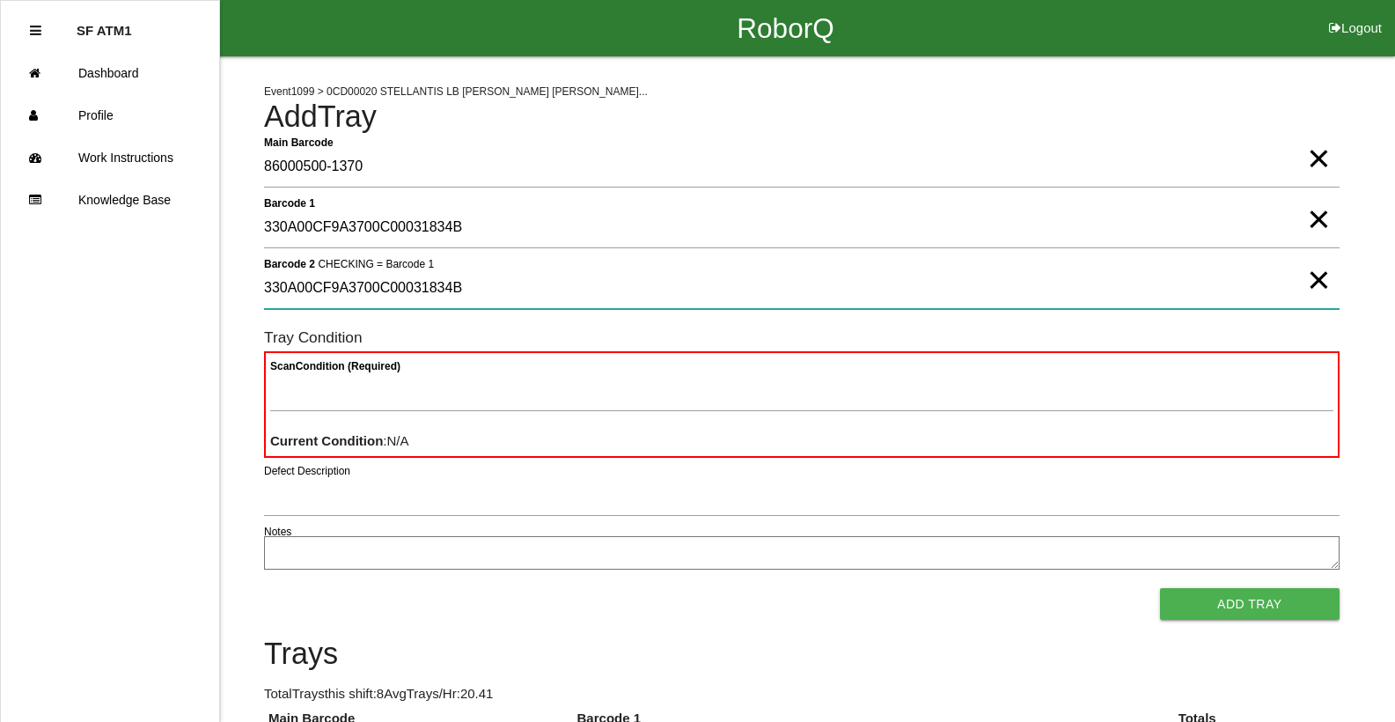
type 2 "330A00CF9A3700C00031834B"
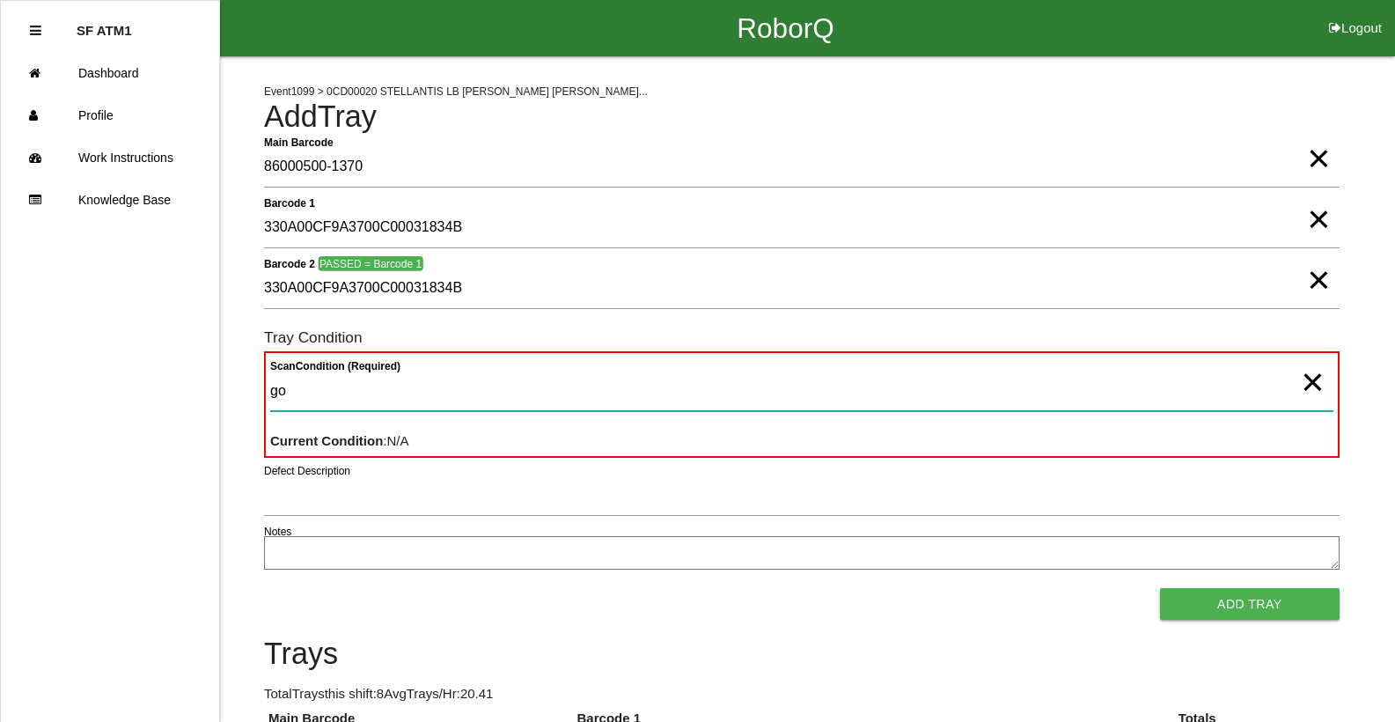
type Condition "goo"
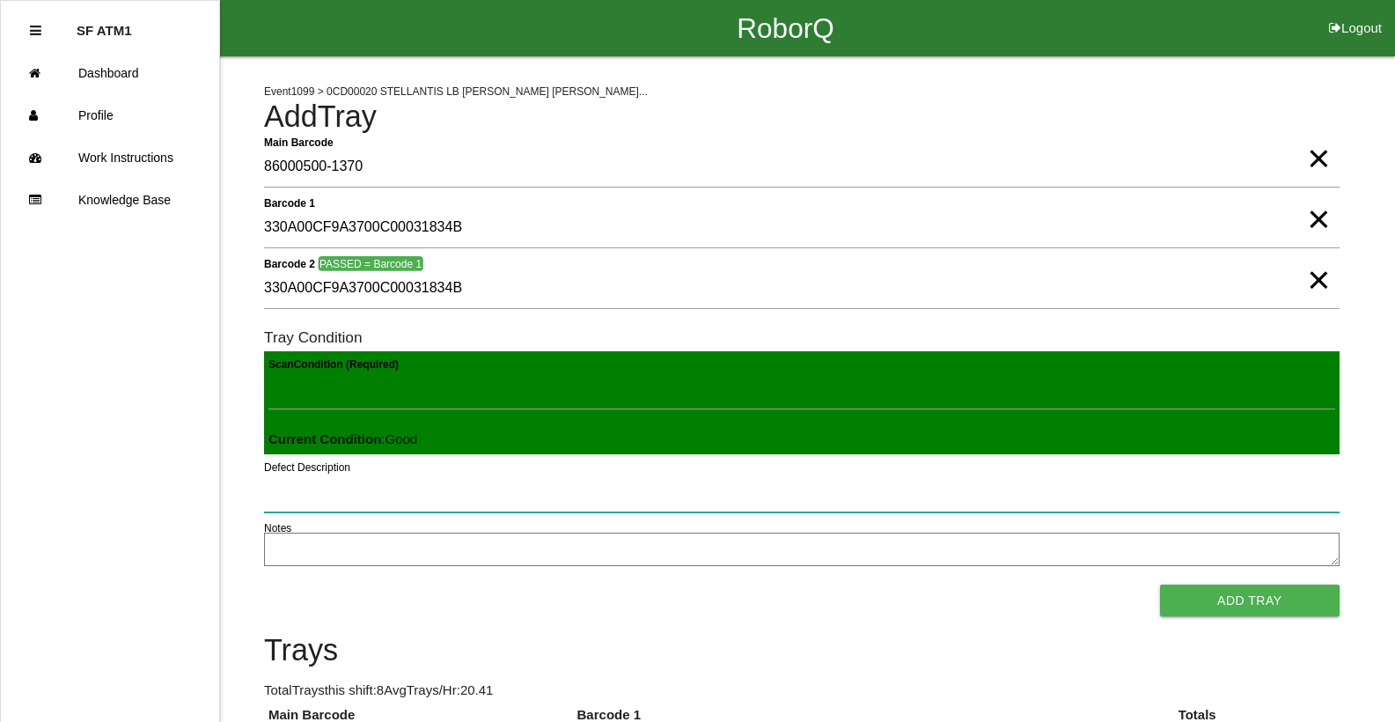
click at [1160, 584] on button "Add Tray" at bounding box center [1250, 600] width 180 height 32
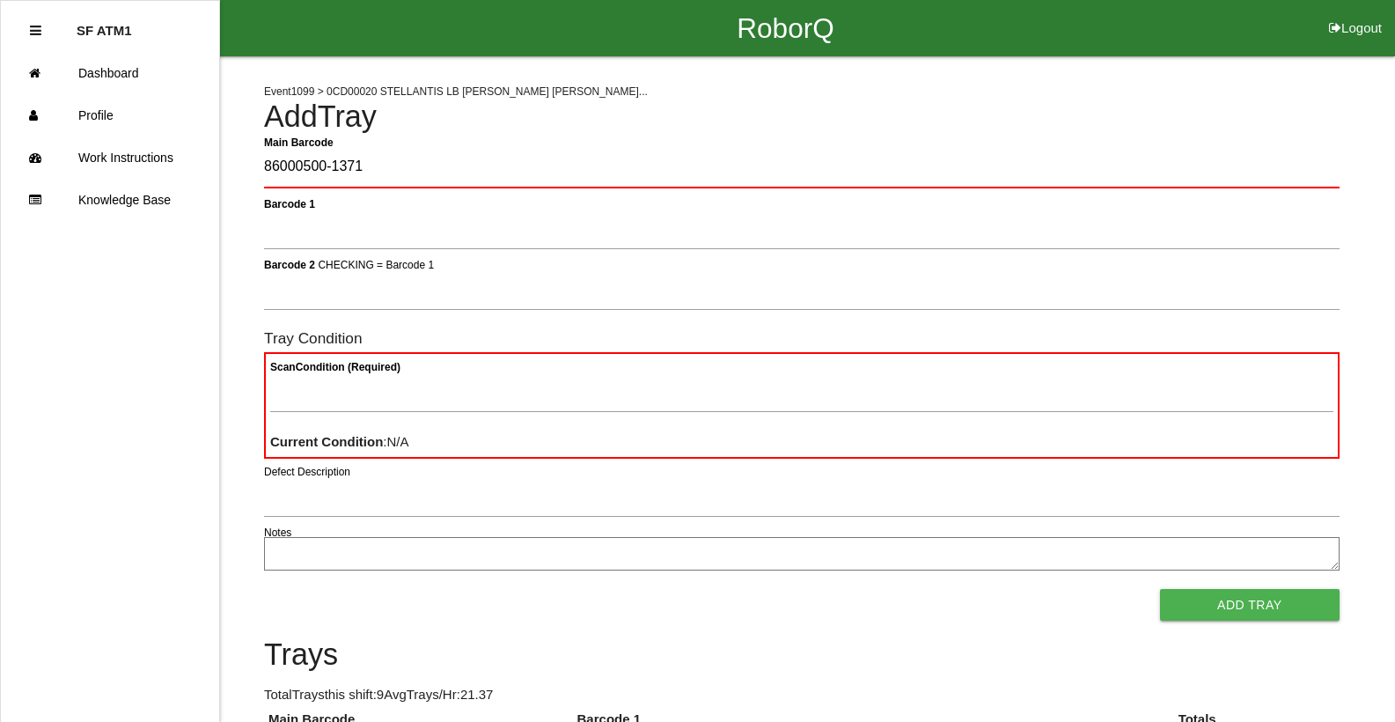
type Barcode "86000500-1371"
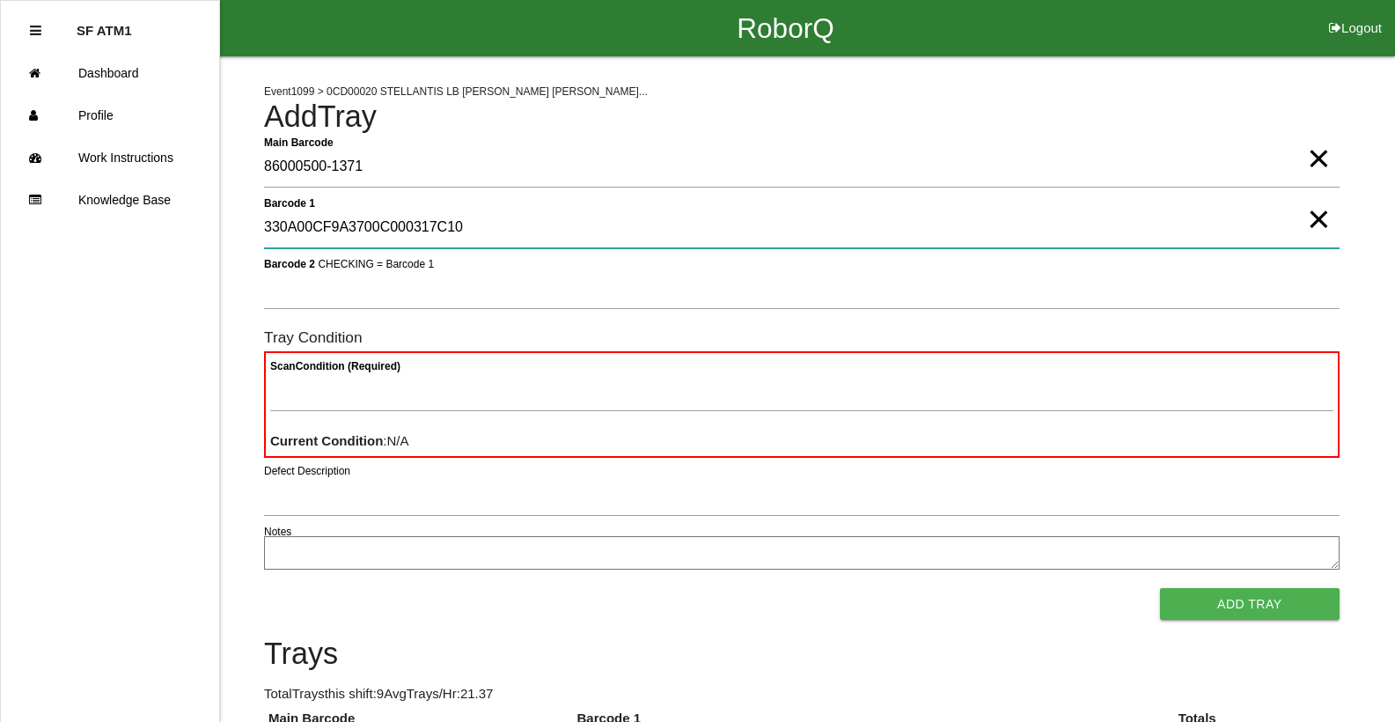
type 1 "330A00CF9A3700C000317C10"
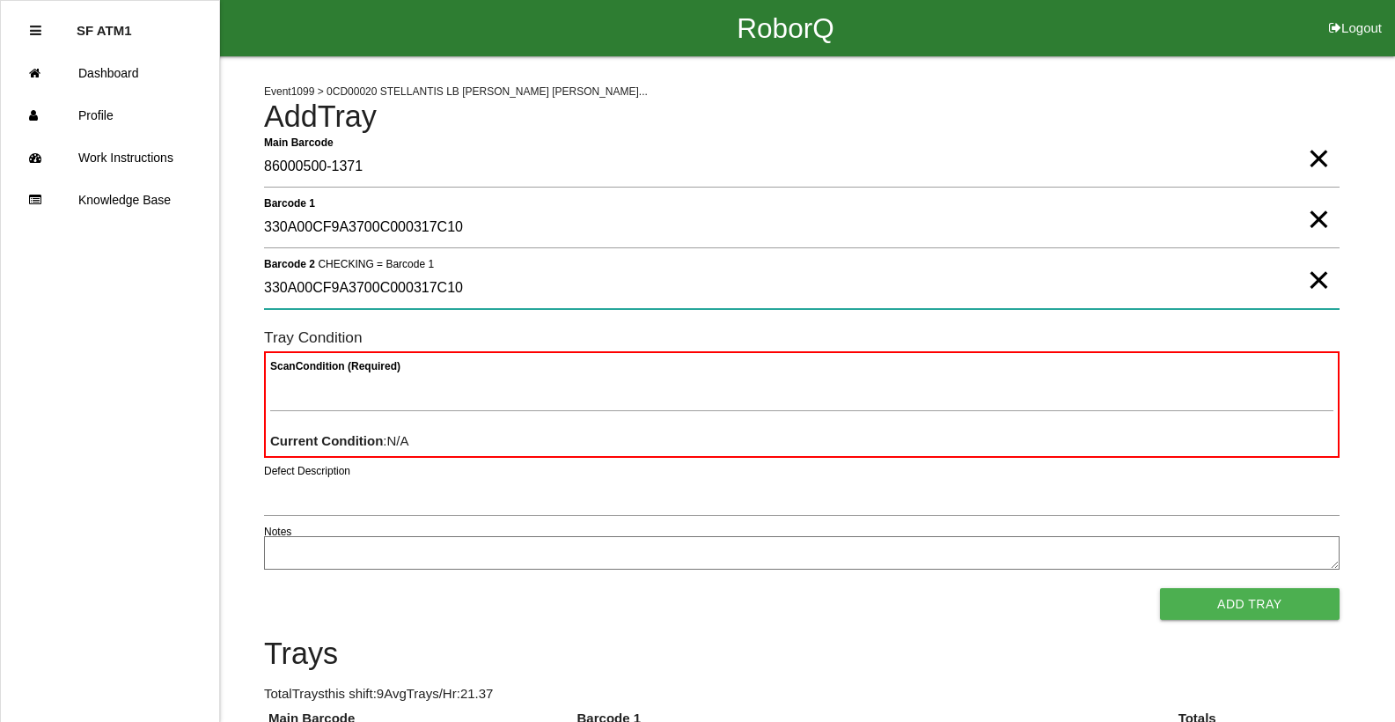
type 2 "330A00CF9A3700C000317C10"
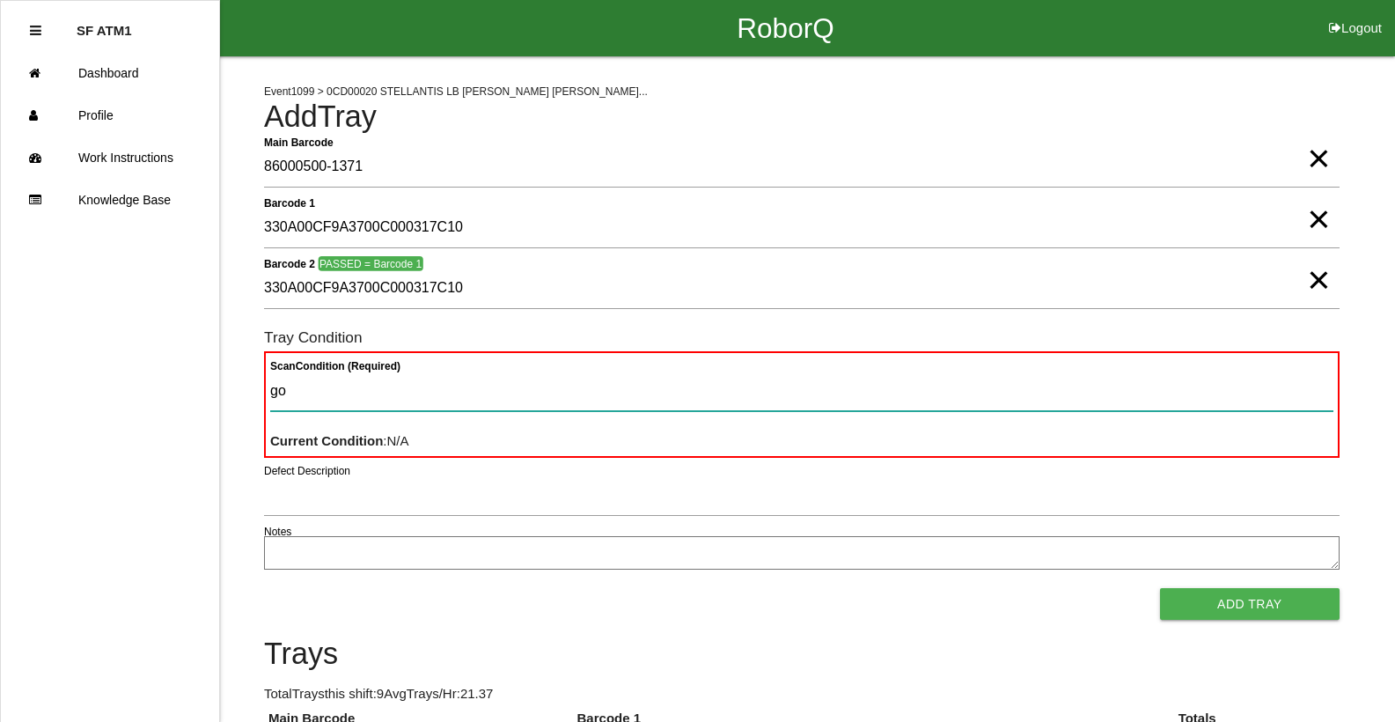
type Condition "goo"
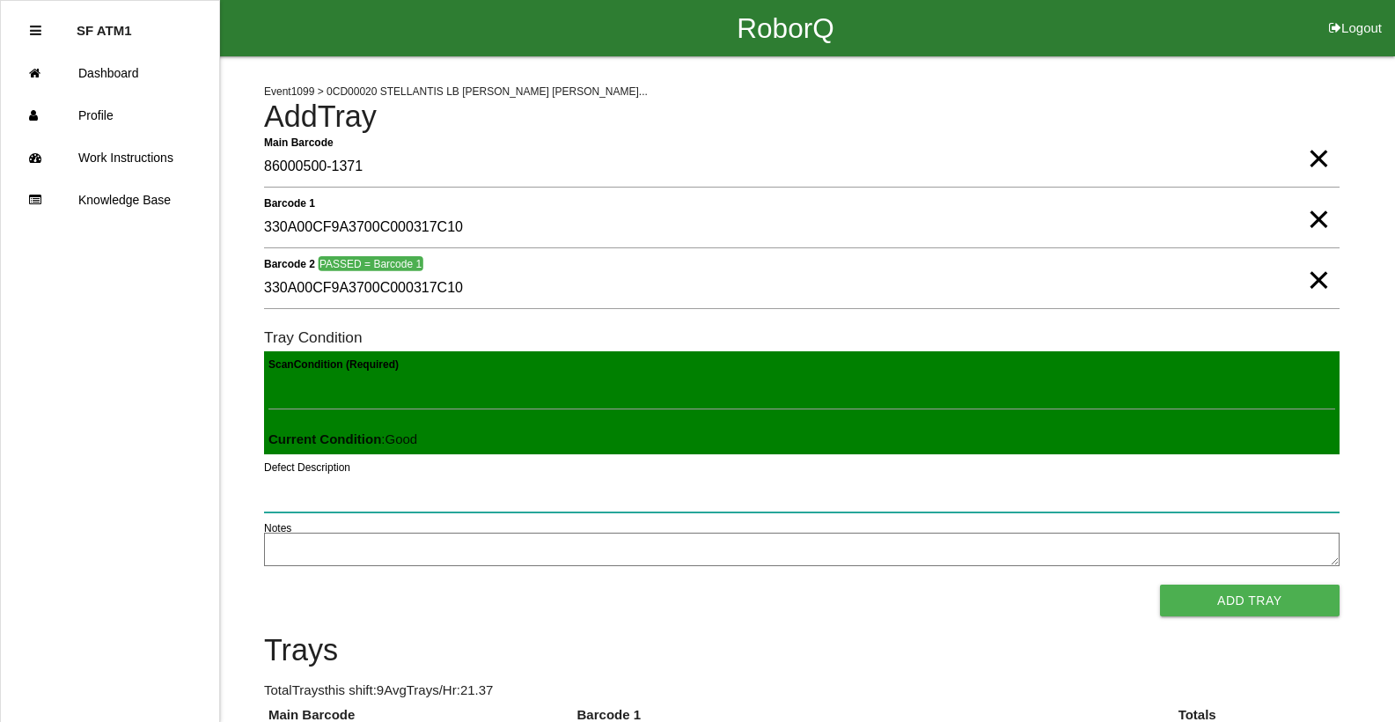
click at [1160, 584] on button "Add Tray" at bounding box center [1250, 600] width 180 height 32
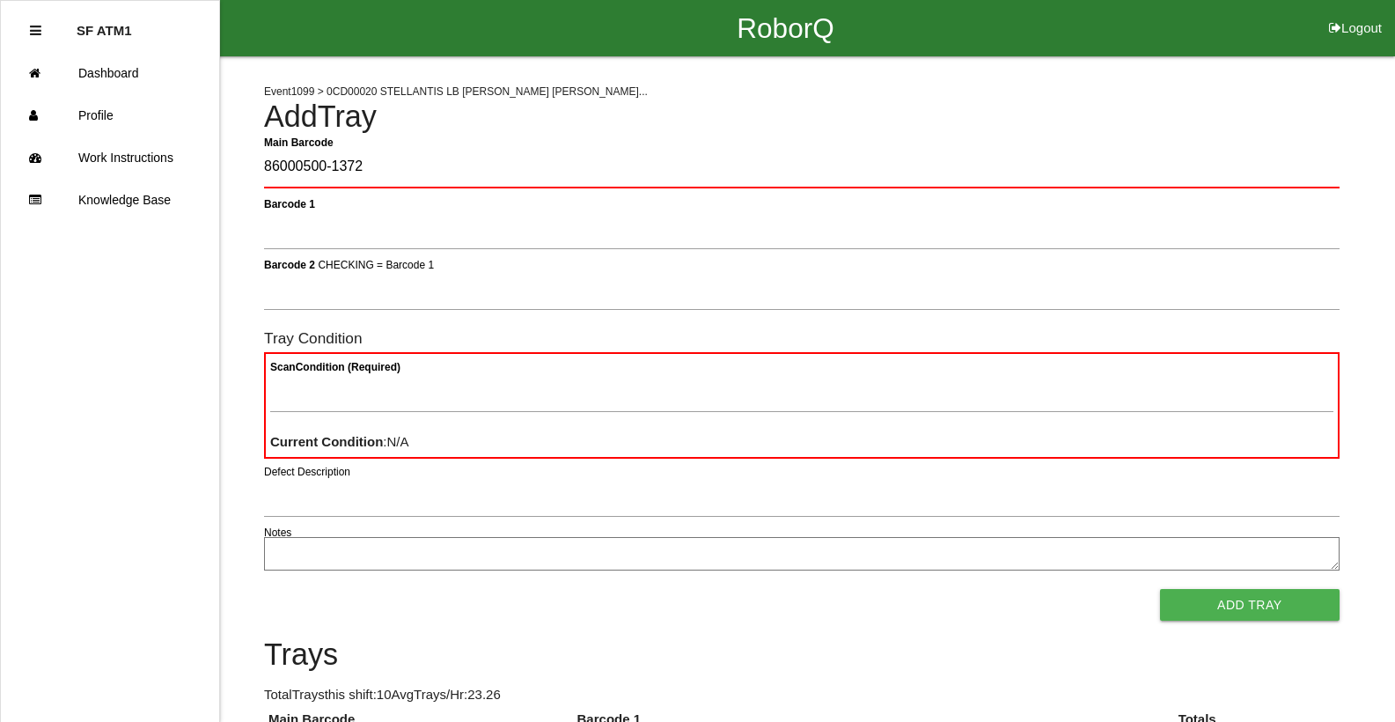
type Barcode "86000500-1372"
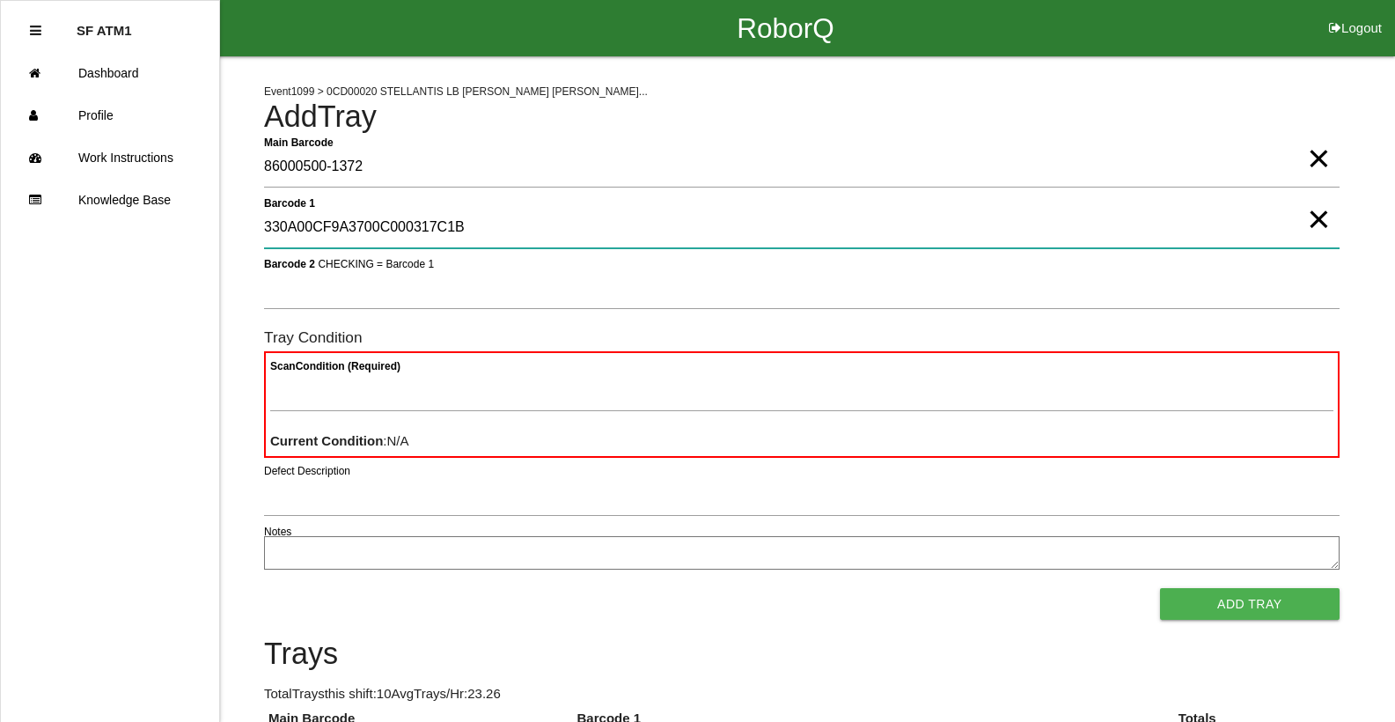
type 1 "330A00CF9A3700C000317C1B"
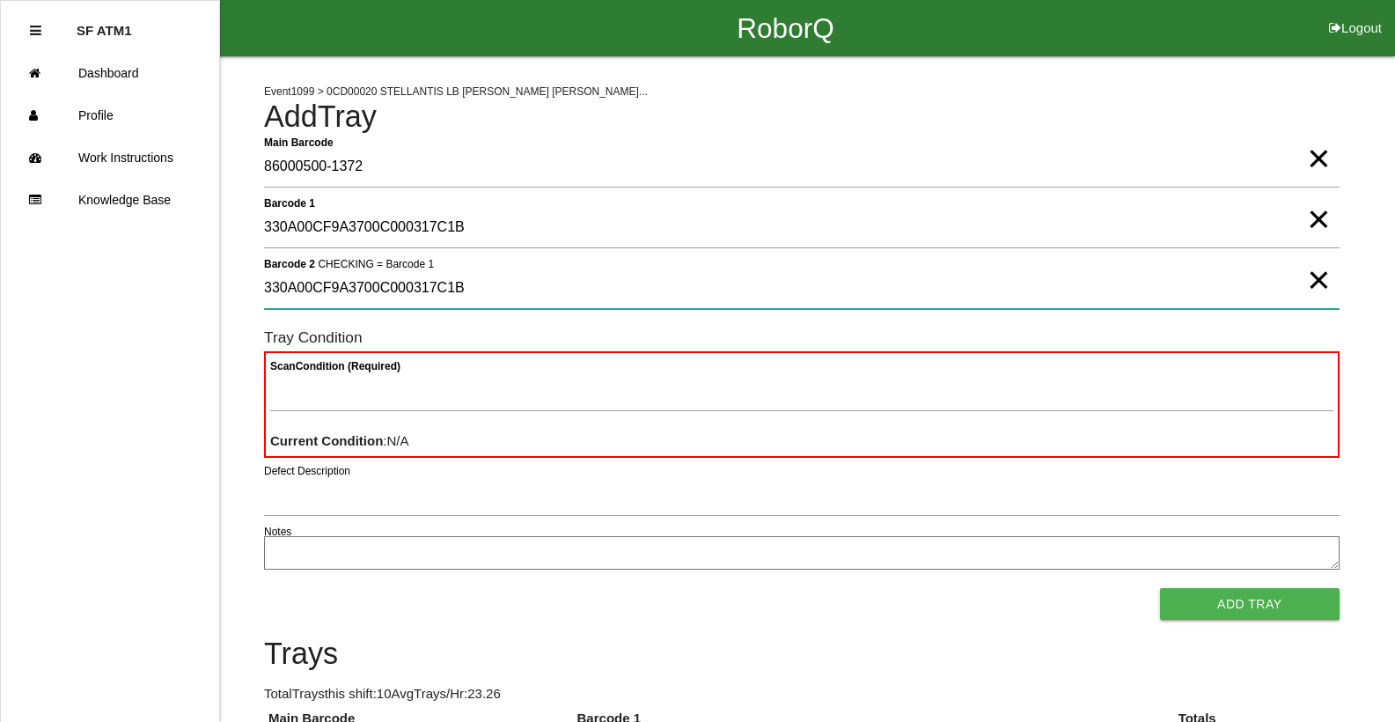
type 2 "330A00CF9A3700C000317C1B"
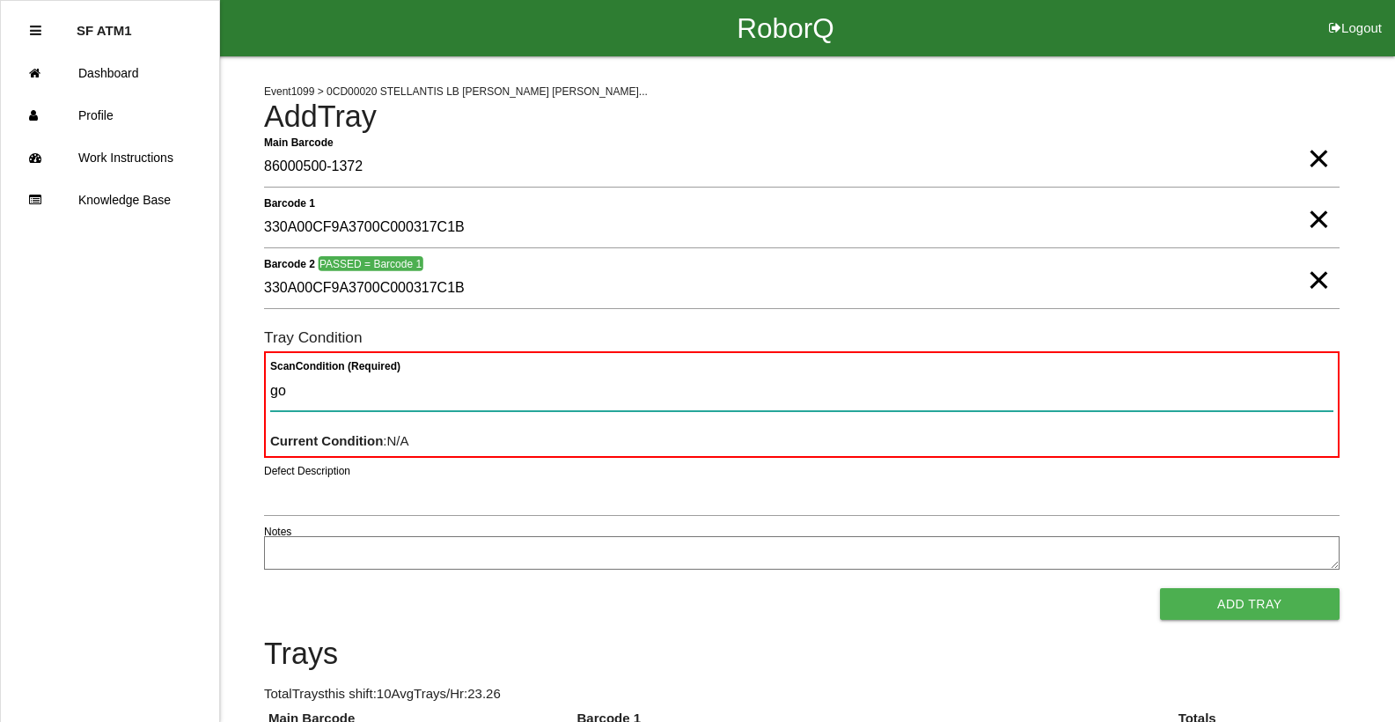
type Condition "goo"
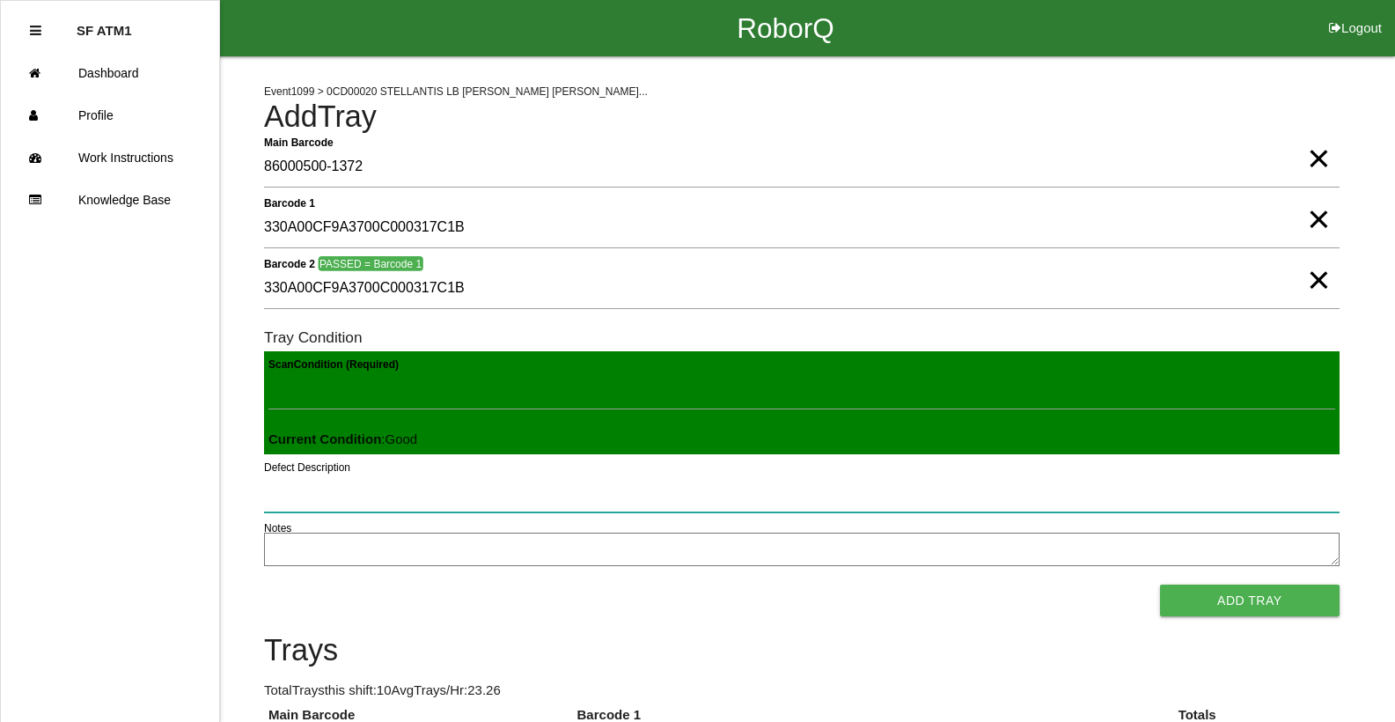
click at [1160, 584] on button "Add Tray" at bounding box center [1250, 600] width 180 height 32
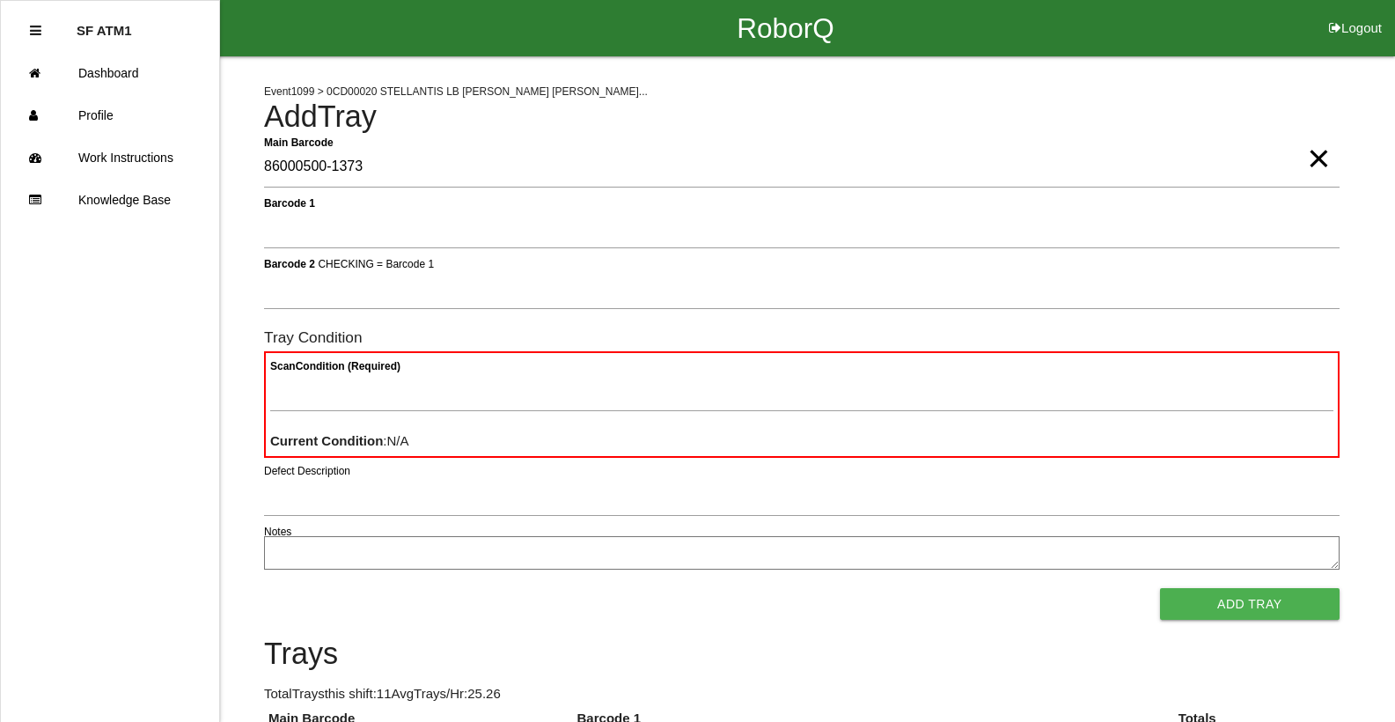
type Barcode "86000500-1373"
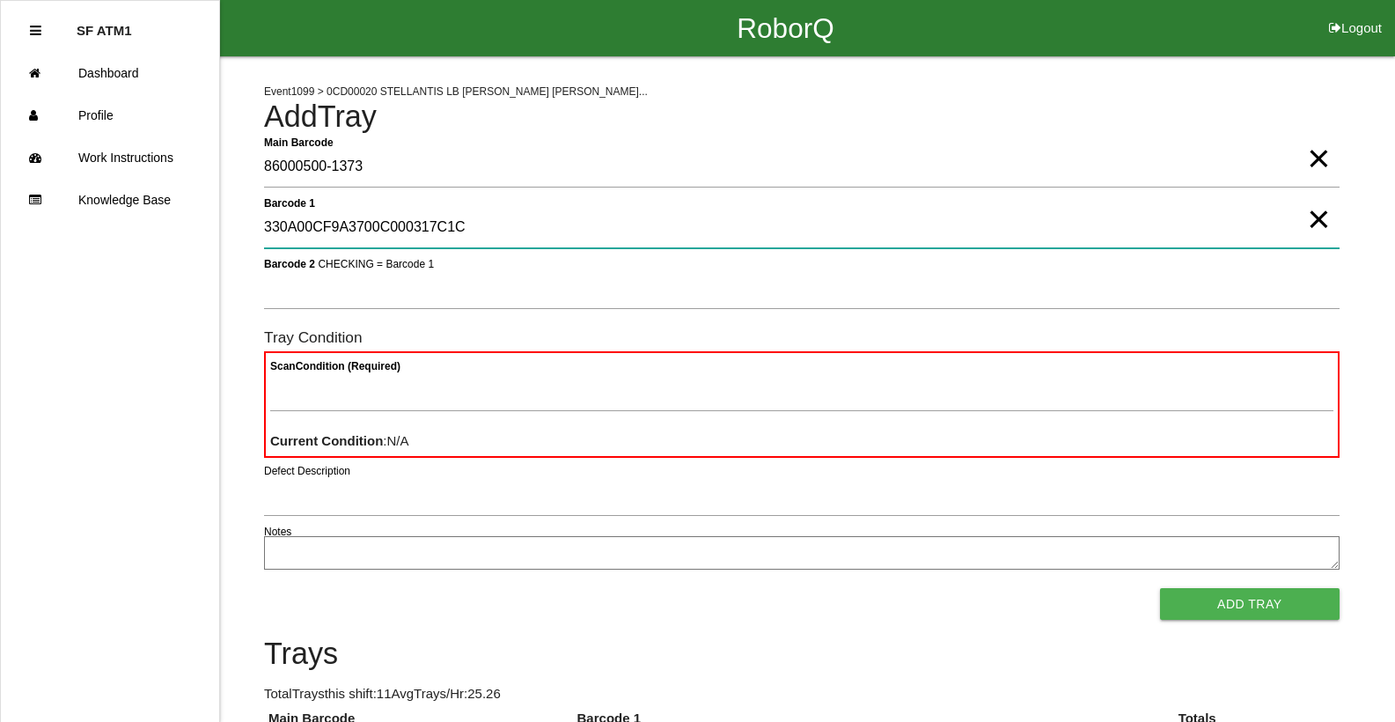
type 1 "330A00CF9A3700C000317C1C"
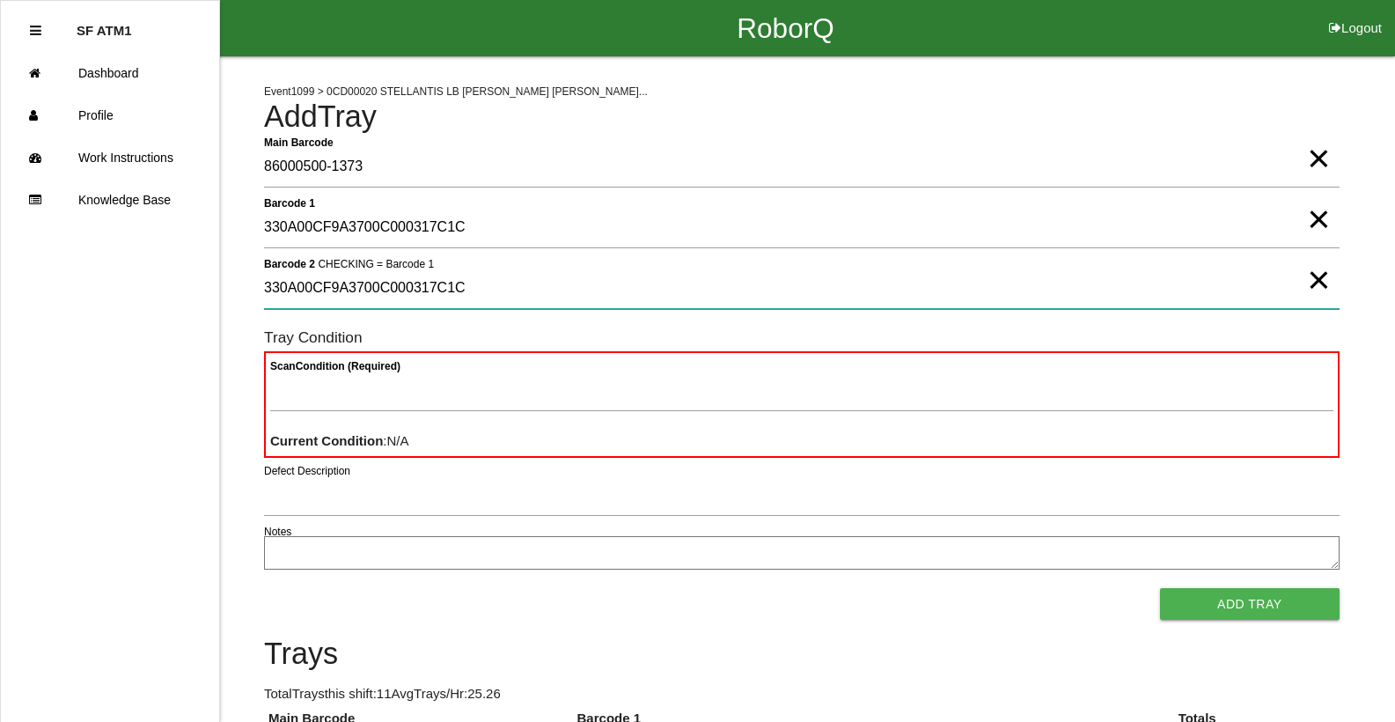
type 2 "330A00CF9A3700C000317C1C"
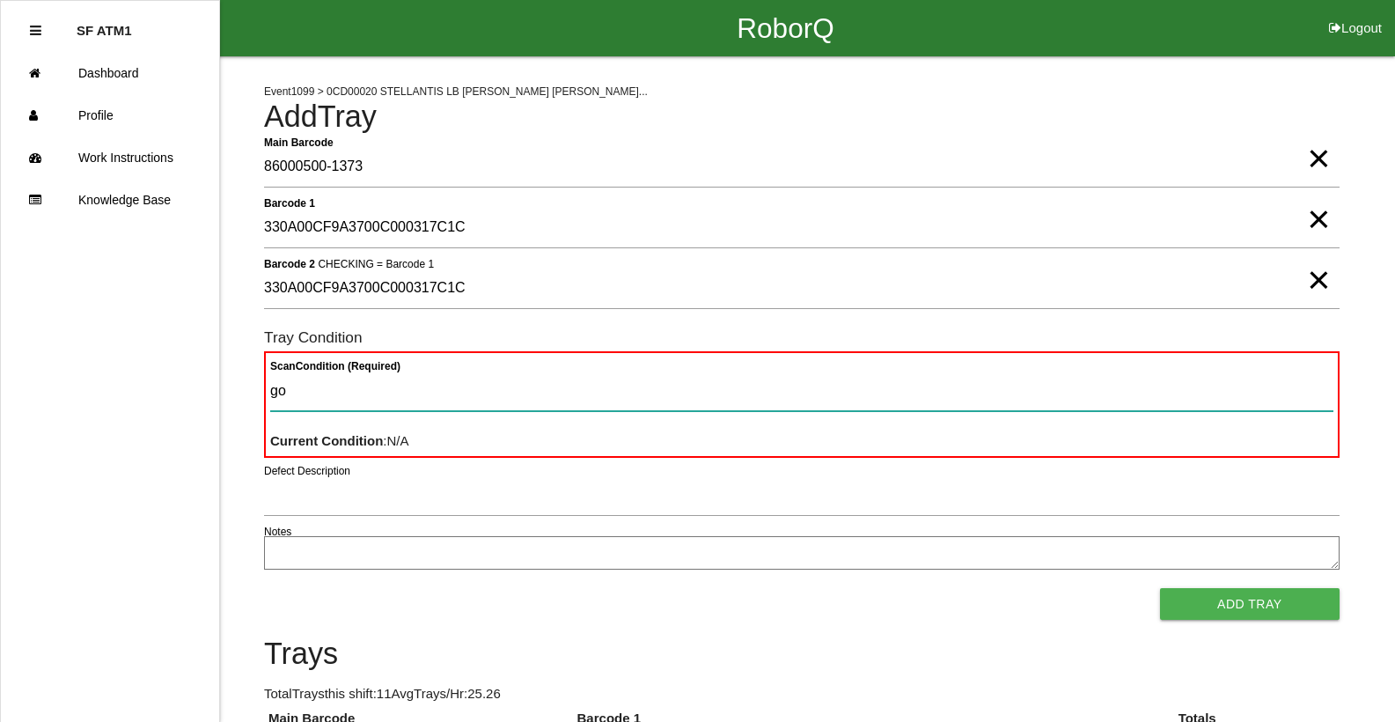
type Condition "goo"
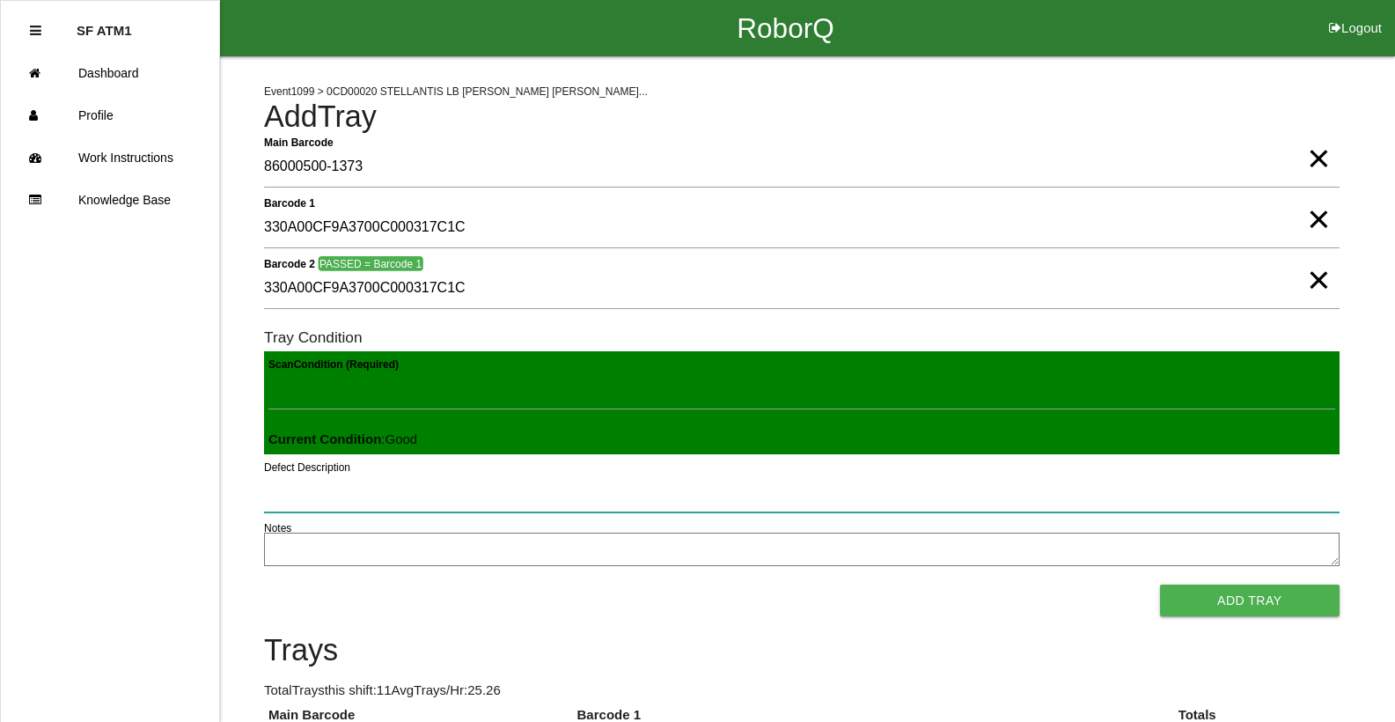
click at [1160, 584] on button "Add Tray" at bounding box center [1250, 600] width 180 height 32
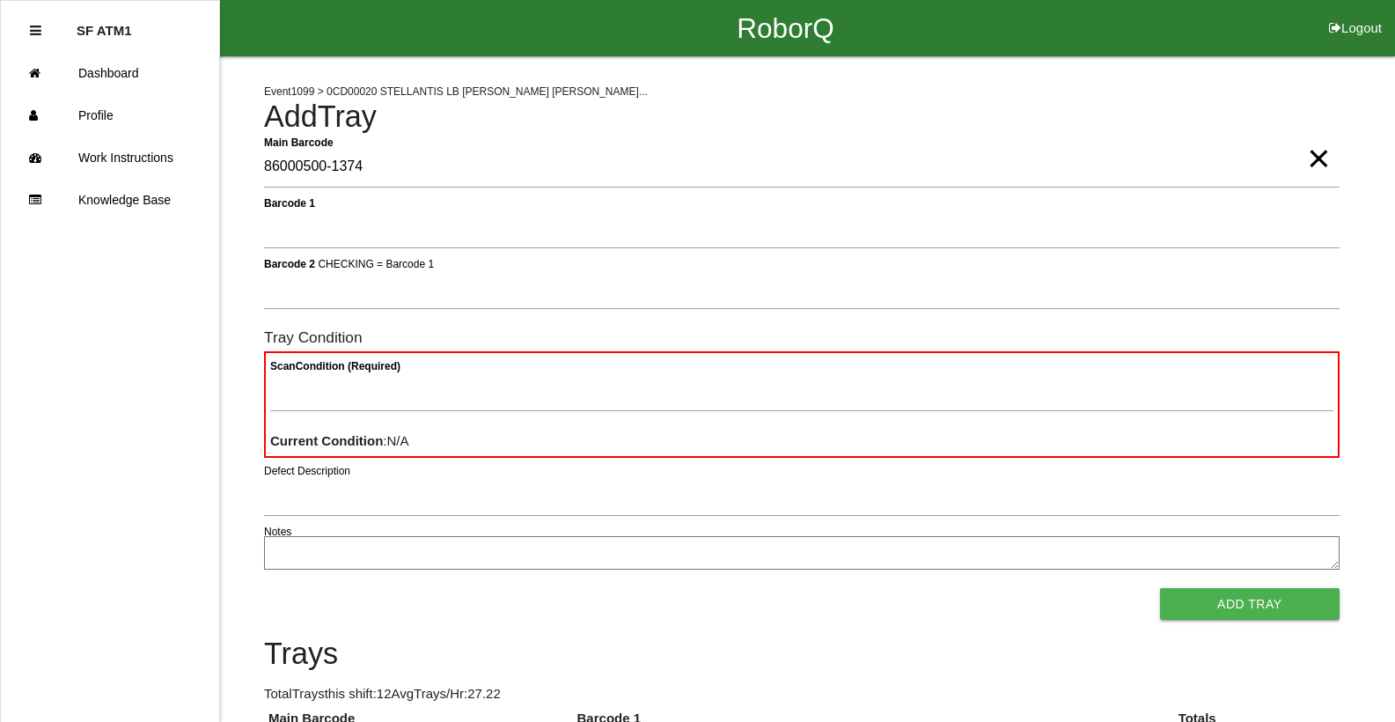
type Barcode "86000500-1374"
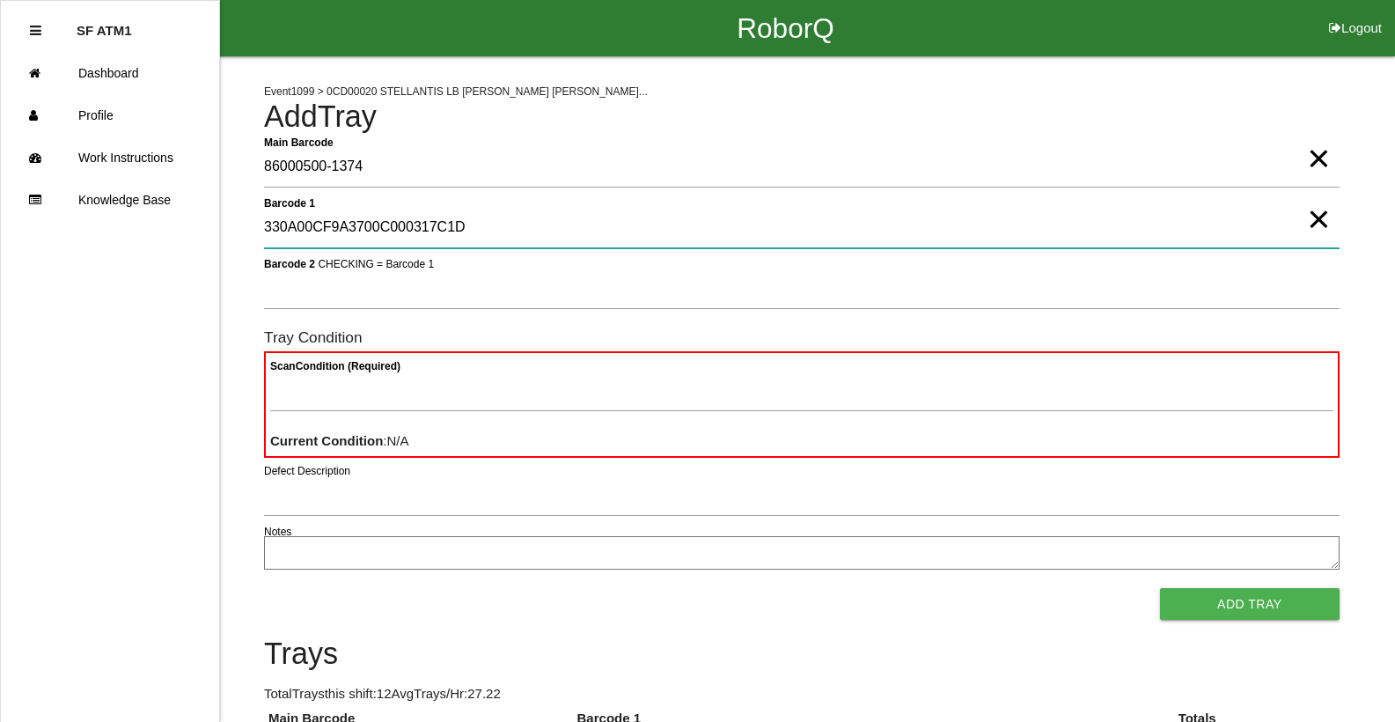
type 1 "330A00CF9A3700C000317C1D"
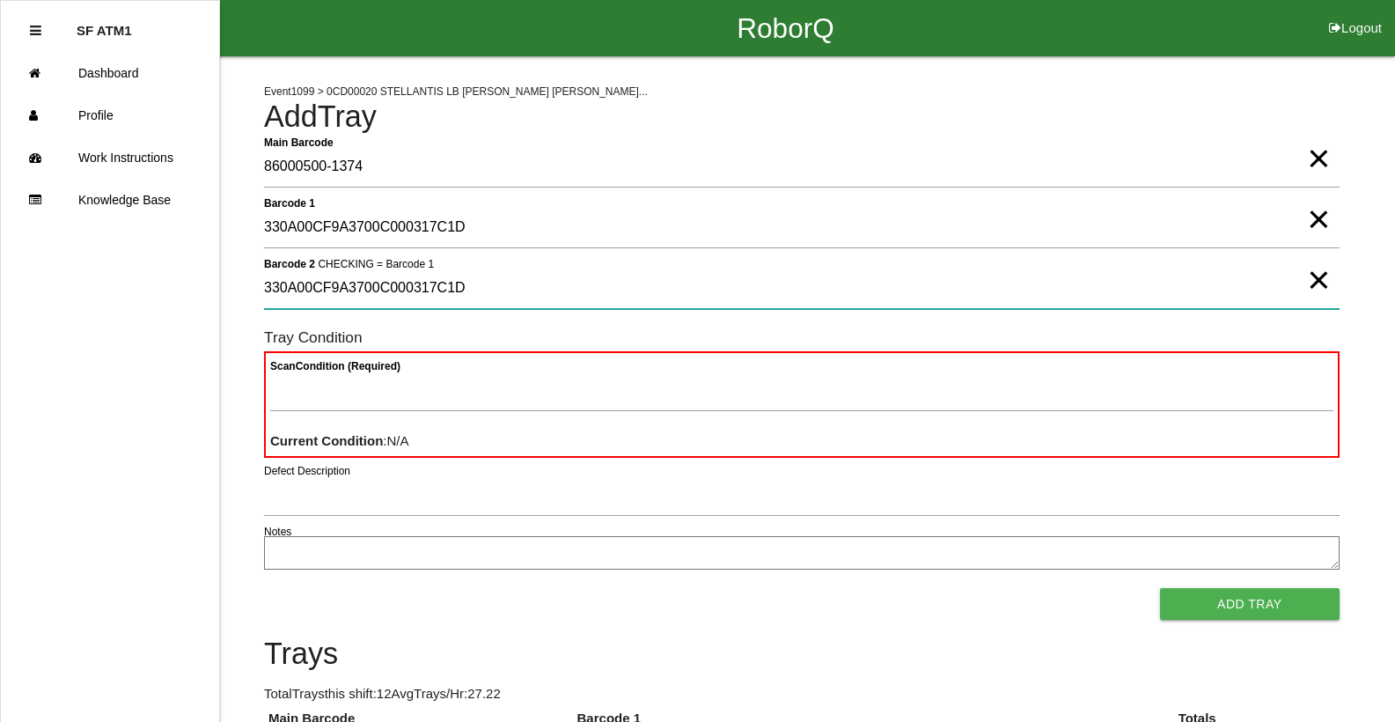
type 2 "330A00CF9A3700C000317C1D"
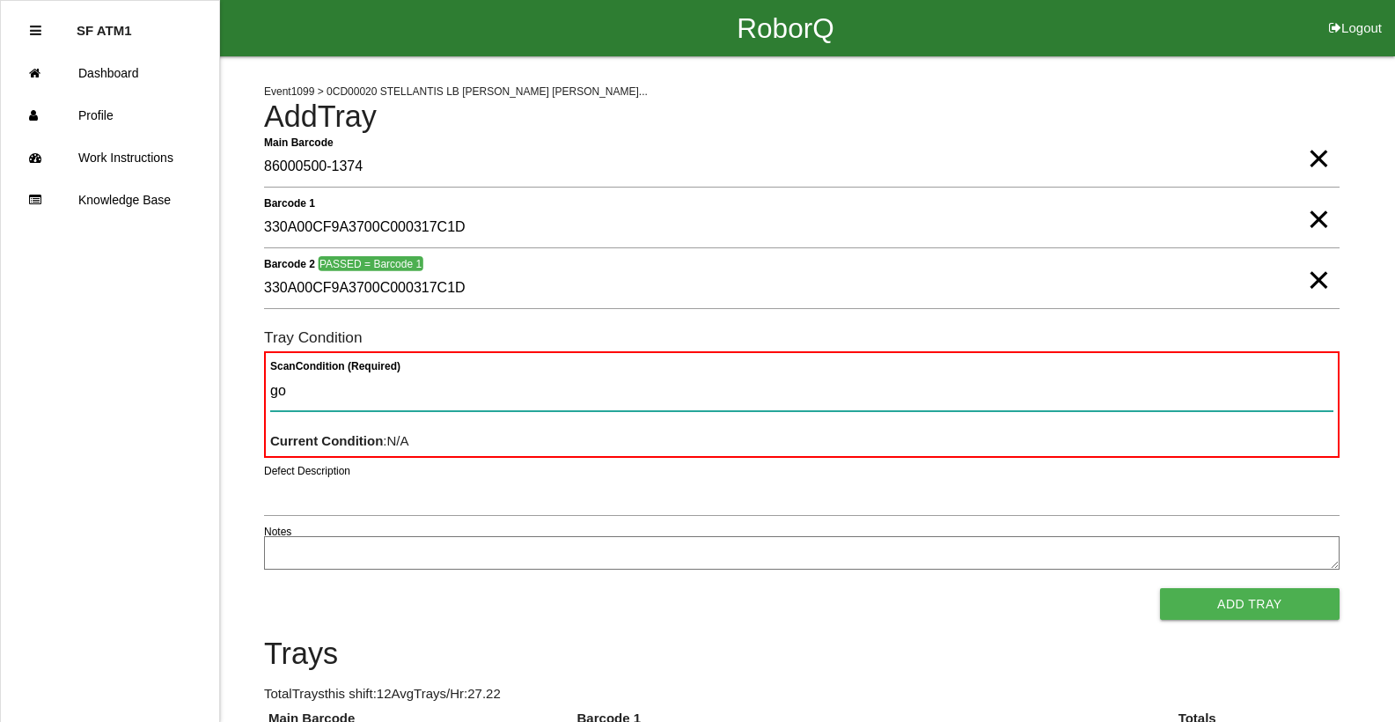
type Condition "goo"
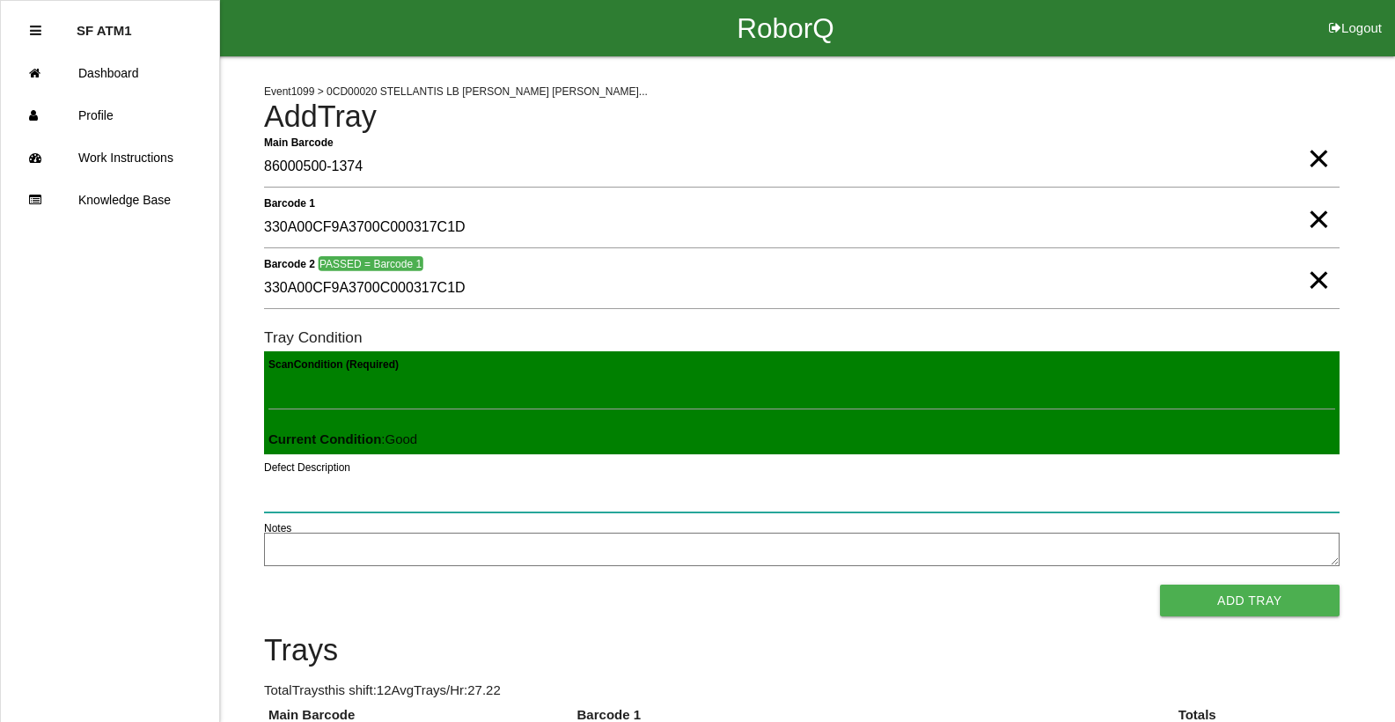
click at [1160, 584] on button "Add Tray" at bounding box center [1250, 600] width 180 height 32
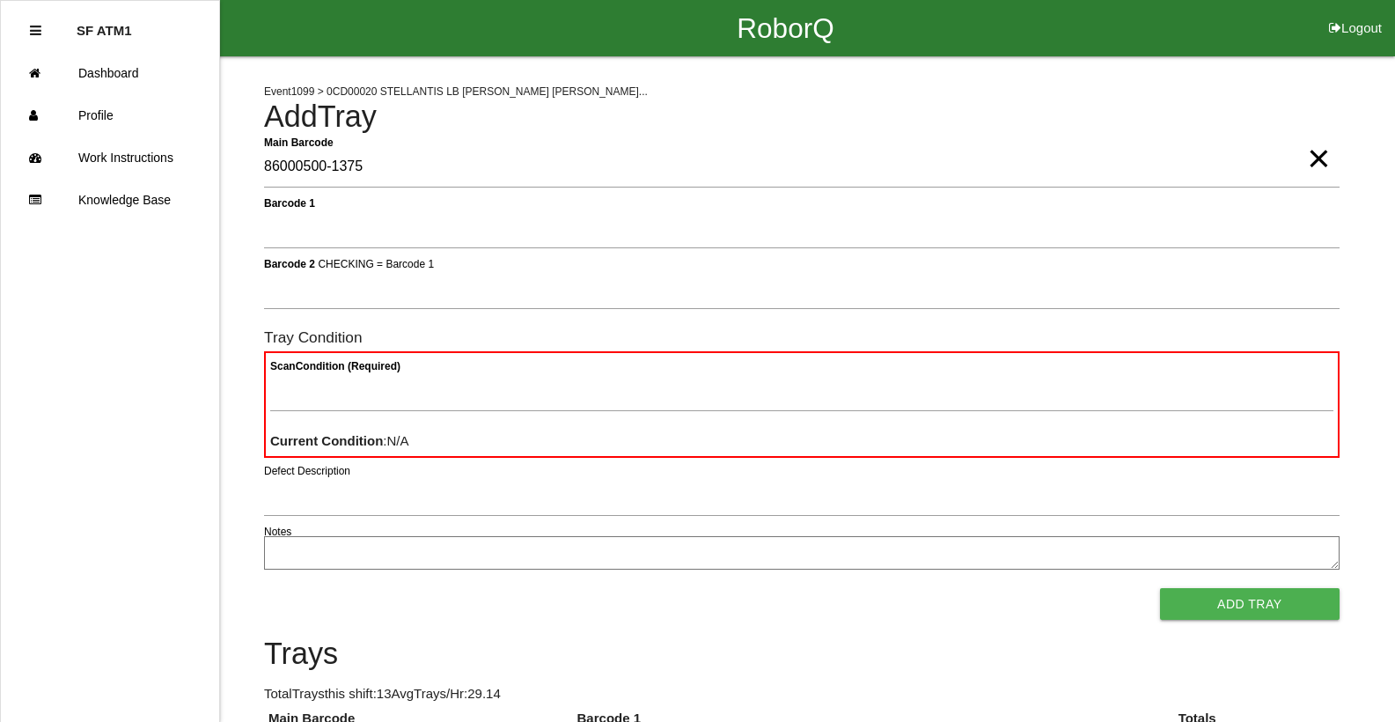
type Barcode "86000500-1375"
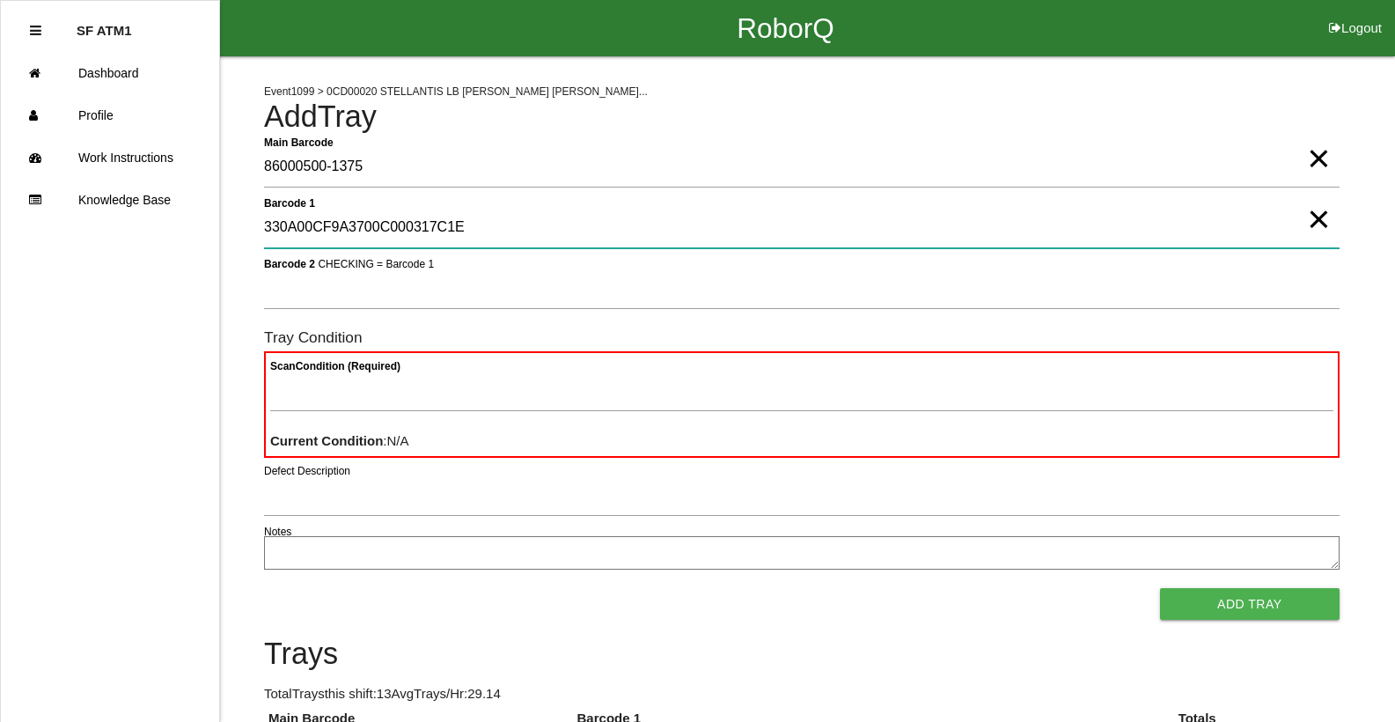
type 1 "330A00CF9A3700C000317C1E"
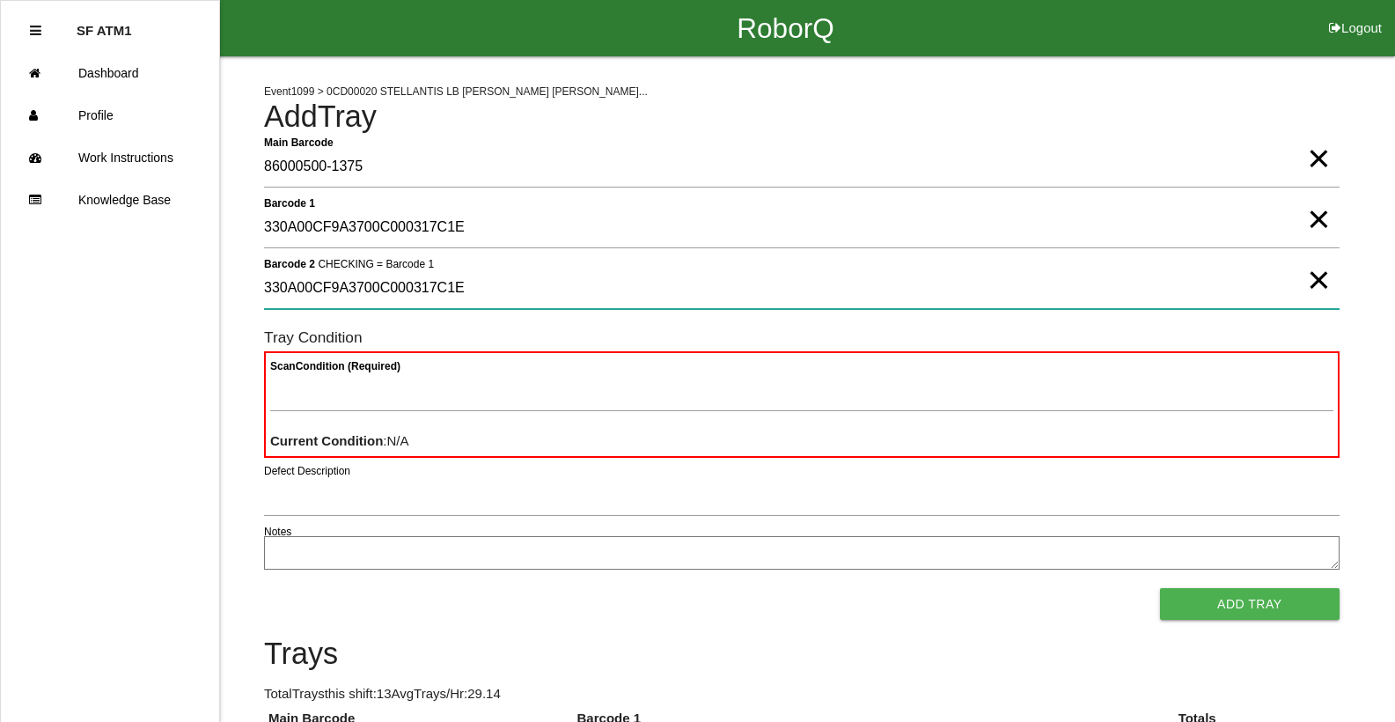
type 2 "330A00CF9A3700C000317C1E"
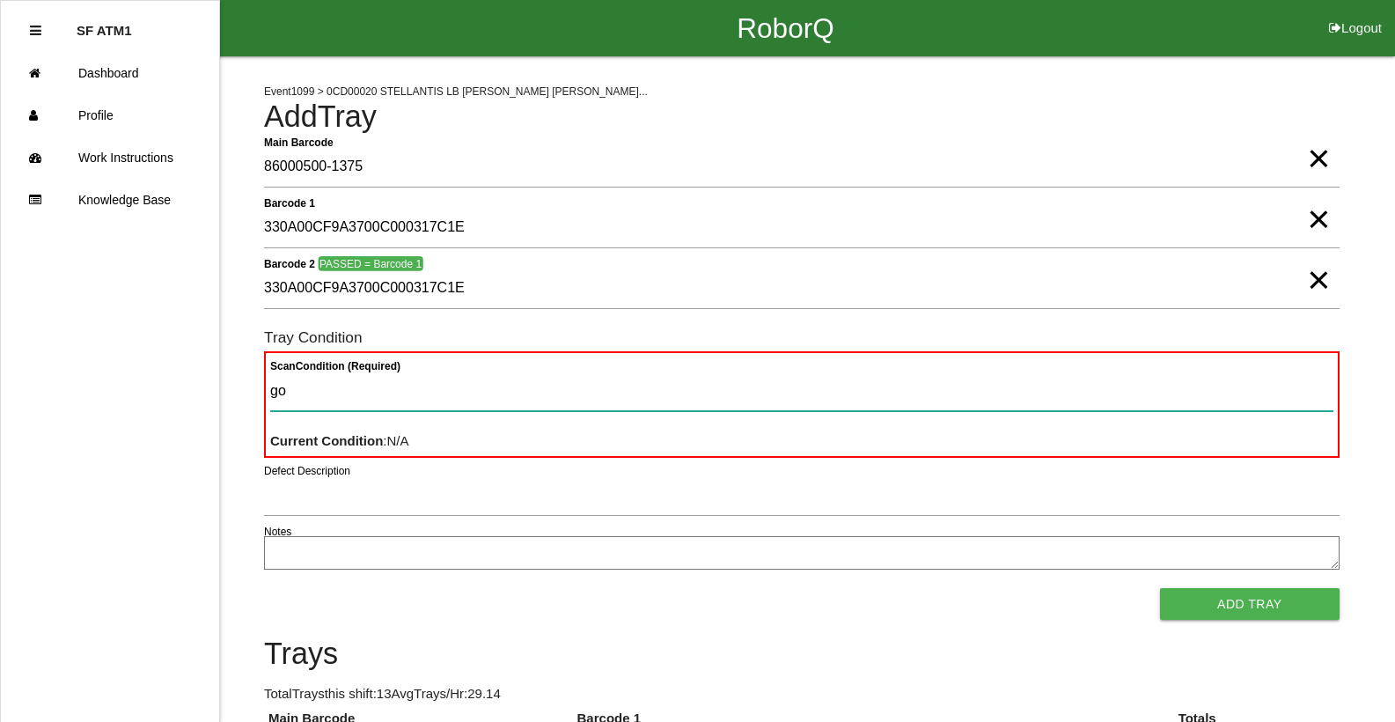
type Condition "goo"
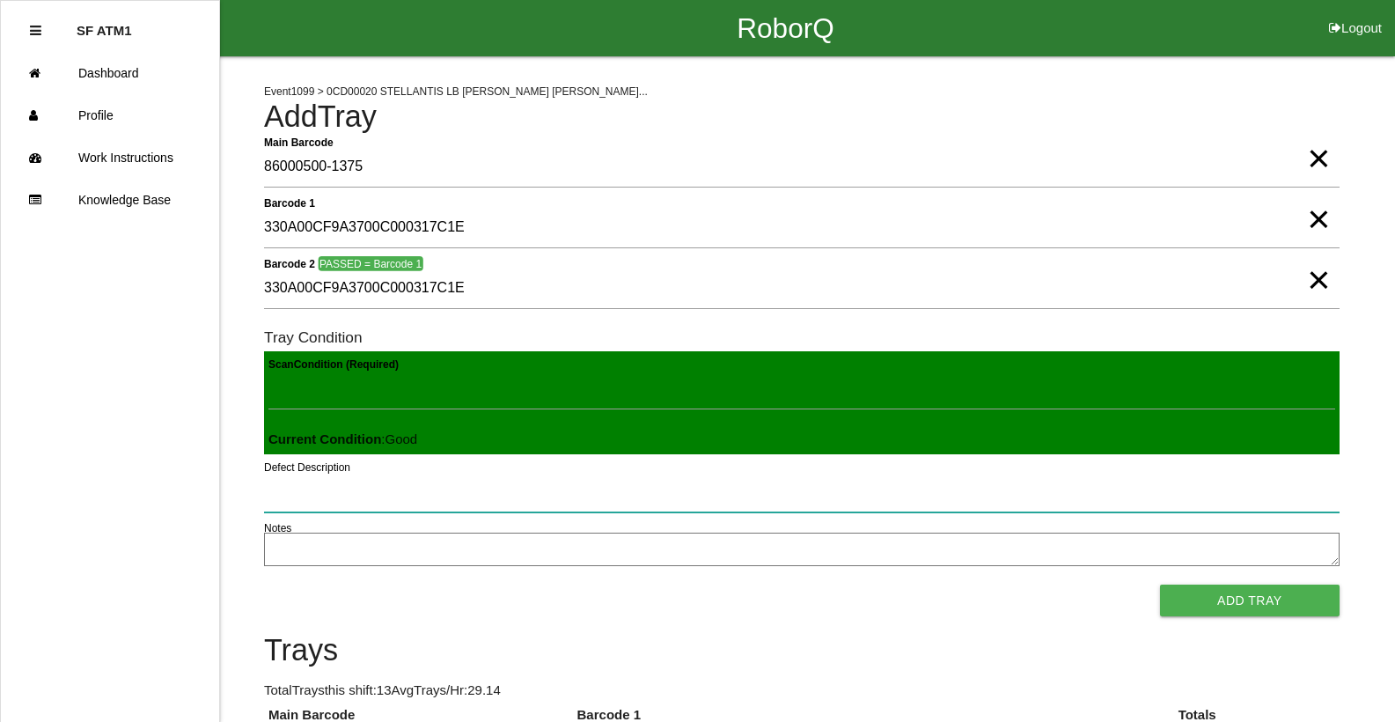
click at [1160, 584] on button "Add Tray" at bounding box center [1250, 600] width 180 height 32
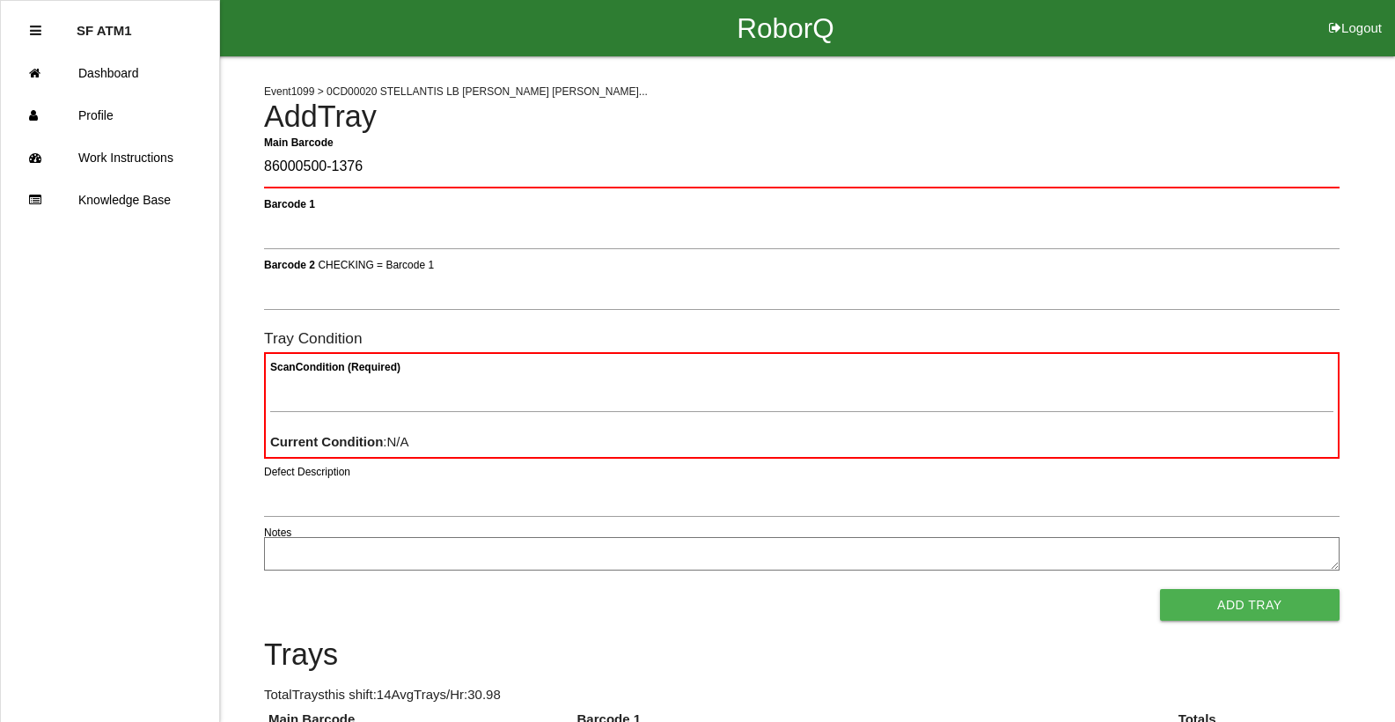
type Barcode "86000500-1376"
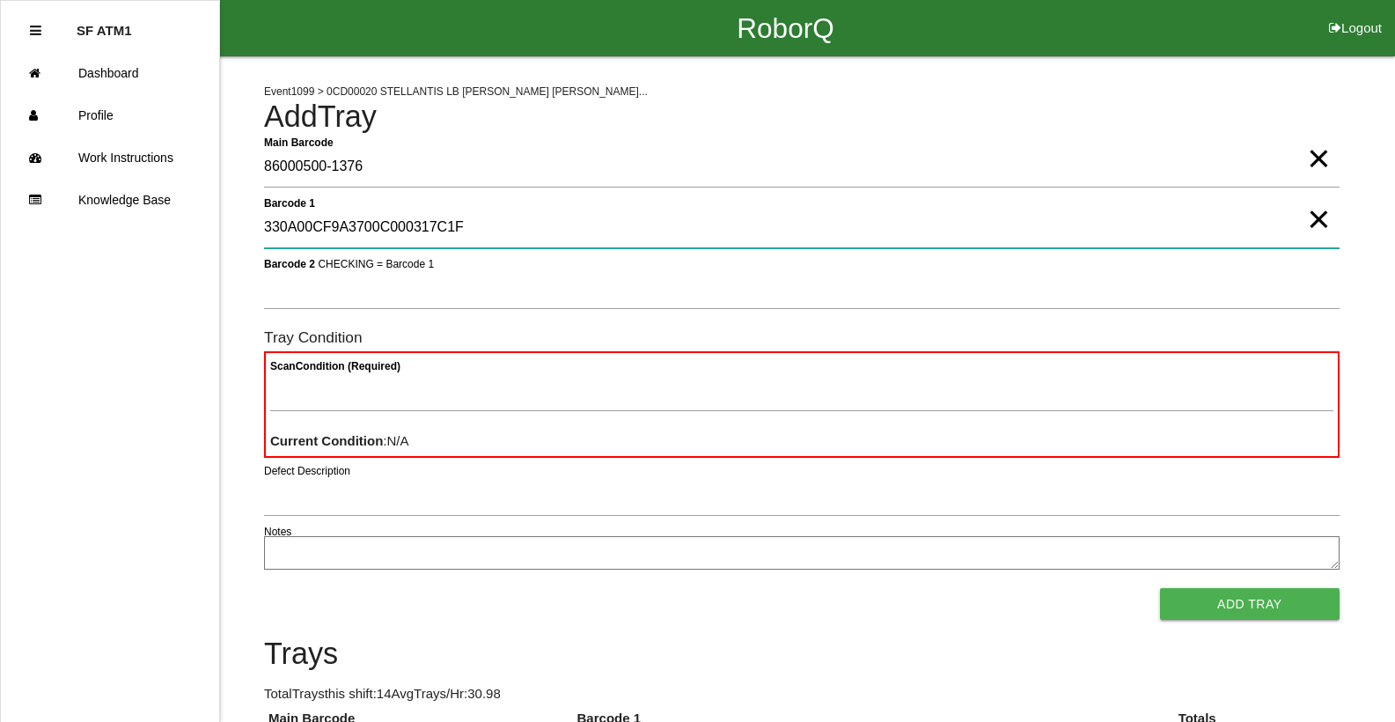
type 1 "330A00CF9A3700C000317C1F"
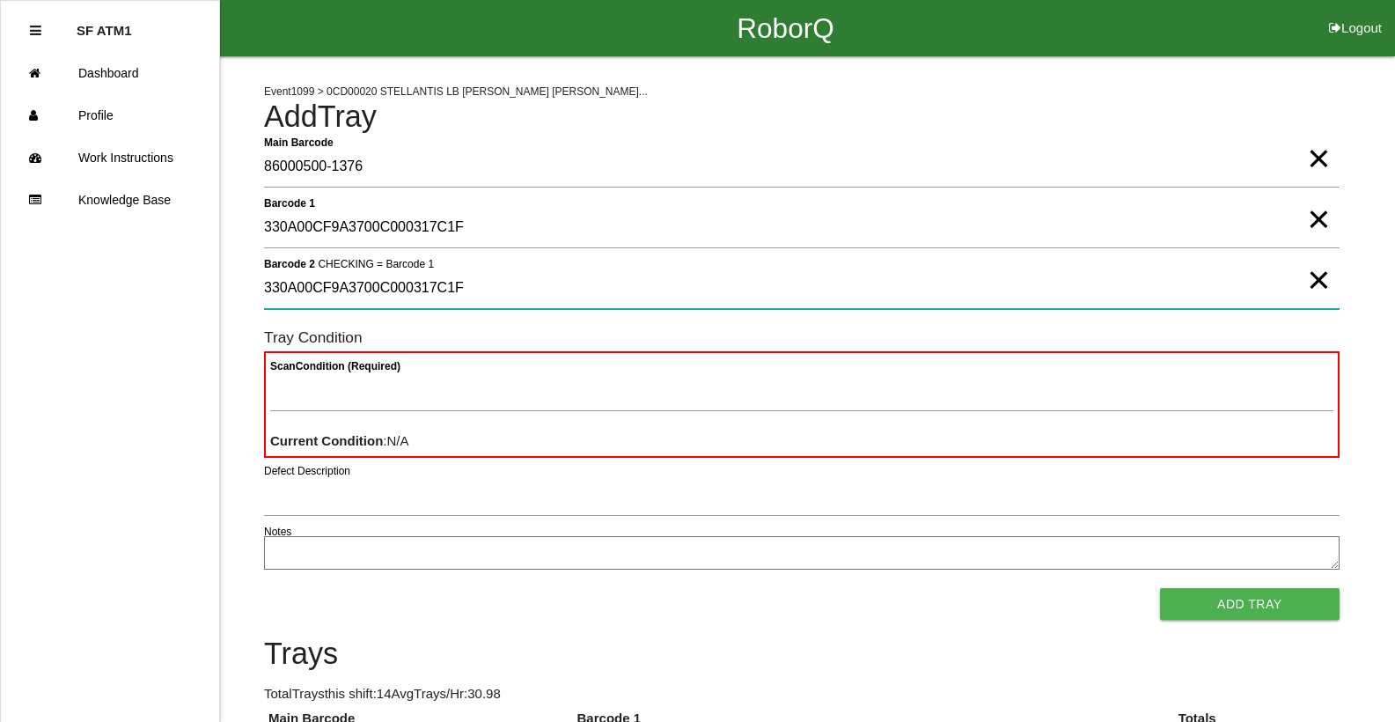
type 2 "330A00CF9A3700C000317C1F"
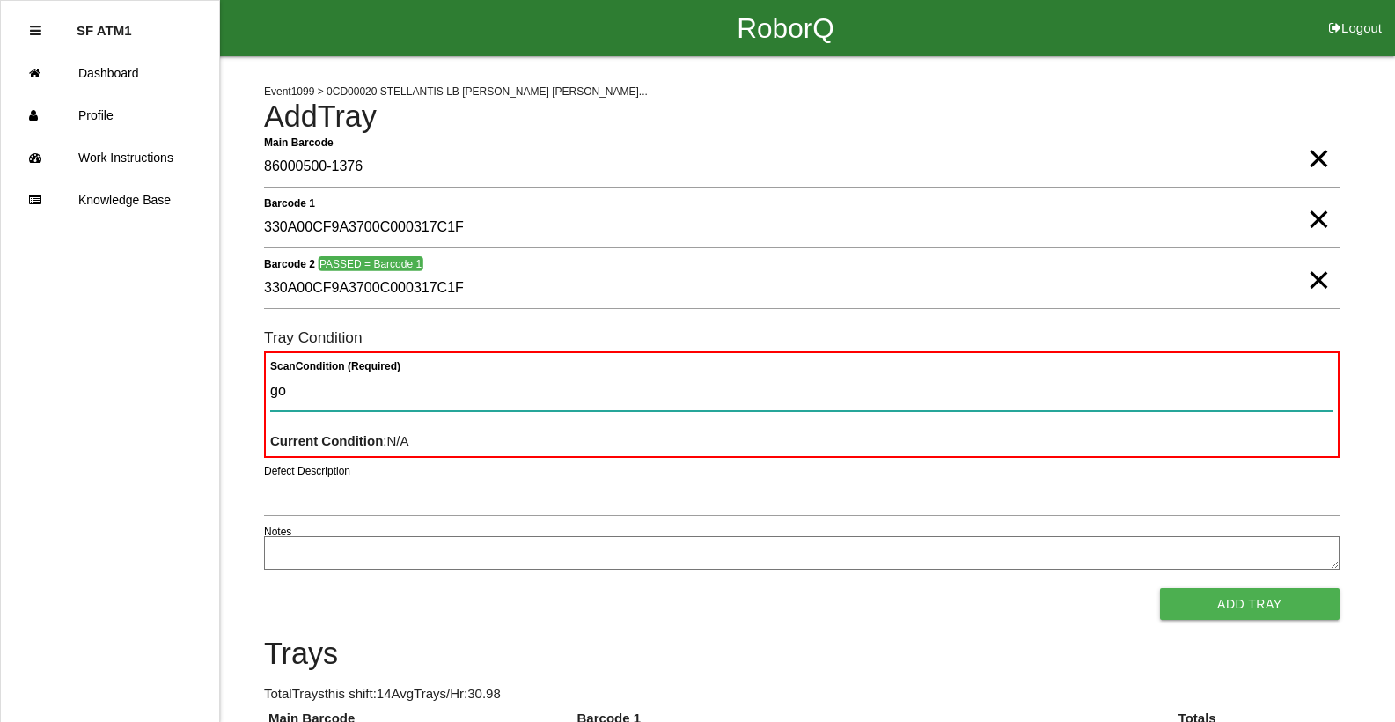
type Condition "goo"
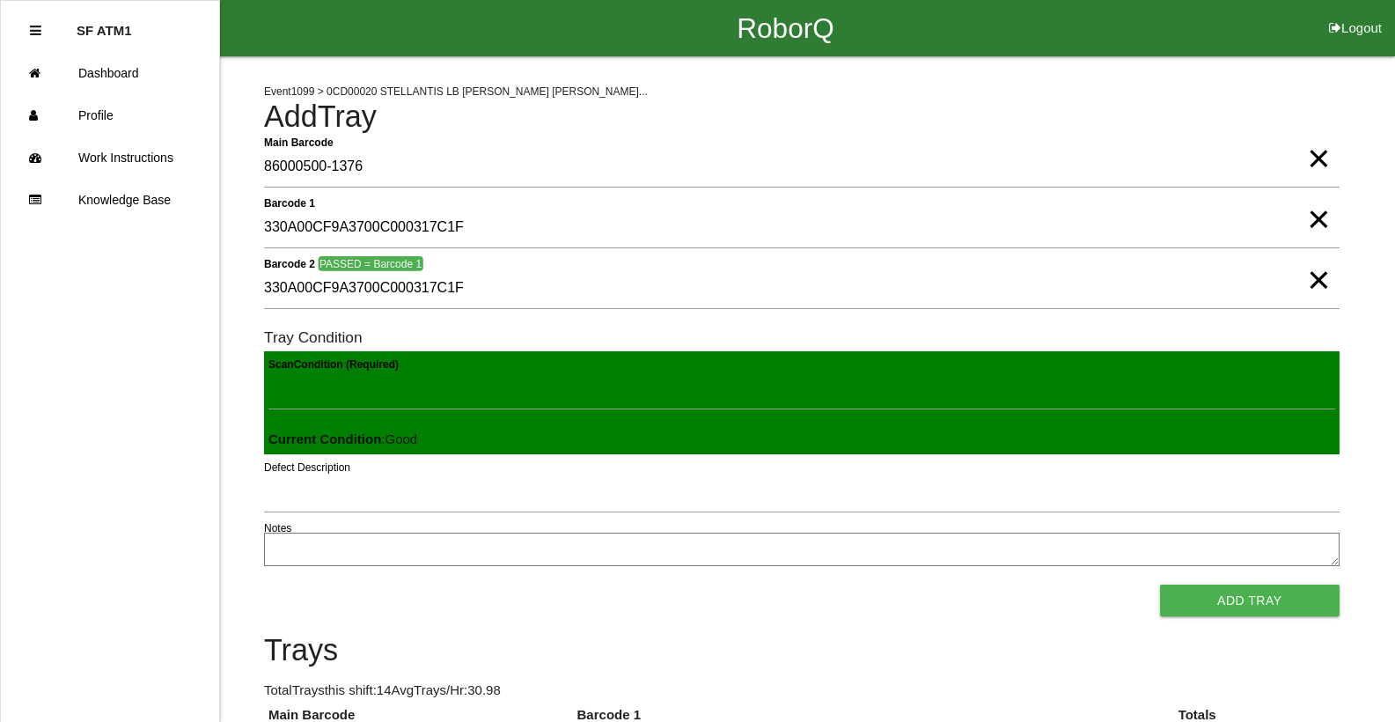
click at [1160, 584] on button "Add Tray" at bounding box center [1250, 600] width 180 height 32
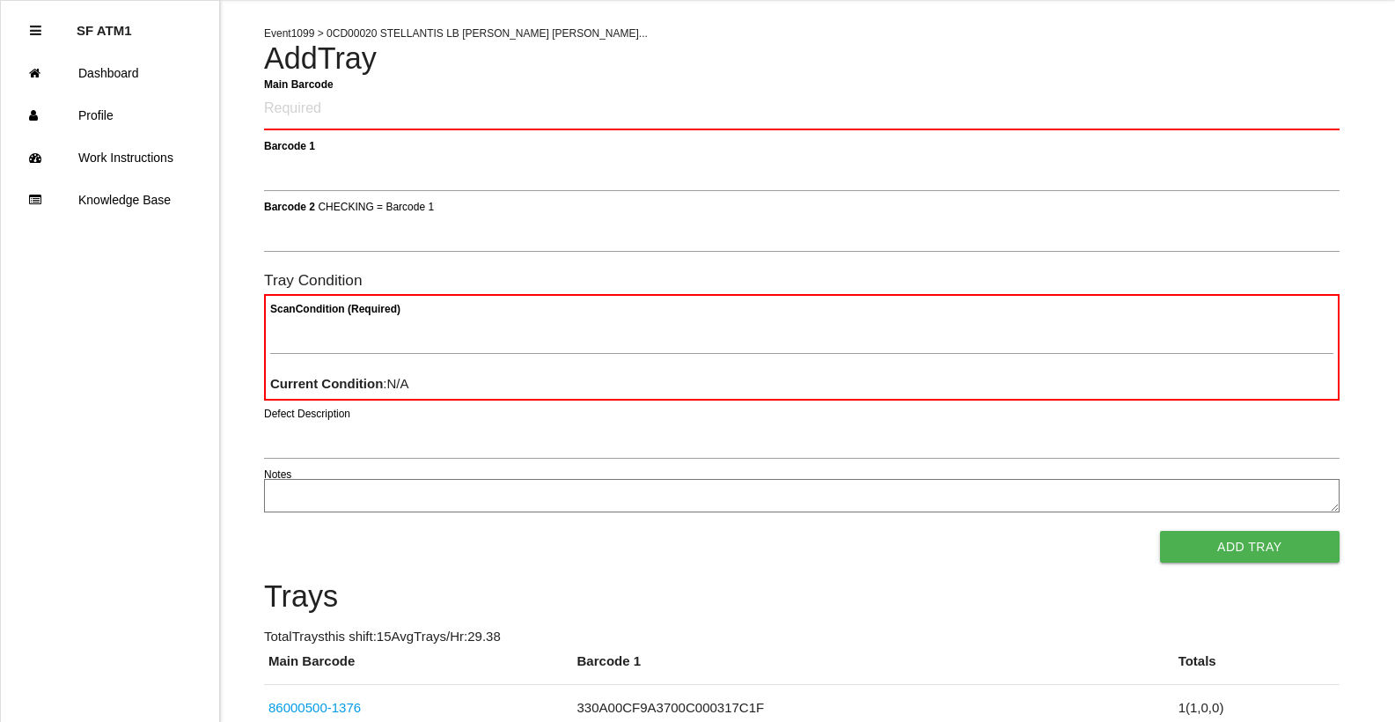
scroll to position [88, 0]
